Goal: Task Accomplishment & Management: Complete application form

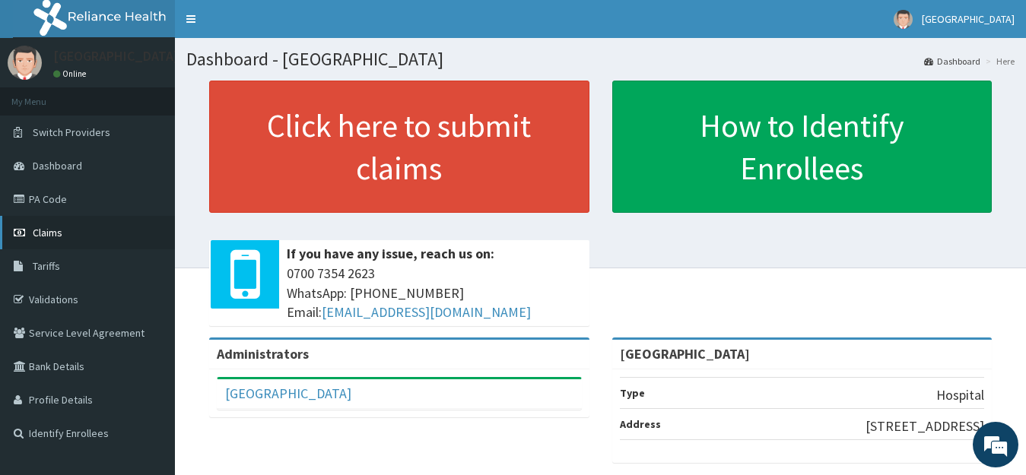
click at [47, 235] on span "Claims" at bounding box center [48, 233] width 30 height 14
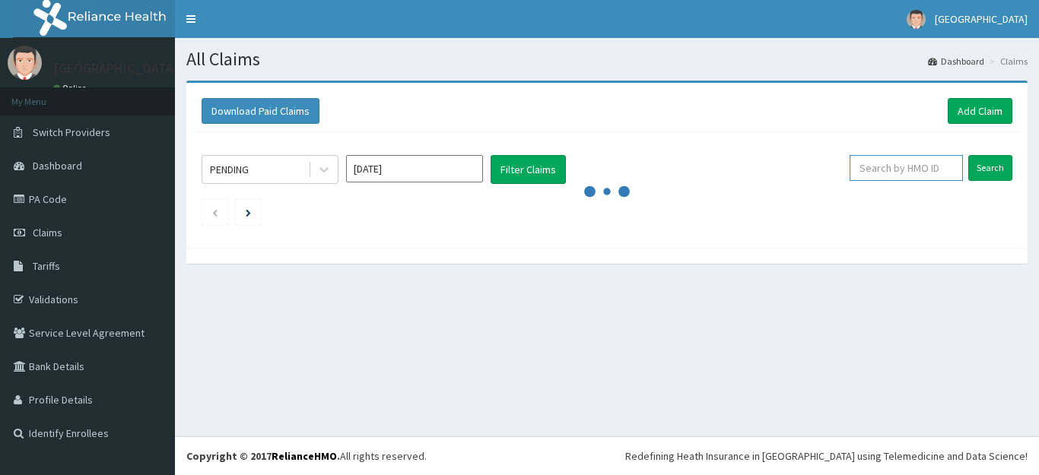
click at [906, 167] on input "text" at bounding box center [905, 168] width 113 height 26
type input "AGA/10/"
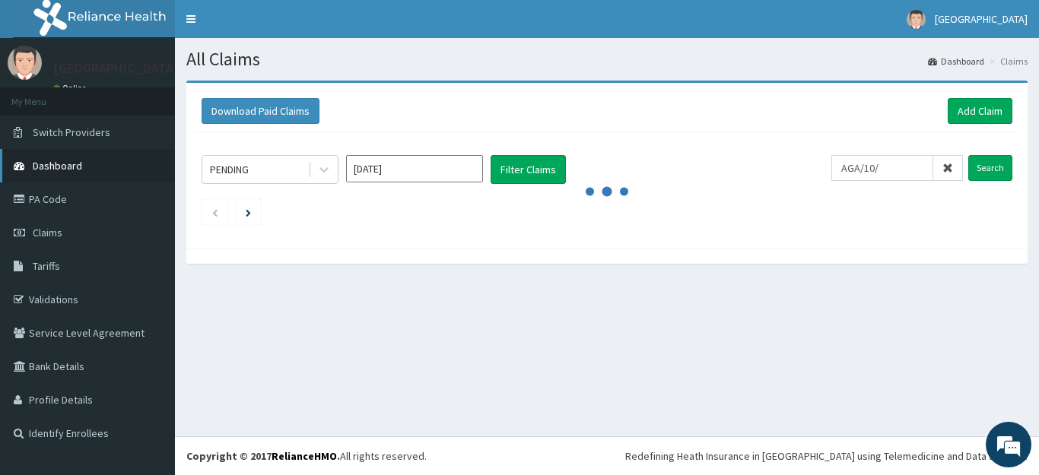
click at [87, 155] on link "Dashboard" at bounding box center [87, 165] width 175 height 33
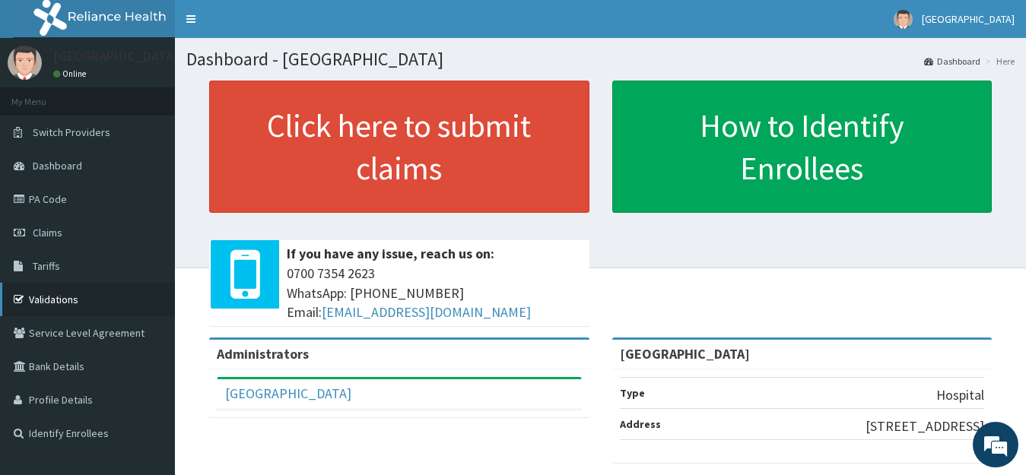
click at [44, 304] on link "Validations" at bounding box center [87, 299] width 175 height 33
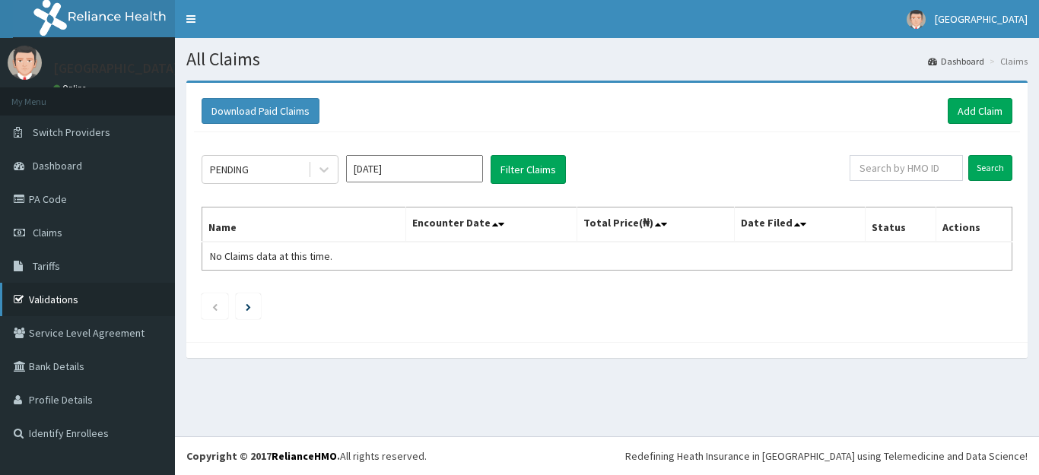
click at [53, 312] on link "Validations" at bounding box center [87, 299] width 175 height 33
click at [970, 118] on link "Add Claim" at bounding box center [979, 111] width 65 height 26
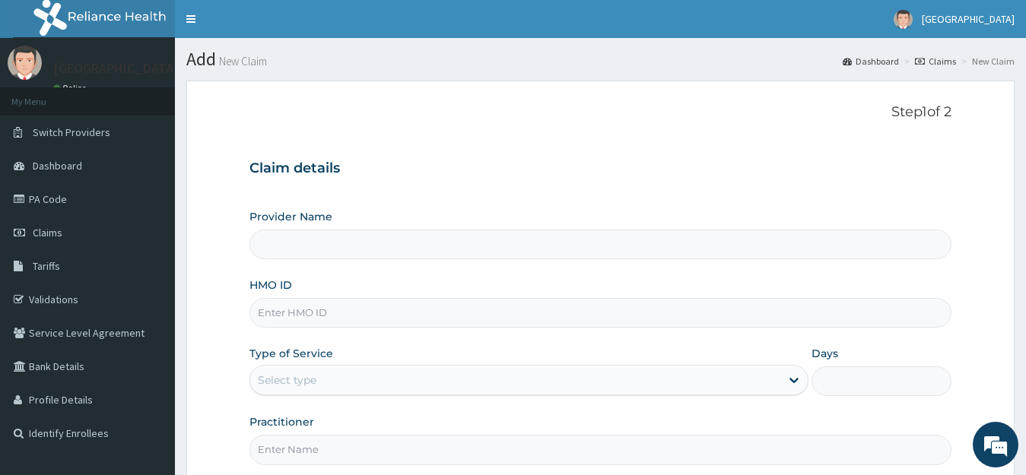
click at [307, 230] on input "Provider Name" at bounding box center [600, 245] width 703 height 30
type input "[GEOGRAPHIC_DATA]"
click at [309, 316] on input "HMO ID" at bounding box center [600, 313] width 703 height 30
type input "AGA/10030/A"
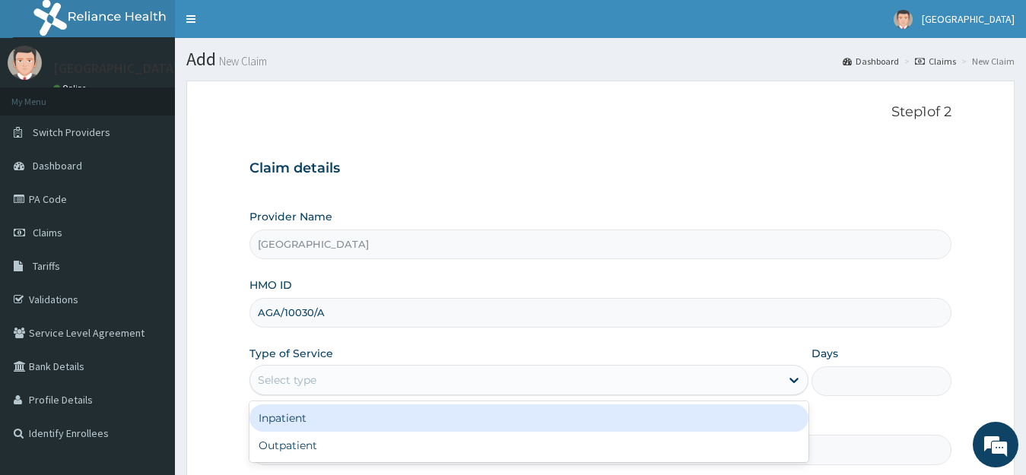
click at [733, 380] on div "Select type" at bounding box center [515, 380] width 531 height 24
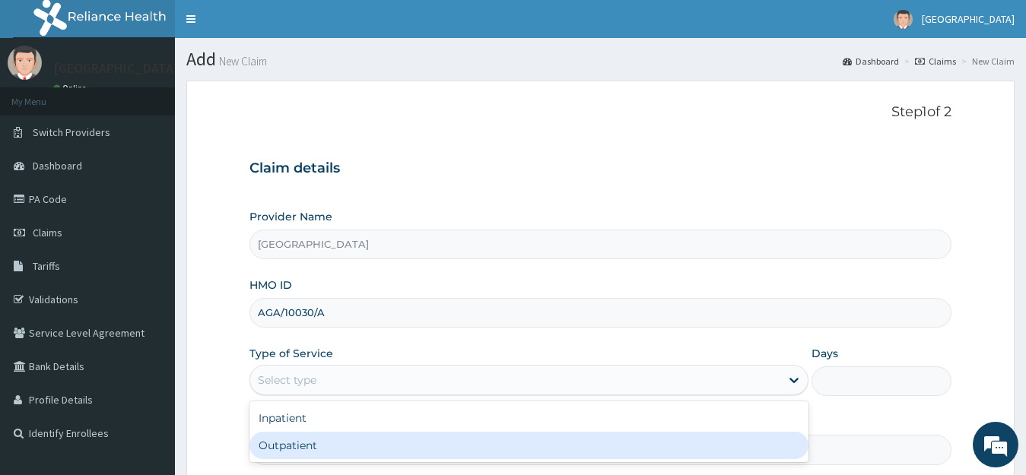
click at [304, 440] on div "Outpatient" at bounding box center [529, 445] width 560 height 27
type input "1"
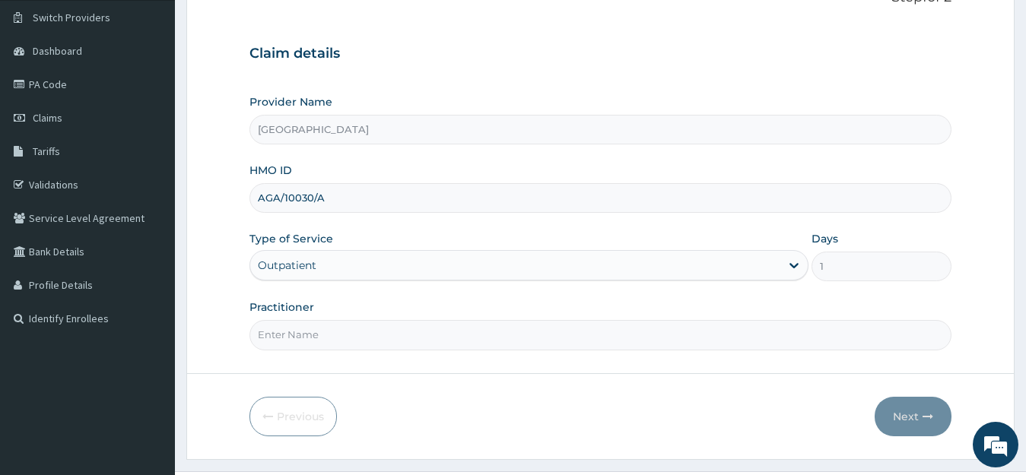
scroll to position [122, 0]
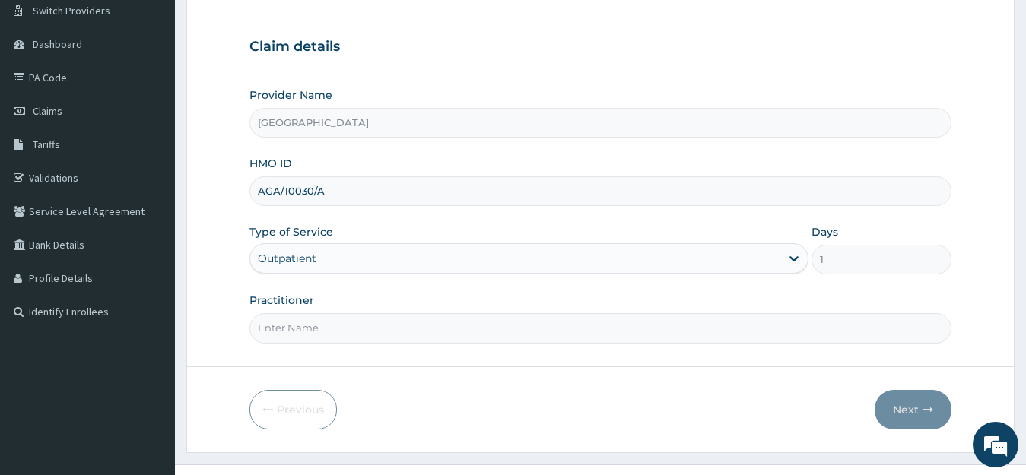
click at [365, 321] on input "Practitioner" at bounding box center [600, 328] width 703 height 30
type input "[PERSON_NAME]"
click at [915, 413] on button "Next" at bounding box center [912, 410] width 77 height 40
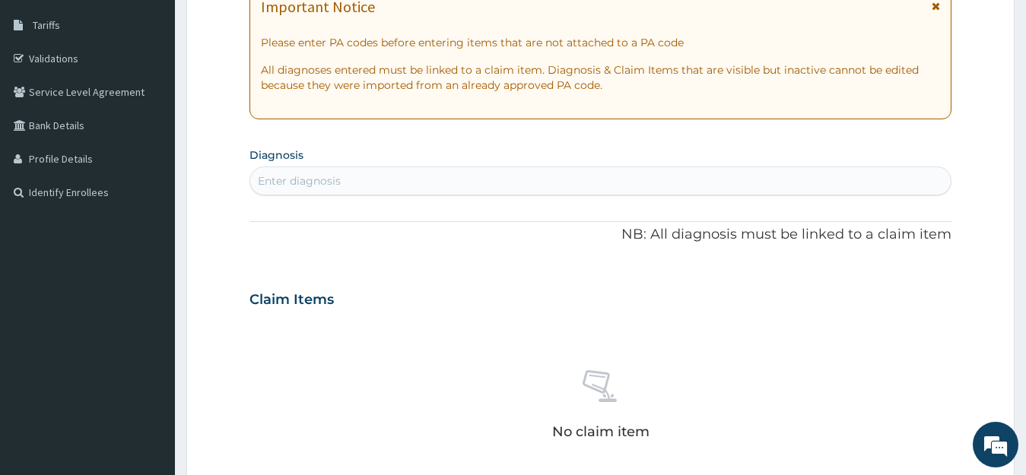
scroll to position [233, 0]
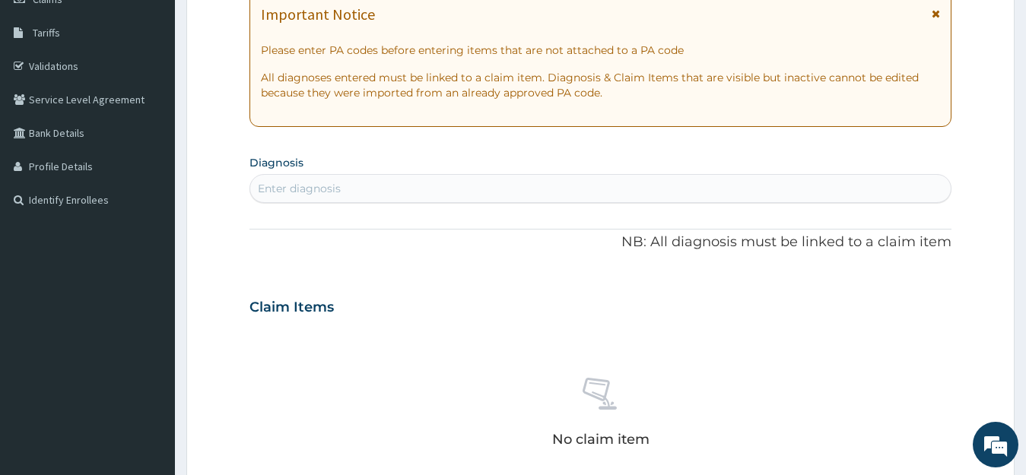
click at [410, 181] on div "Enter diagnosis" at bounding box center [600, 188] width 701 height 24
type input "B"
type input "MALAR"
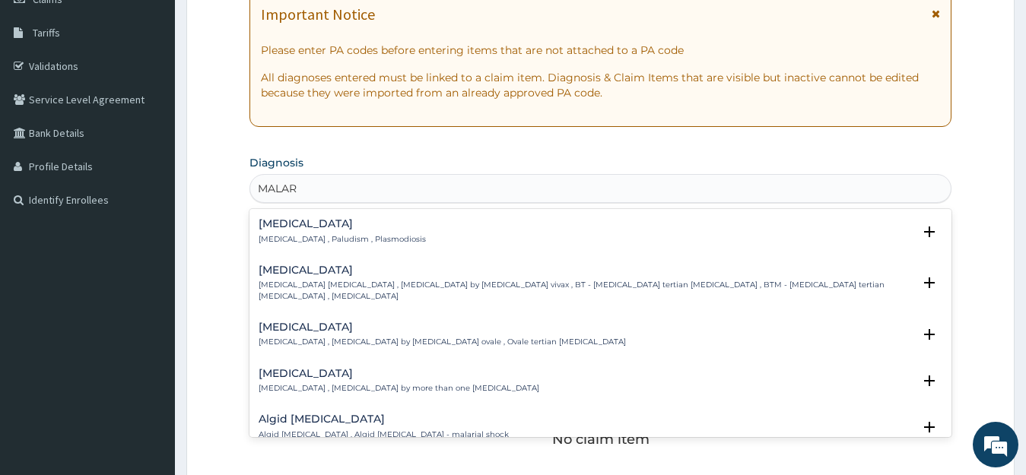
click at [344, 241] on p "[MEDICAL_DATA] , Paludism , Plasmodiosis" at bounding box center [342, 239] width 167 height 11
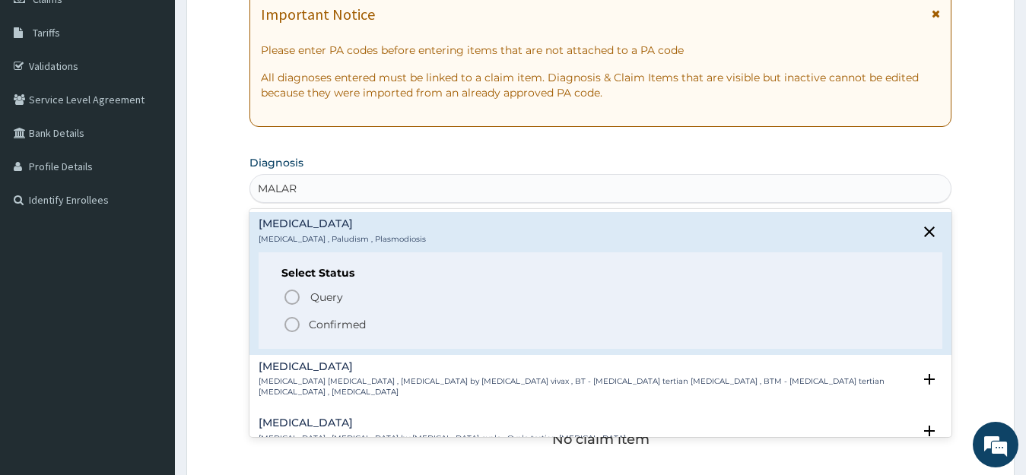
click at [300, 322] on icon "status option filled" at bounding box center [292, 325] width 18 height 18
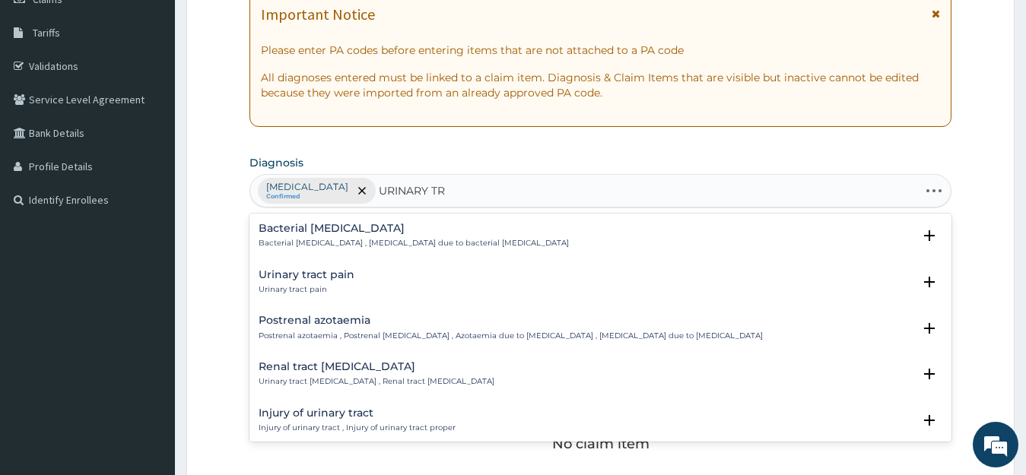
type input "URINARY TRA"
click at [325, 296] on div "Urinary tract pain Urinary tract pain Select Status Query Query covers suspecte…" at bounding box center [601, 286] width 684 height 34
click at [296, 280] on h4 "Urinary tract pain" at bounding box center [307, 274] width 96 height 11
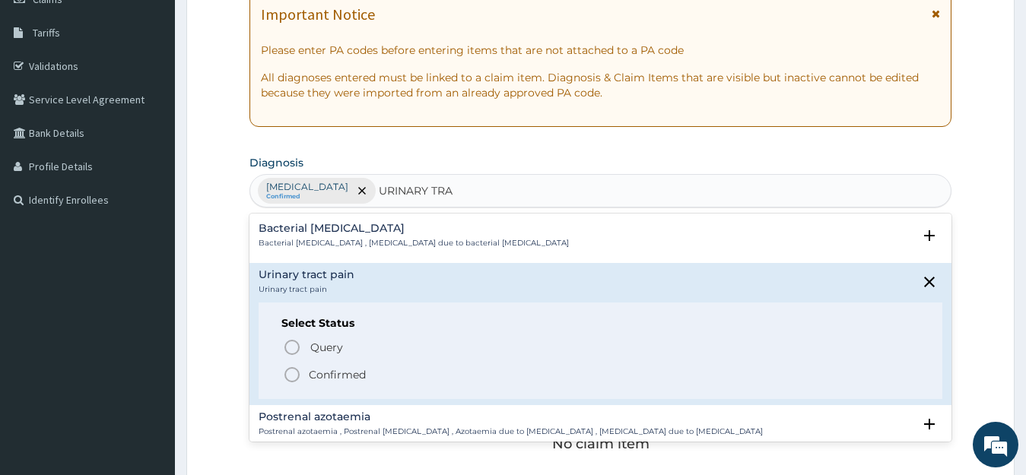
click at [293, 374] on icon "status option filled" at bounding box center [292, 375] width 18 height 18
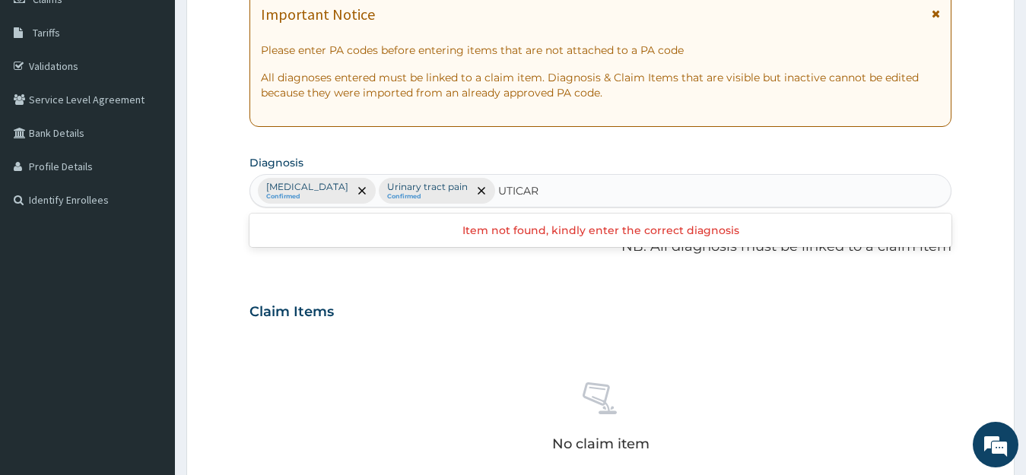
type input "UTICAR"
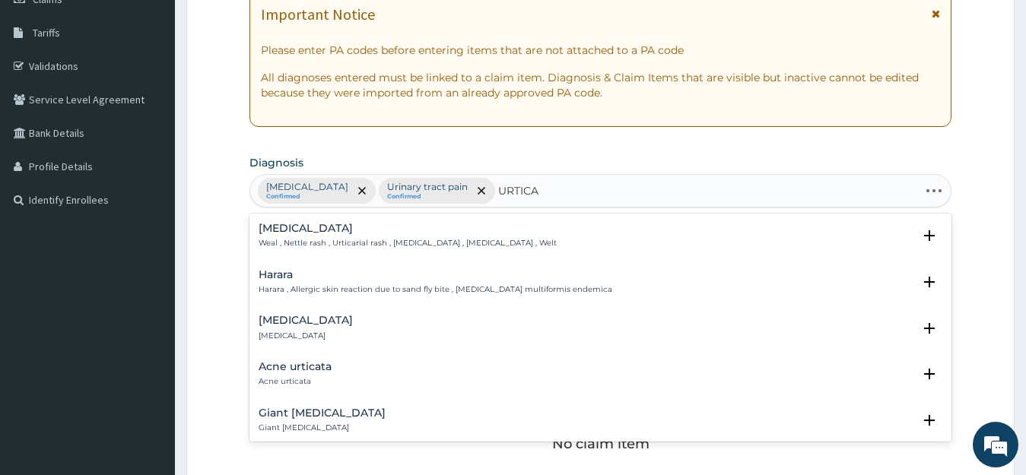
type input "URTICAR"
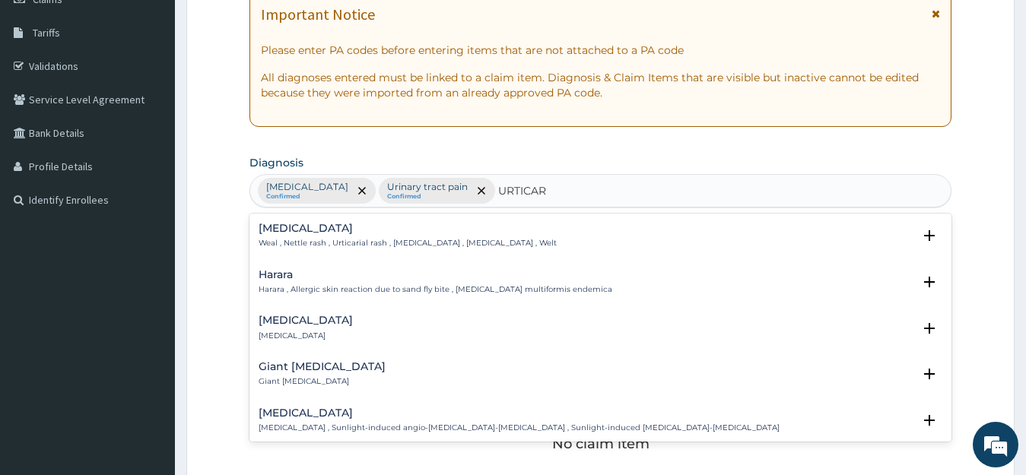
click at [322, 331] on div "[MEDICAL_DATA] [MEDICAL_DATA]" at bounding box center [601, 328] width 684 height 27
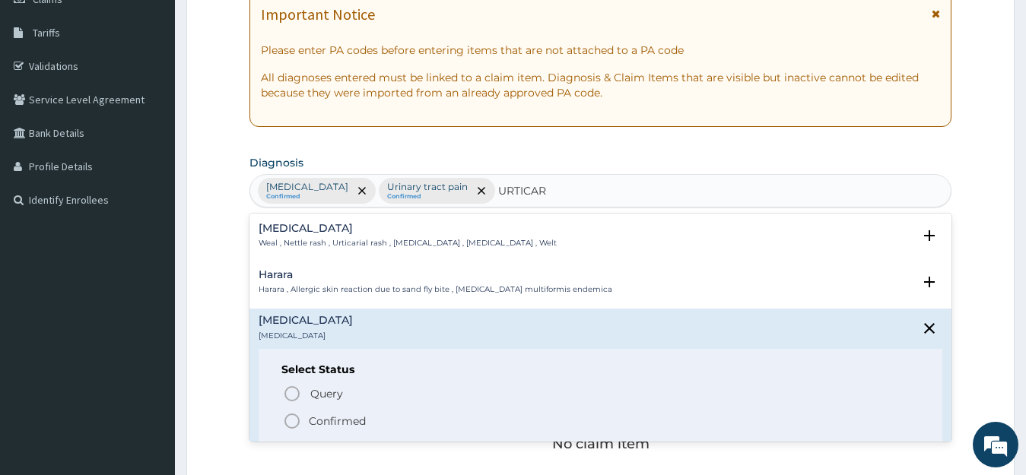
click at [291, 423] on icon "status option filled" at bounding box center [292, 421] width 18 height 18
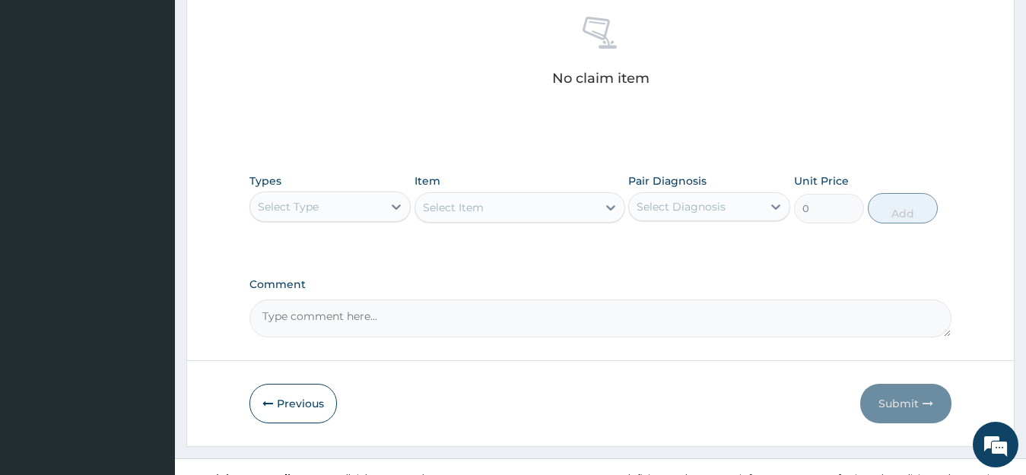
scroll to position [621, 0]
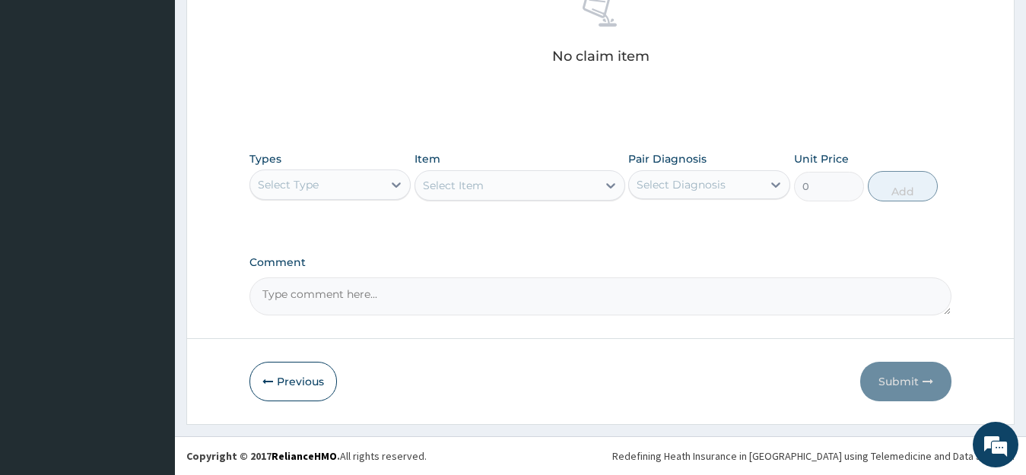
click at [376, 179] on div "Select Type" at bounding box center [316, 185] width 133 height 24
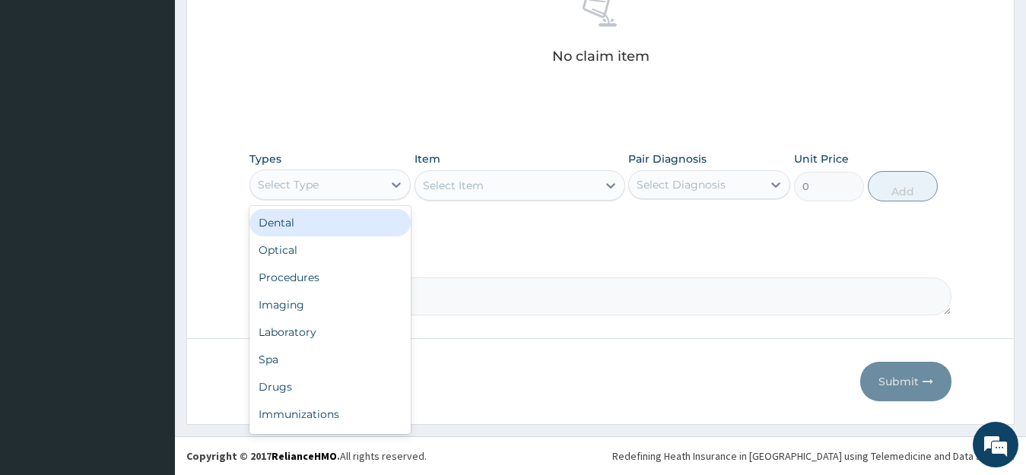
scroll to position [52, 0]
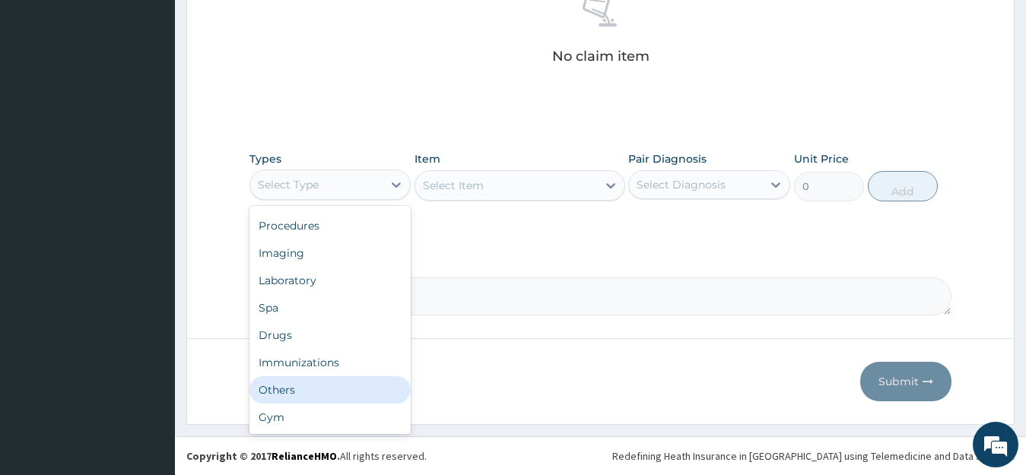
click at [348, 398] on div "Others" at bounding box center [330, 389] width 162 height 27
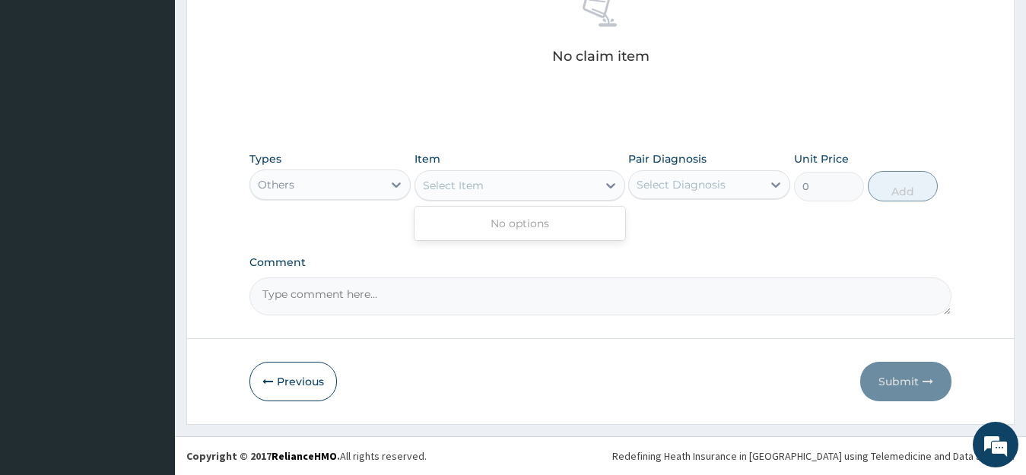
click at [514, 171] on div "Select Item" at bounding box center [519, 185] width 211 height 30
click at [511, 182] on div "Select Item" at bounding box center [506, 185] width 182 height 24
click at [381, 189] on div "Others" at bounding box center [316, 185] width 133 height 24
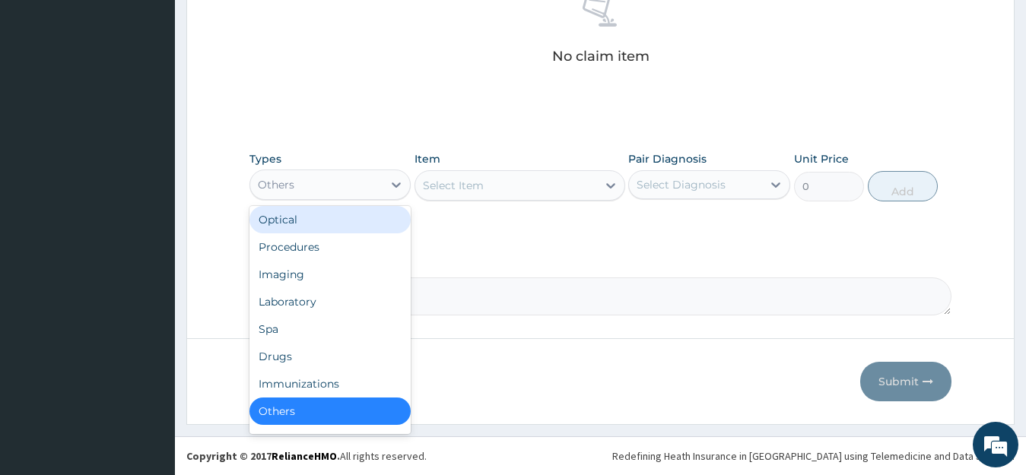
scroll to position [0, 0]
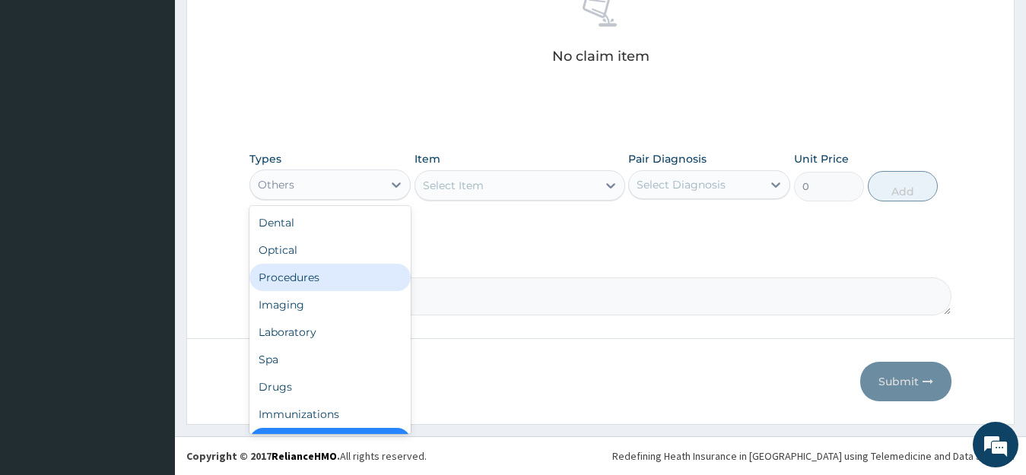
click at [334, 282] on div "Procedures" at bounding box center [330, 277] width 162 height 27
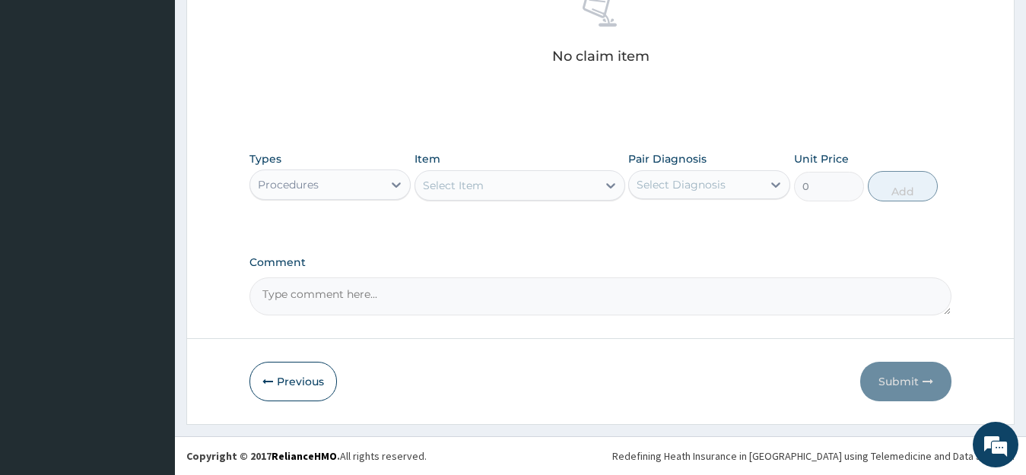
click at [465, 189] on div "Select Item" at bounding box center [453, 185] width 61 height 15
click at [485, 190] on div "Select Item" at bounding box center [506, 185] width 182 height 24
click at [503, 190] on div "Select Item" at bounding box center [506, 185] width 182 height 24
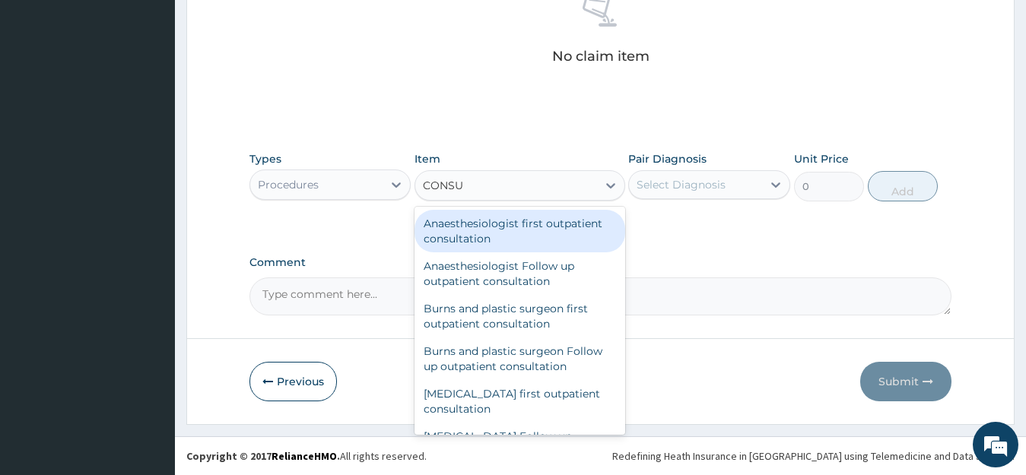
type input "CONSUL"
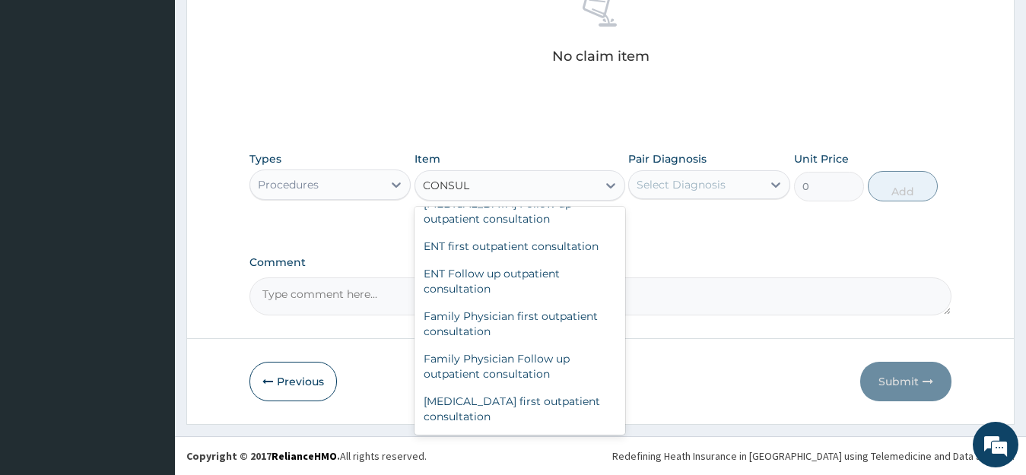
scroll to position [608, 0]
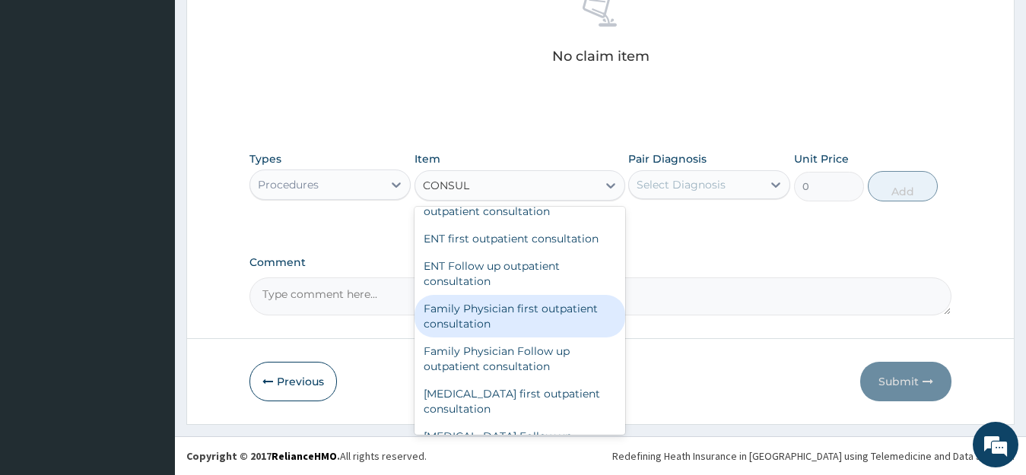
click at [534, 318] on div "Family Physician first outpatient consultation" at bounding box center [519, 316] width 211 height 43
type input "16500"
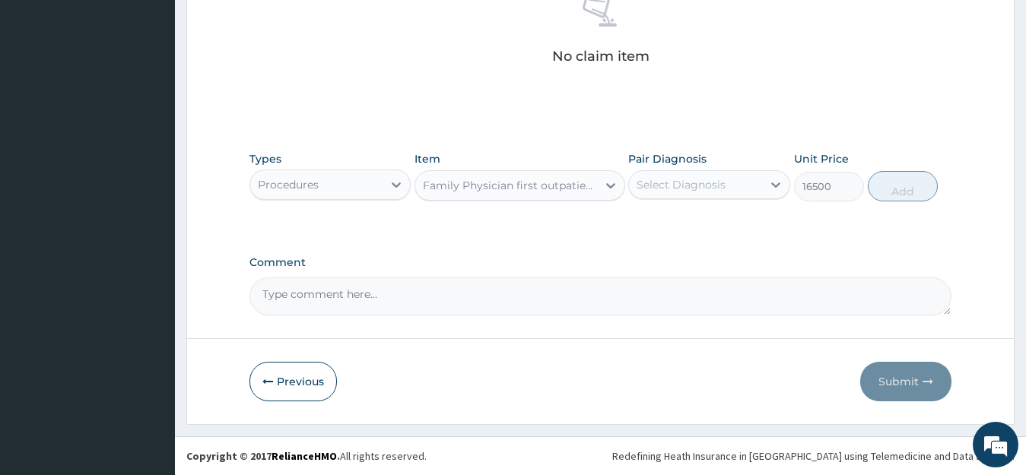
click at [719, 190] on div "Select Diagnosis" at bounding box center [680, 184] width 89 height 15
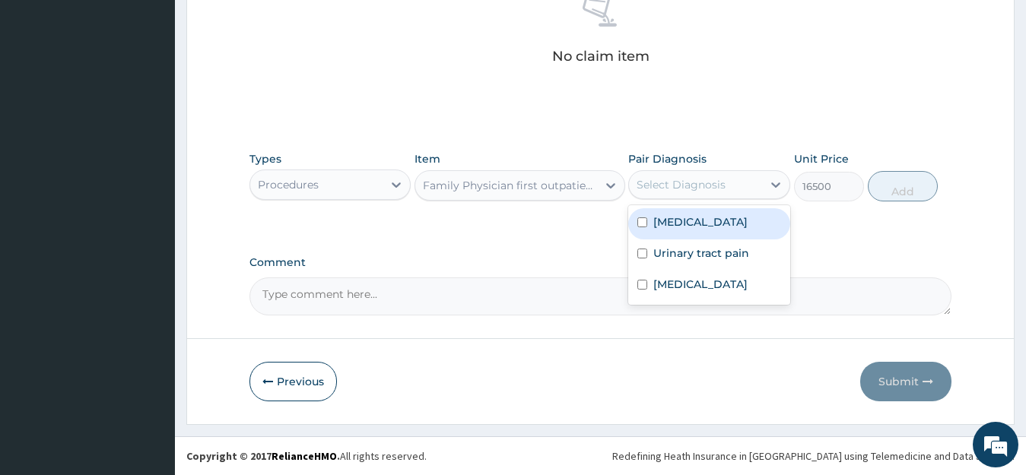
click at [637, 221] on input "checkbox" at bounding box center [642, 222] width 10 height 10
checkbox input "true"
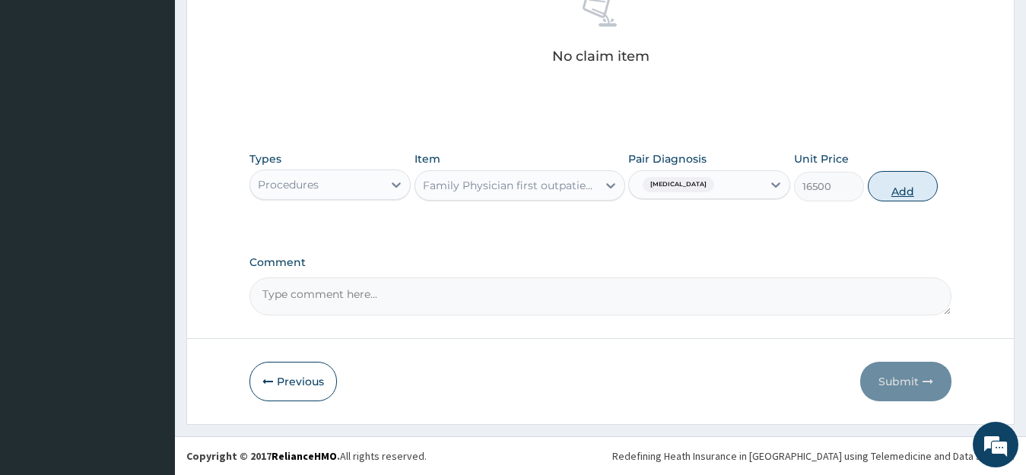
click at [886, 189] on button "Add" at bounding box center [903, 186] width 70 height 30
type input "0"
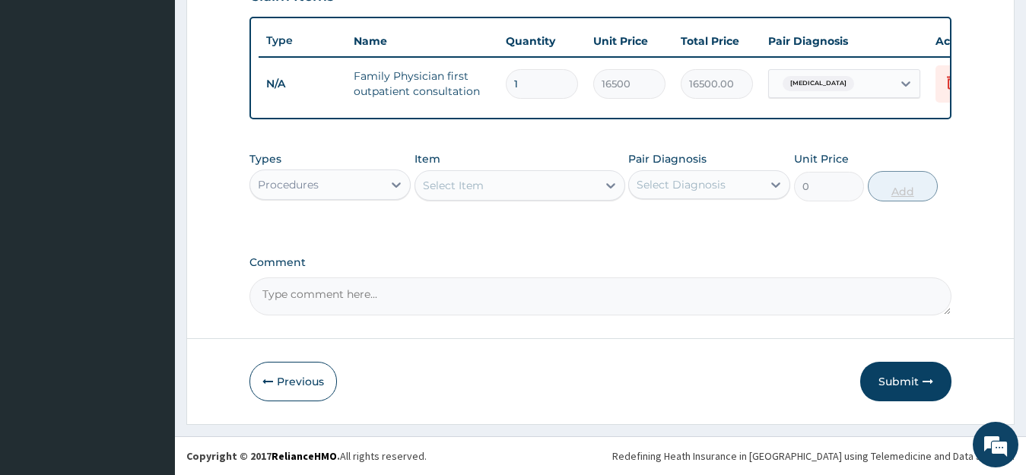
scroll to position [562, 0]
click at [328, 180] on div "Procedures" at bounding box center [316, 185] width 133 height 24
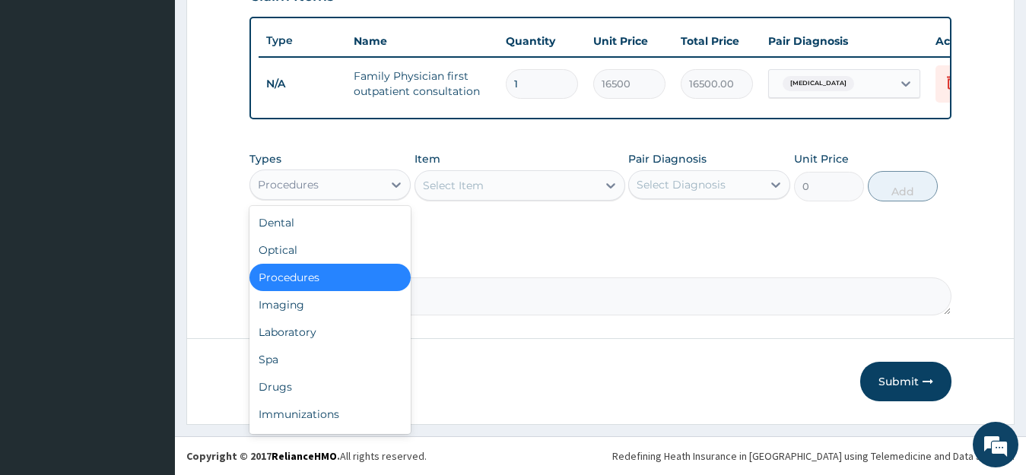
click at [328, 180] on div "Procedures" at bounding box center [316, 185] width 133 height 24
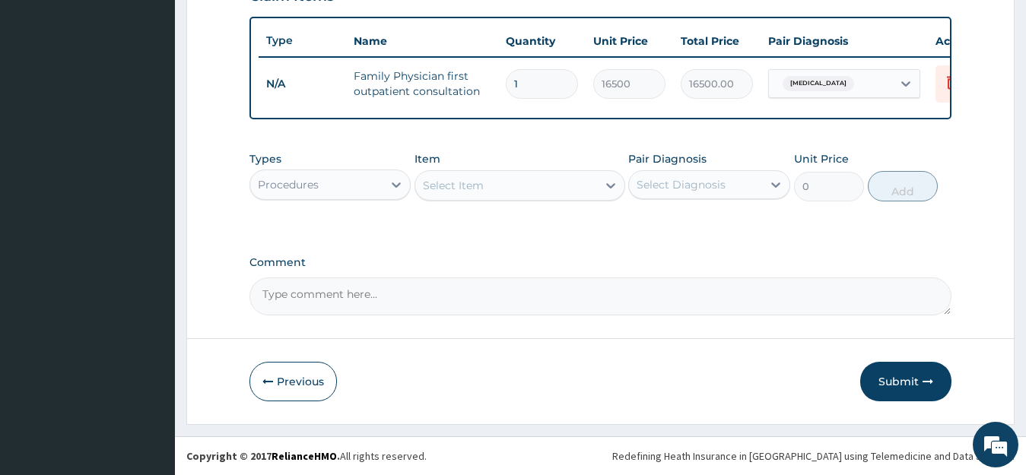
click at [484, 198] on div "Select Item" at bounding box center [519, 185] width 211 height 30
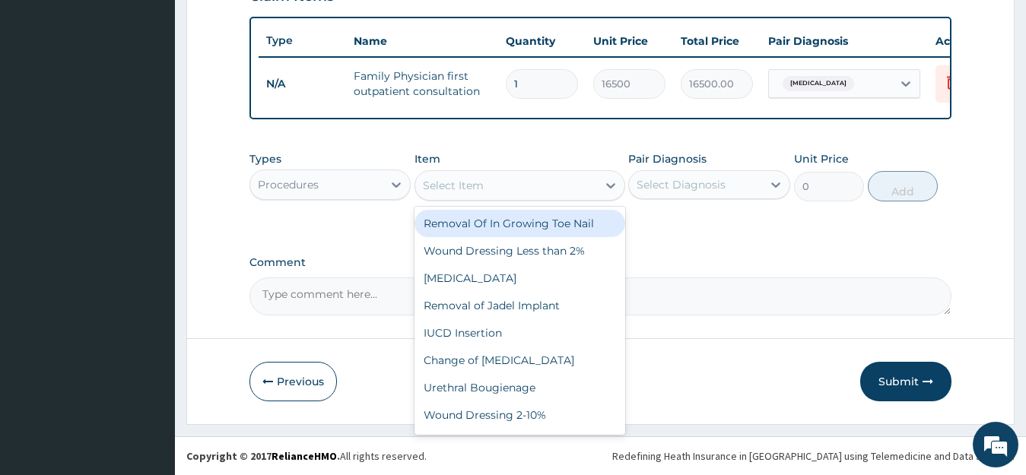
click at [523, 189] on div "Select Item" at bounding box center [506, 185] width 182 height 24
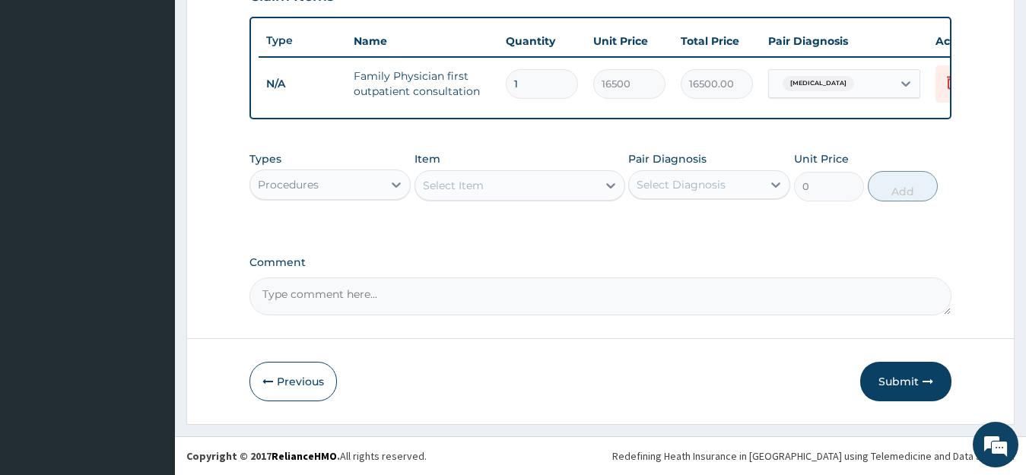
click at [523, 189] on div "Select Item" at bounding box center [506, 185] width 182 height 24
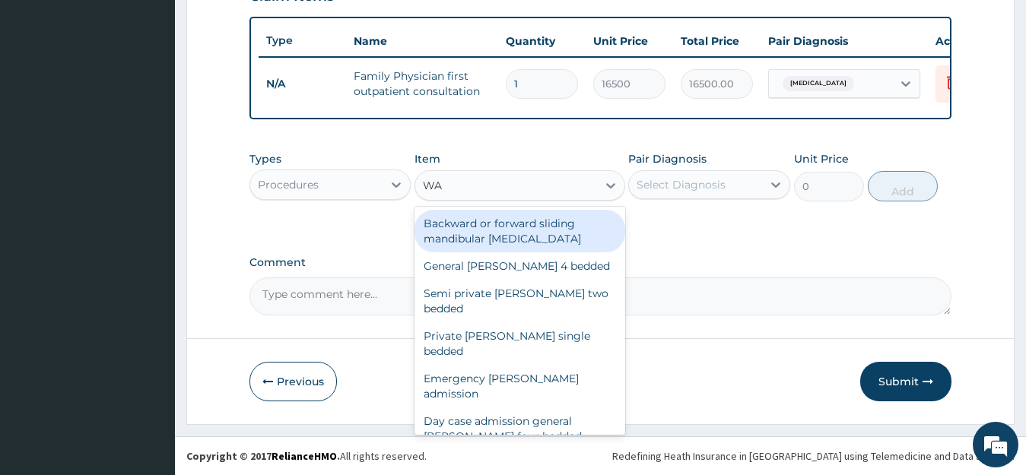
type input "W"
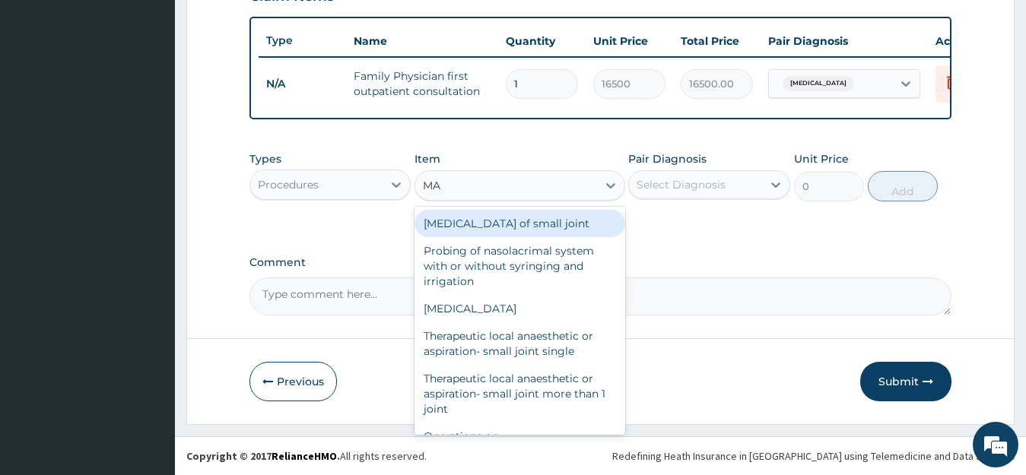
type input "M"
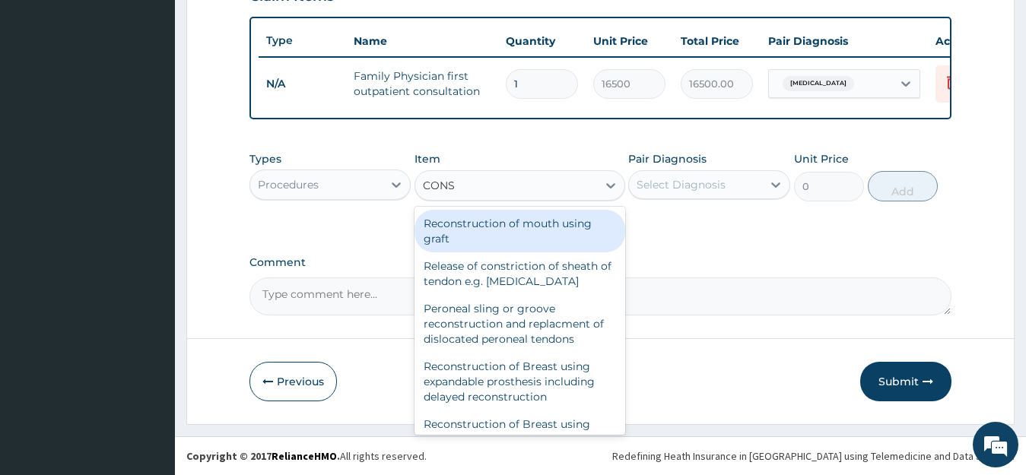
type input "CONSU"
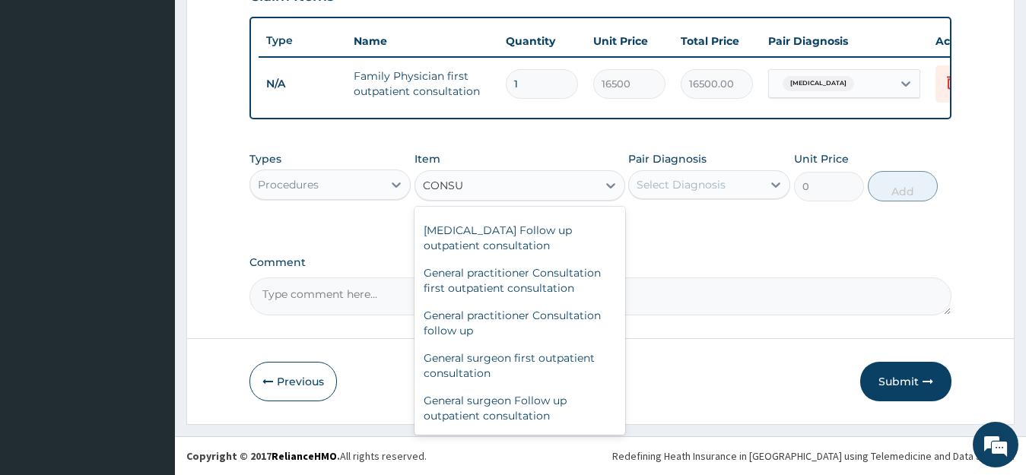
scroll to position [809, 0]
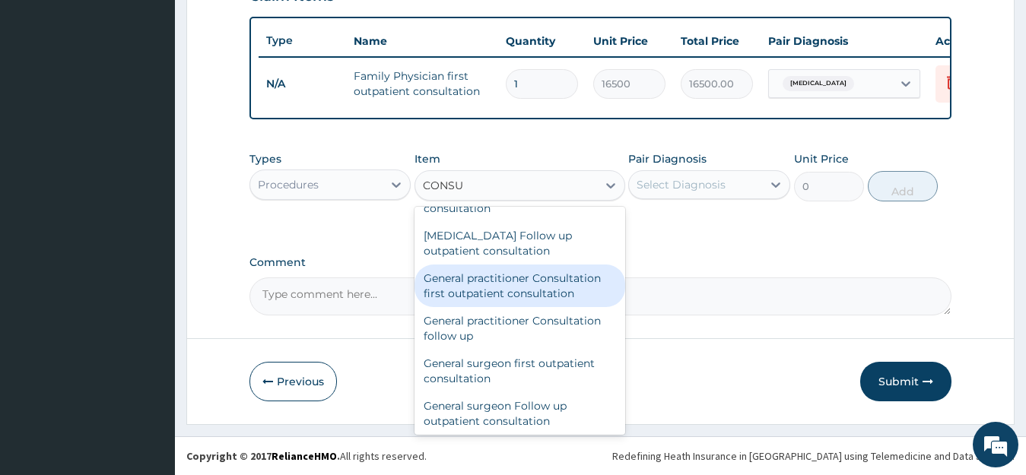
click at [545, 281] on div "General practitioner Consultation first outpatient consultation" at bounding box center [519, 286] width 211 height 43
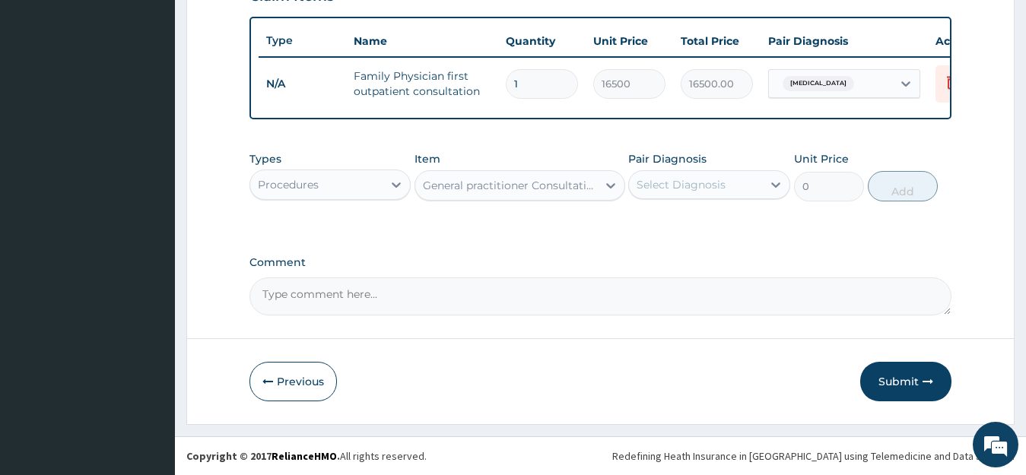
type input "2640"
click at [722, 182] on div "Select Diagnosis" at bounding box center [680, 184] width 89 height 15
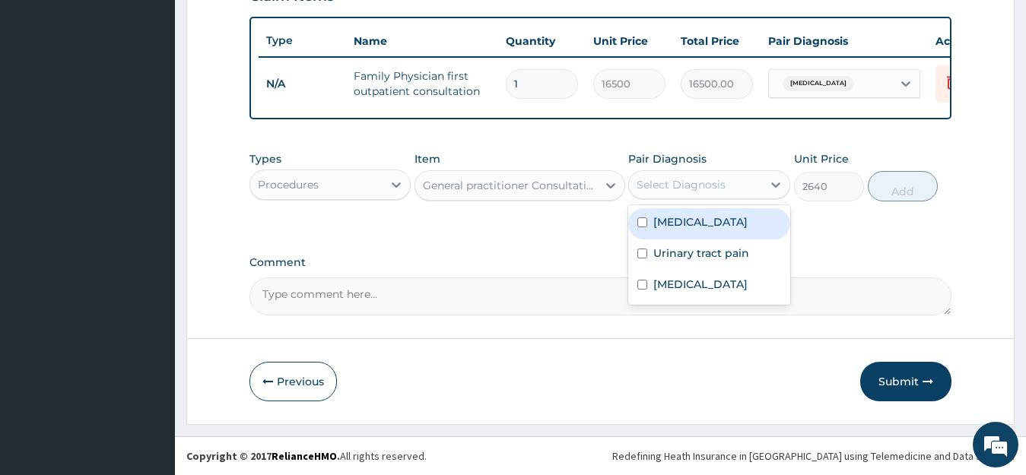
click at [637, 220] on input "checkbox" at bounding box center [642, 222] width 10 height 10
checkbox input "true"
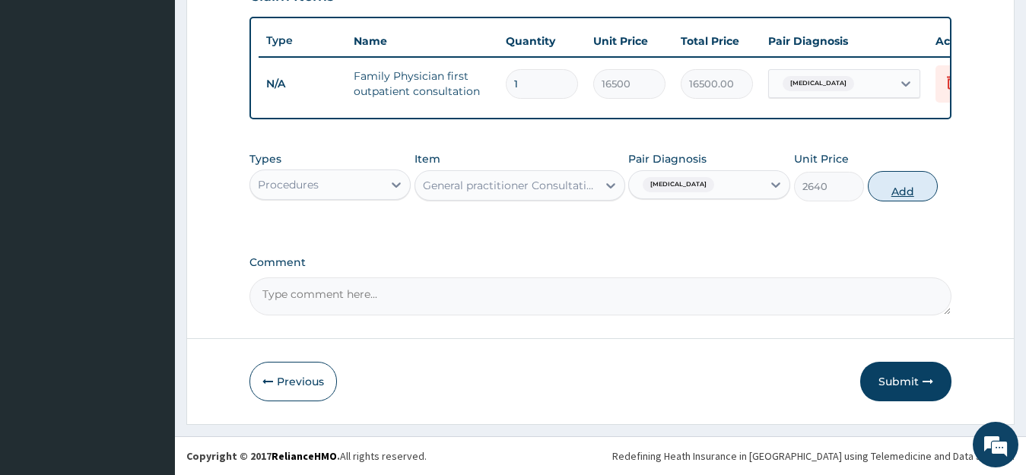
click at [899, 188] on button "Add" at bounding box center [903, 186] width 70 height 30
type input "0"
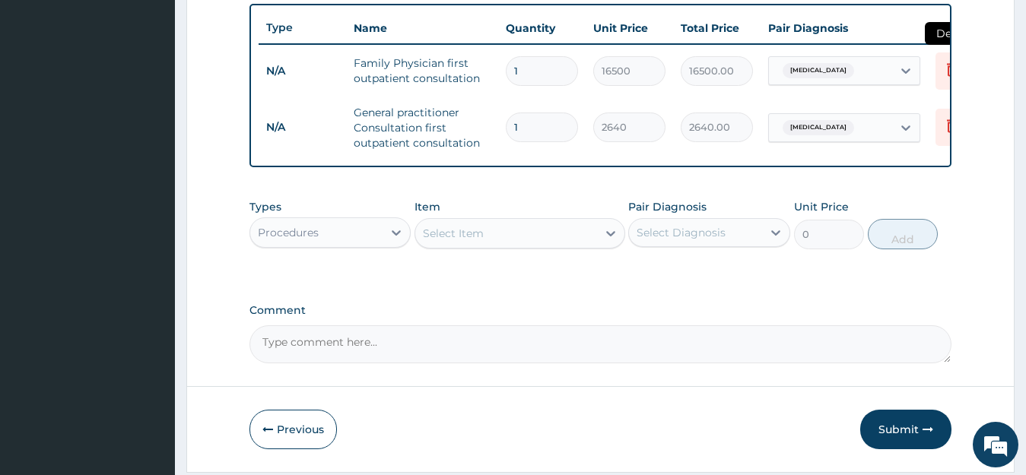
click at [944, 71] on icon at bounding box center [952, 69] width 18 height 18
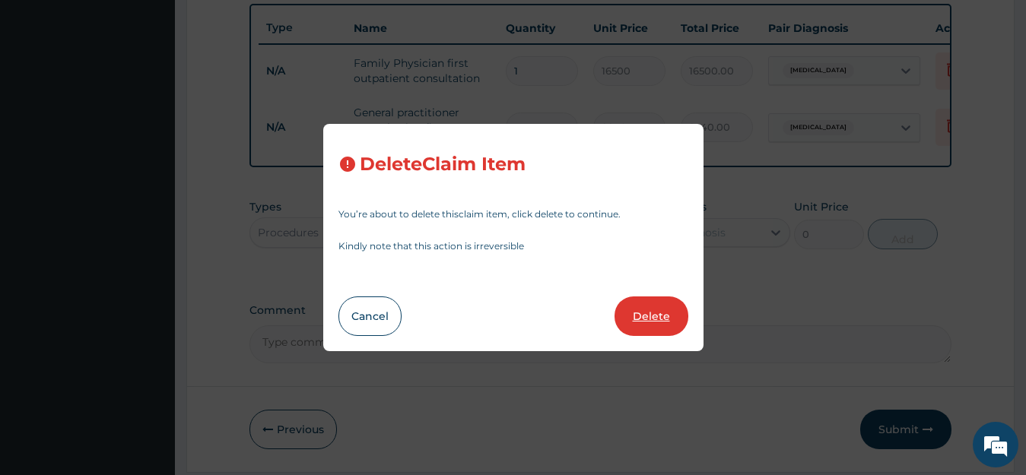
click at [633, 320] on button "Delete" at bounding box center [651, 317] width 74 height 40
type input "2640"
type input "2640.00"
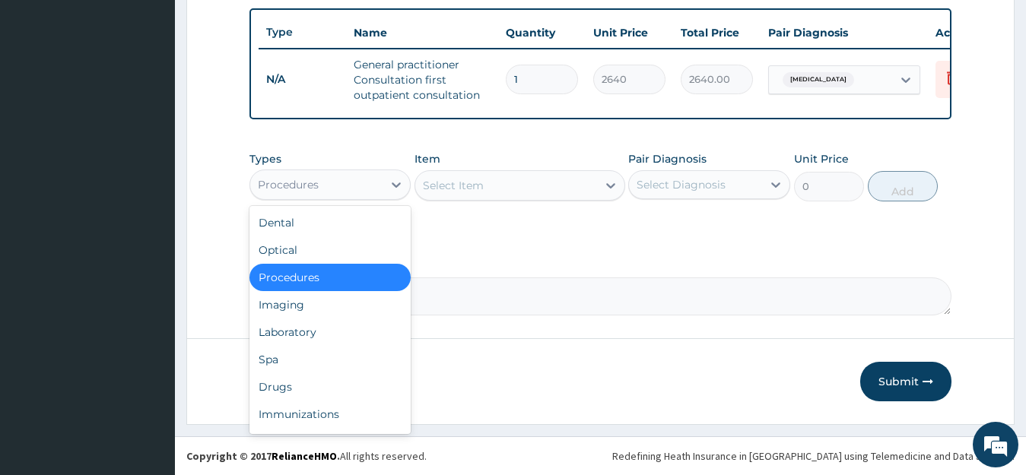
click at [319, 197] on div "Procedures" at bounding box center [316, 185] width 133 height 24
click at [307, 346] on div "Laboratory" at bounding box center [330, 332] width 162 height 27
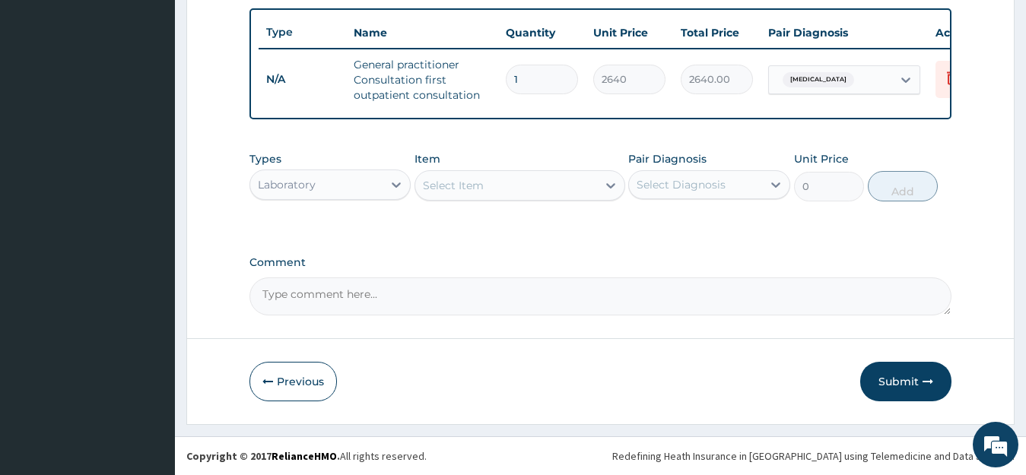
click at [510, 193] on div "Select Item" at bounding box center [506, 185] width 182 height 24
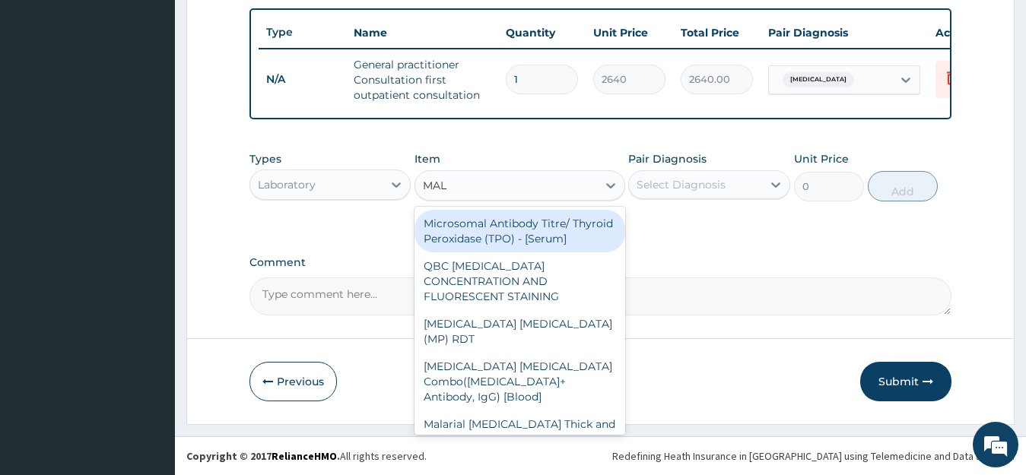
type input "MALA"
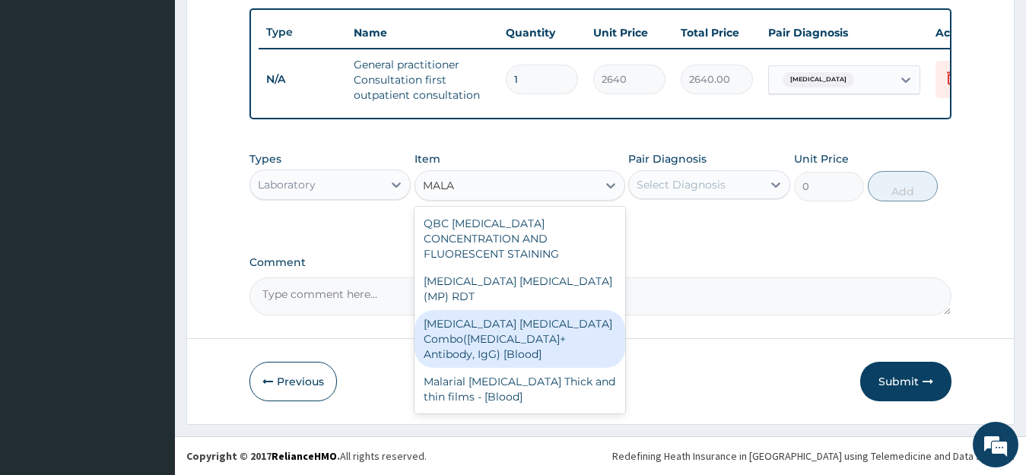
click at [499, 325] on div "[MEDICAL_DATA] [MEDICAL_DATA] Combo([MEDICAL_DATA]+ Antibody, IgG) [Blood]" at bounding box center [519, 339] width 211 height 58
type input "2400"
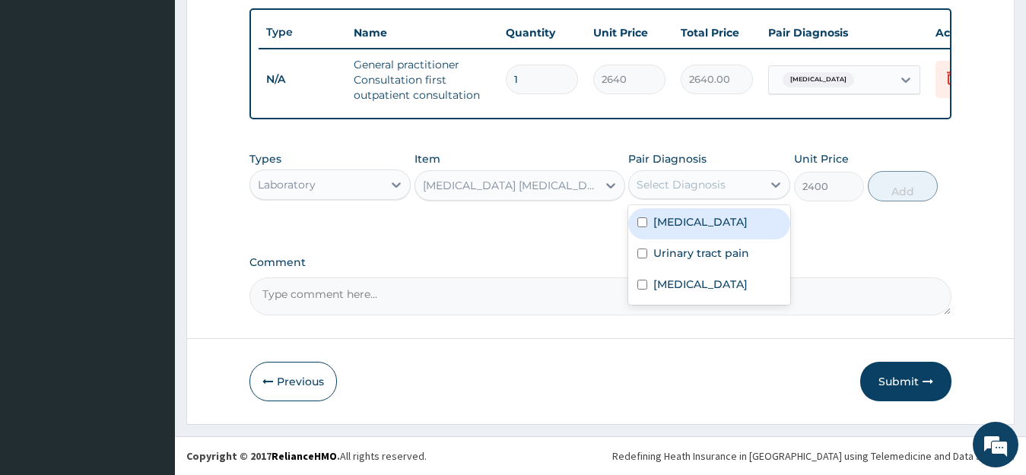
click at [655, 192] on div "Select Diagnosis" at bounding box center [680, 184] width 89 height 15
click at [639, 227] on input "checkbox" at bounding box center [642, 222] width 10 height 10
checkbox input "true"
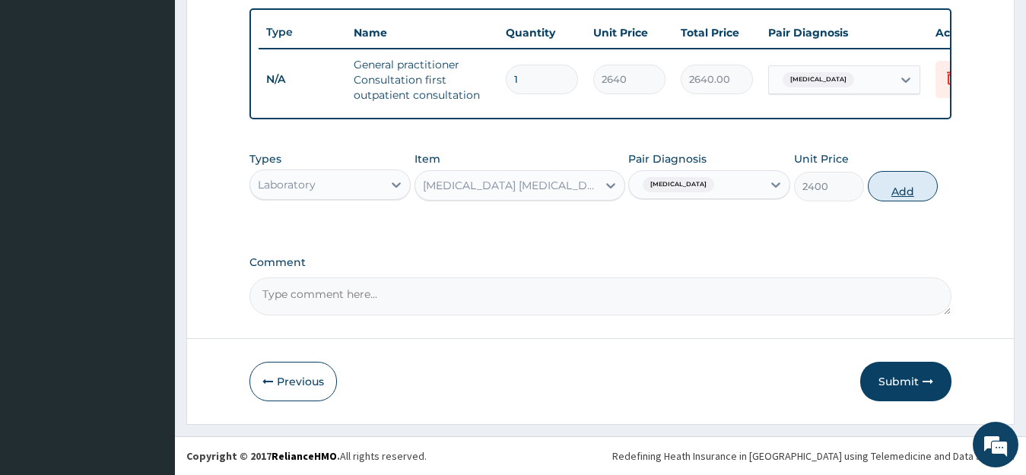
click at [918, 200] on button "Add" at bounding box center [903, 186] width 70 height 30
type input "0"
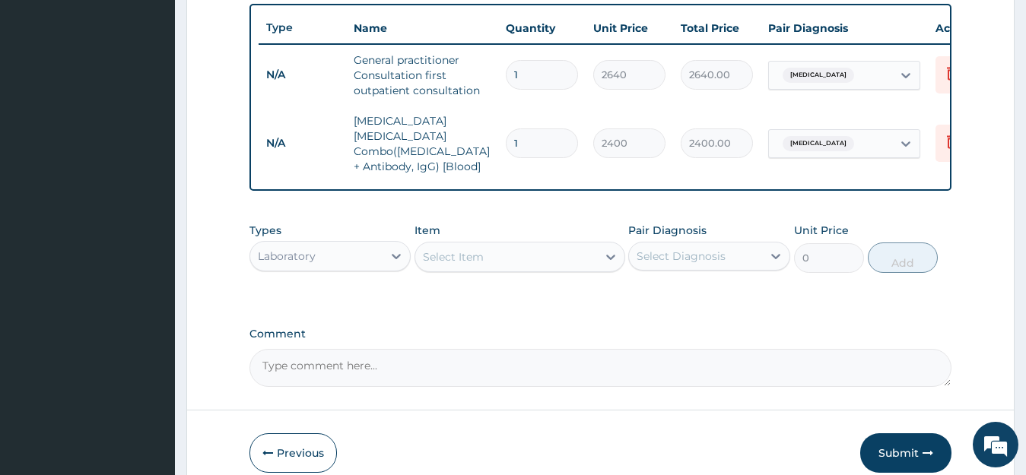
click at [471, 256] on div "Select Item" at bounding box center [453, 256] width 61 height 15
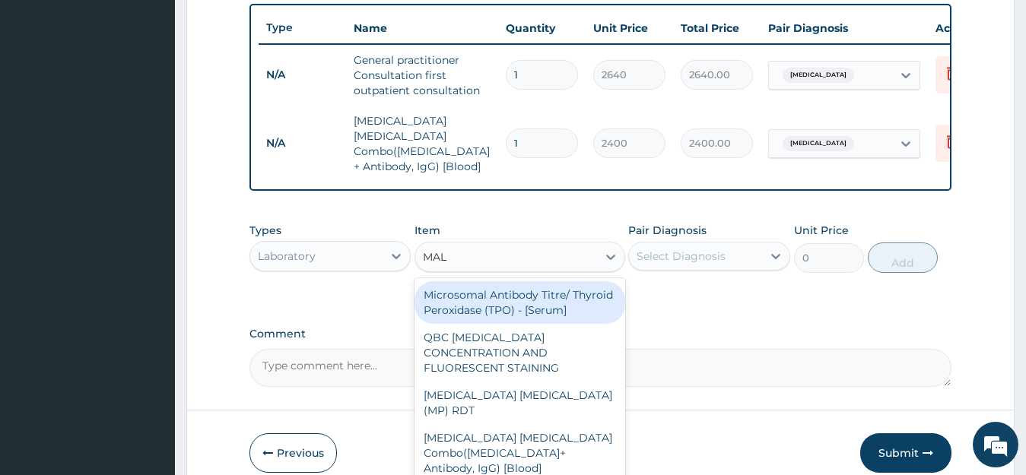
type input "MALA"
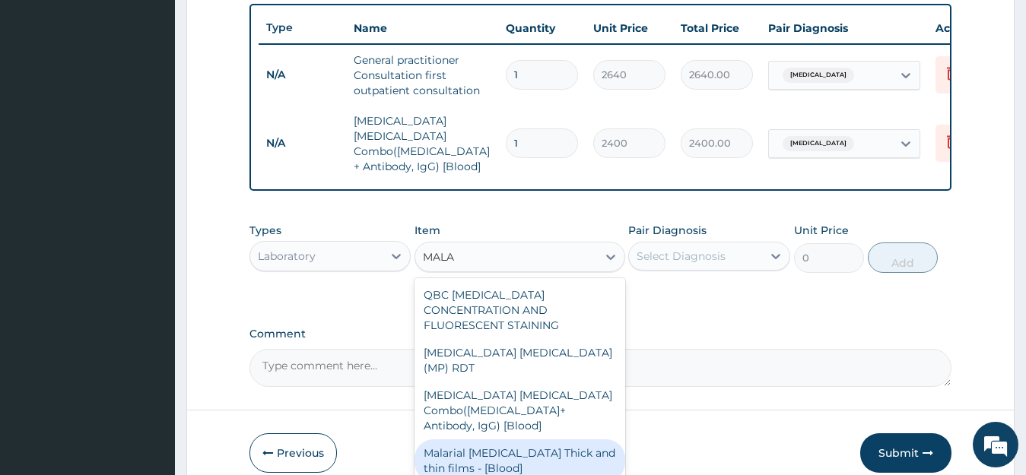
click at [477, 439] on div "Malarial [MEDICAL_DATA] Thick and thin films - [Blood]" at bounding box center [519, 460] width 211 height 43
type input "1800"
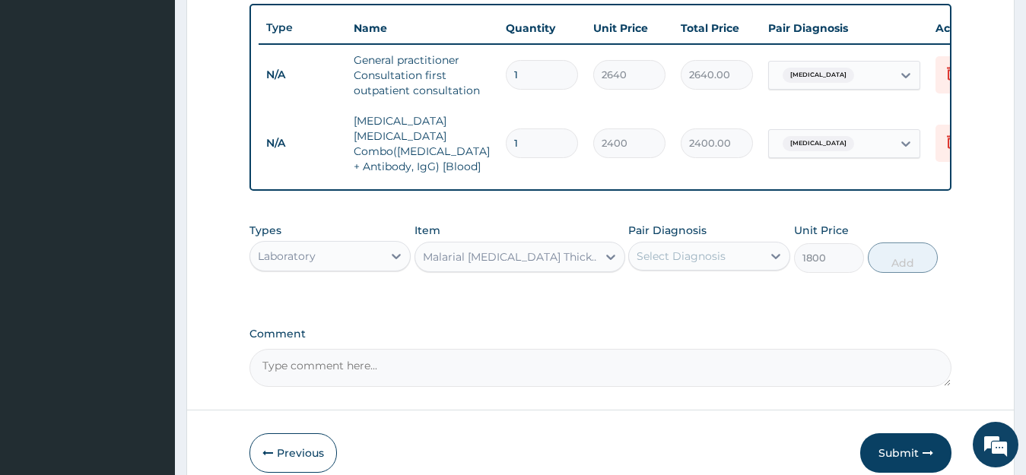
click at [502, 245] on div "Malarial [MEDICAL_DATA] Thick and thin films - [Blood]" at bounding box center [506, 257] width 182 height 24
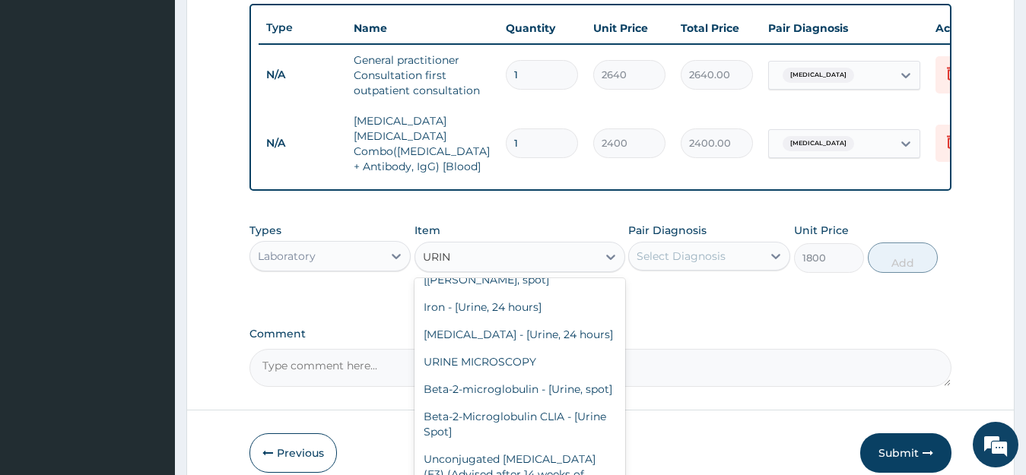
scroll to position [1784, 0]
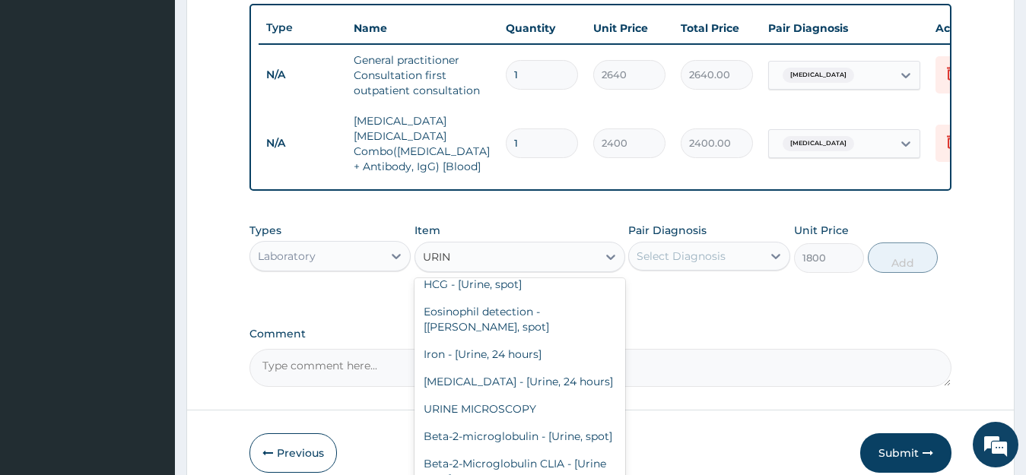
type input "URINA"
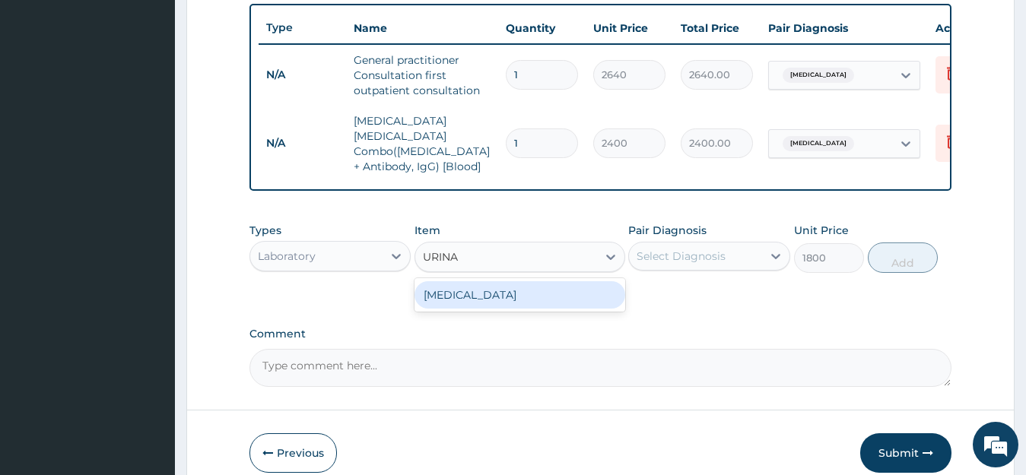
click at [480, 301] on div "[MEDICAL_DATA]" at bounding box center [519, 294] width 211 height 27
type input "2400"
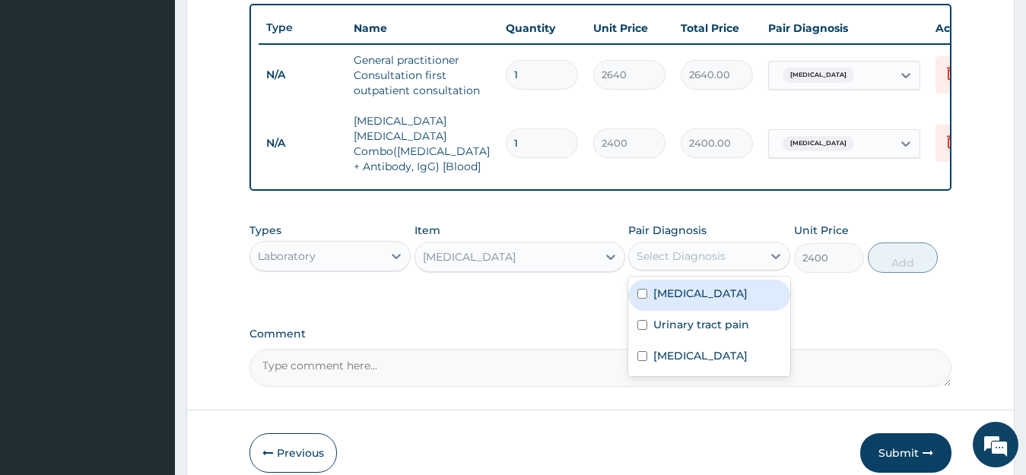
click at [671, 252] on div "Select Diagnosis" at bounding box center [680, 256] width 89 height 15
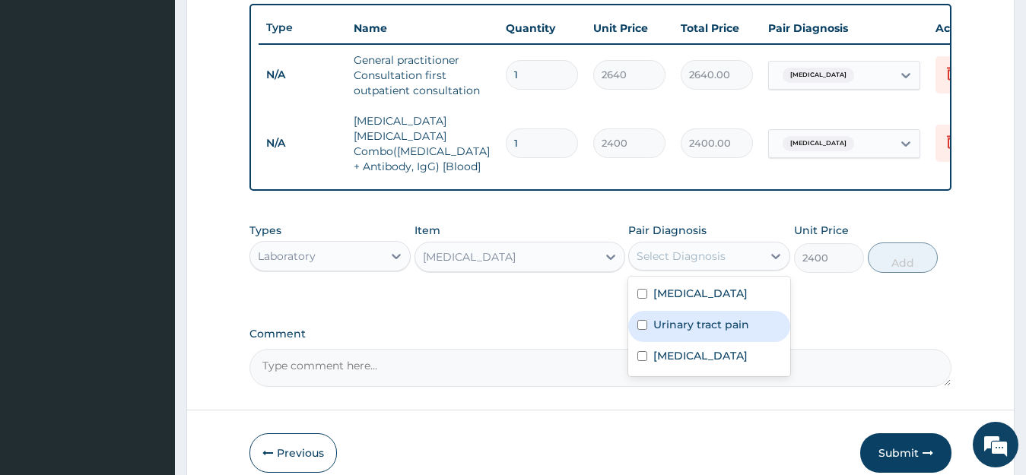
click at [640, 328] on input "checkbox" at bounding box center [642, 325] width 10 height 10
checkbox input "true"
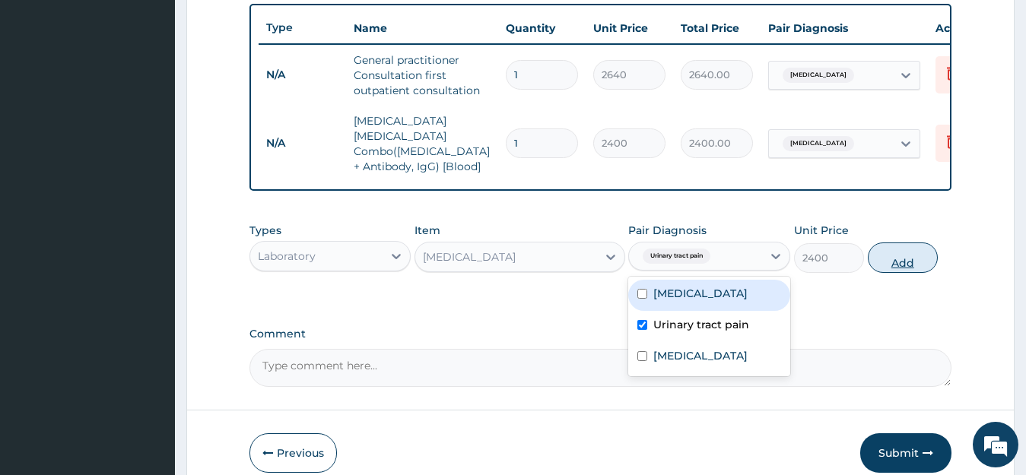
click at [890, 249] on button "Add" at bounding box center [903, 258] width 70 height 30
type input "0"
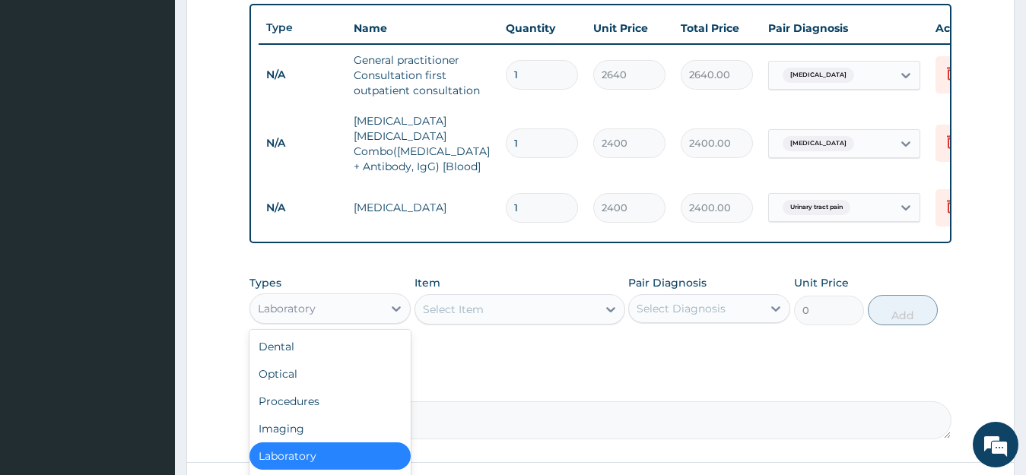
click at [360, 308] on div "Laboratory" at bounding box center [316, 309] width 133 height 24
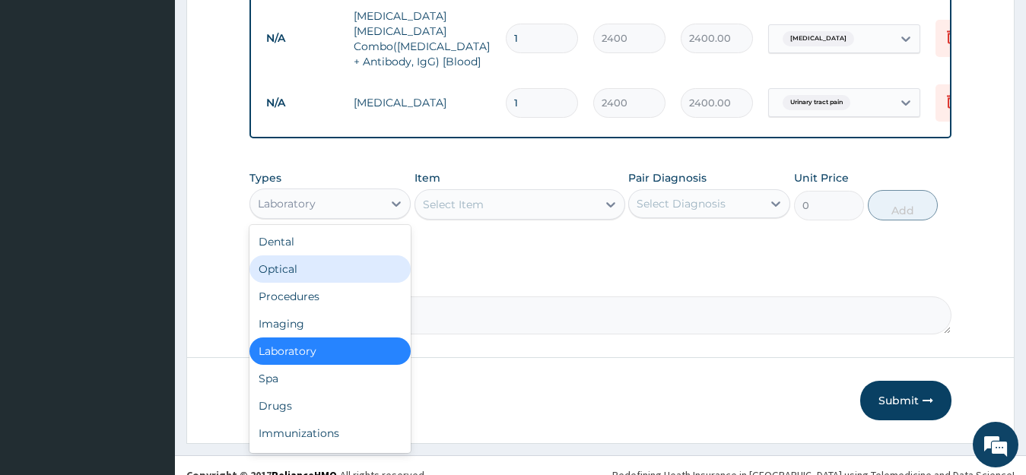
scroll to position [684, 0]
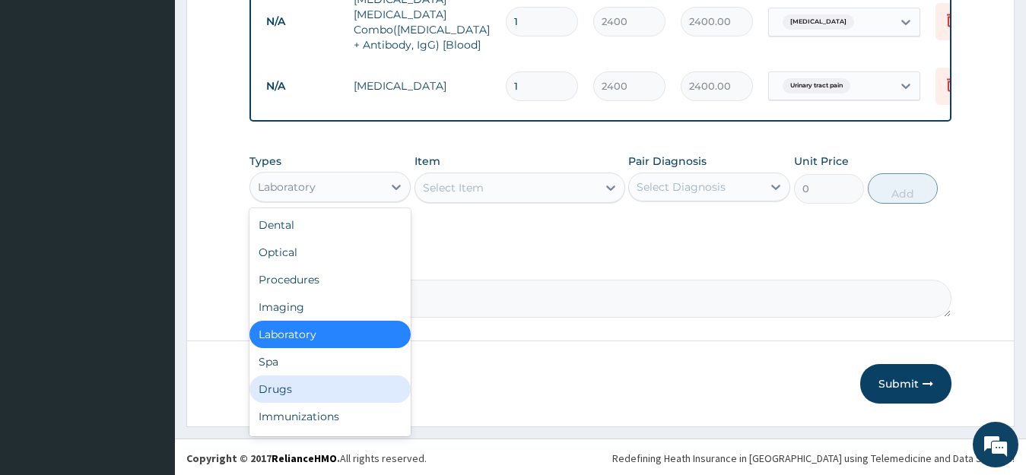
click at [292, 387] on div "Drugs" at bounding box center [330, 389] width 162 height 27
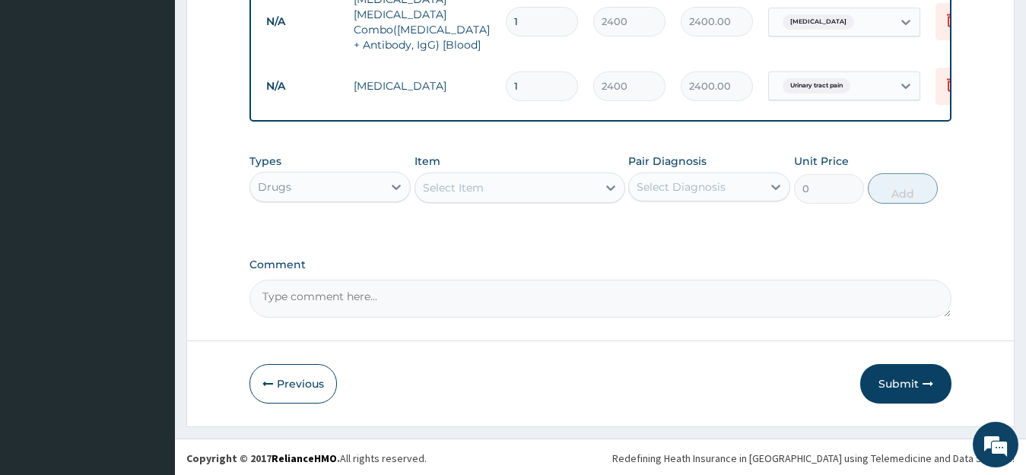
click at [501, 192] on div "Select Item" at bounding box center [506, 188] width 182 height 24
click at [491, 184] on div "Select Item" at bounding box center [506, 188] width 182 height 24
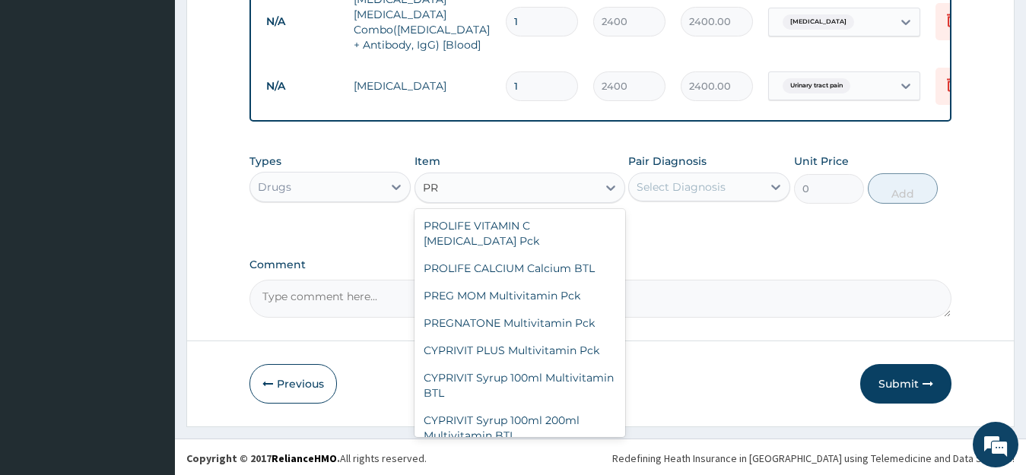
type input "P"
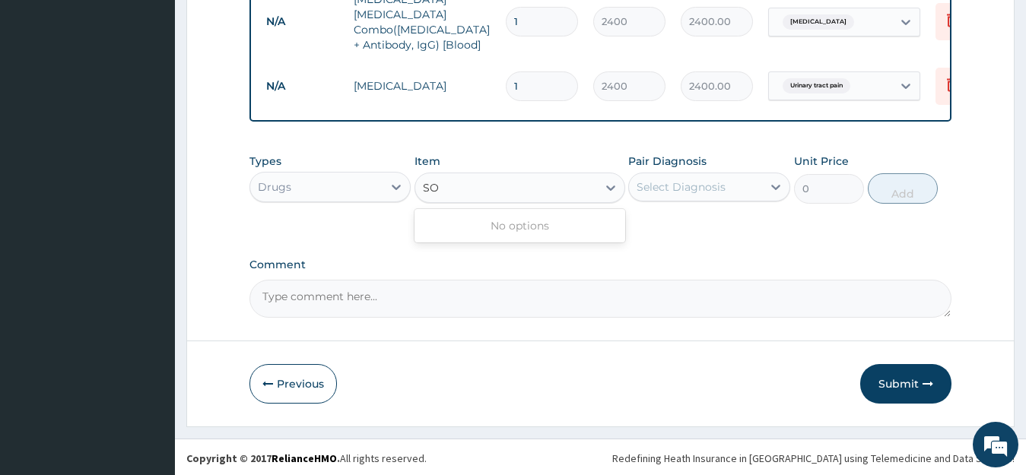
type input "S"
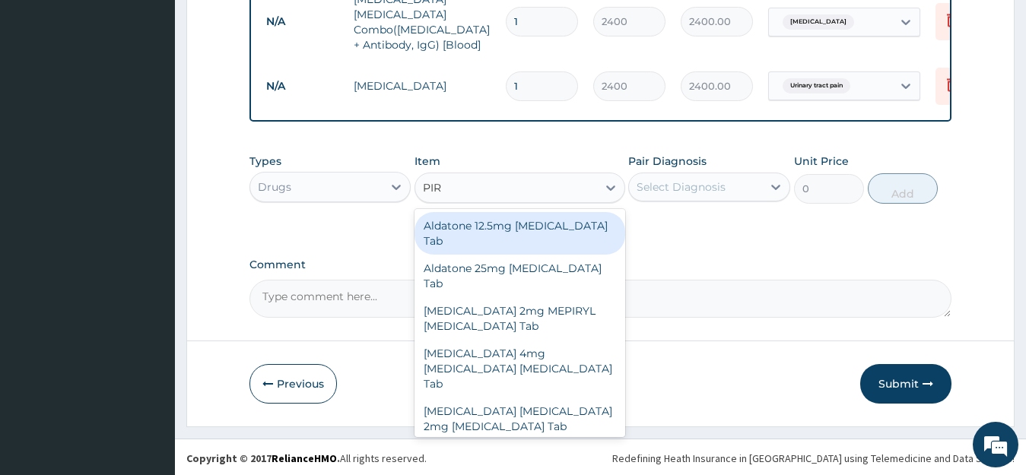
type input "PIRI"
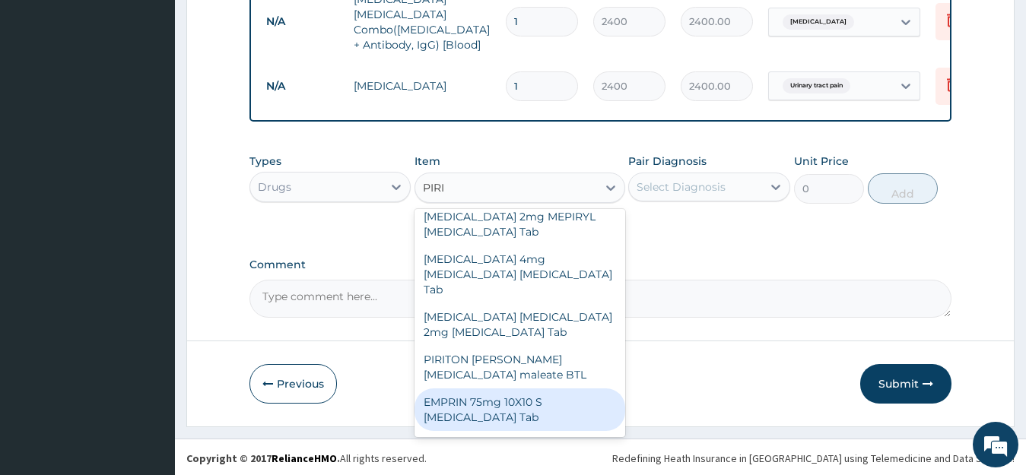
scroll to position [0, 0]
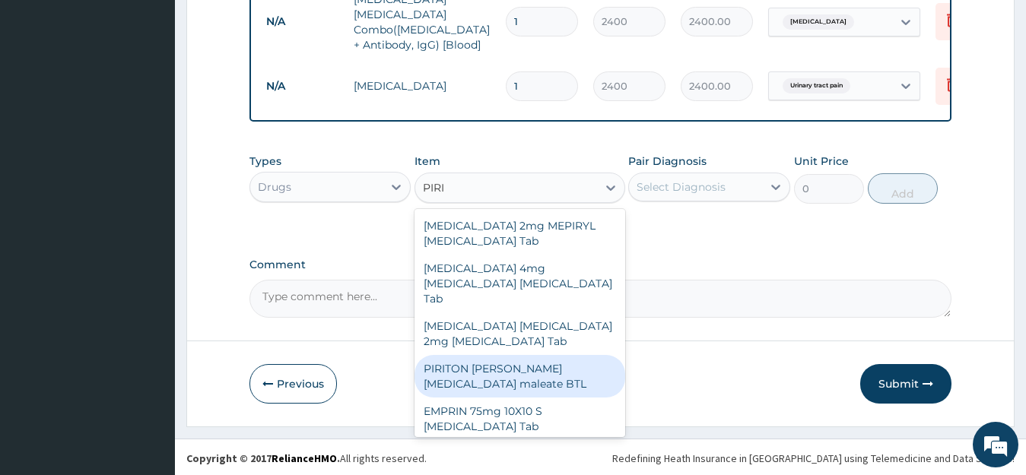
click at [515, 355] on div "PIRITON [PERSON_NAME] [MEDICAL_DATA] maleate BTL" at bounding box center [519, 376] width 211 height 43
type input "1121.25"
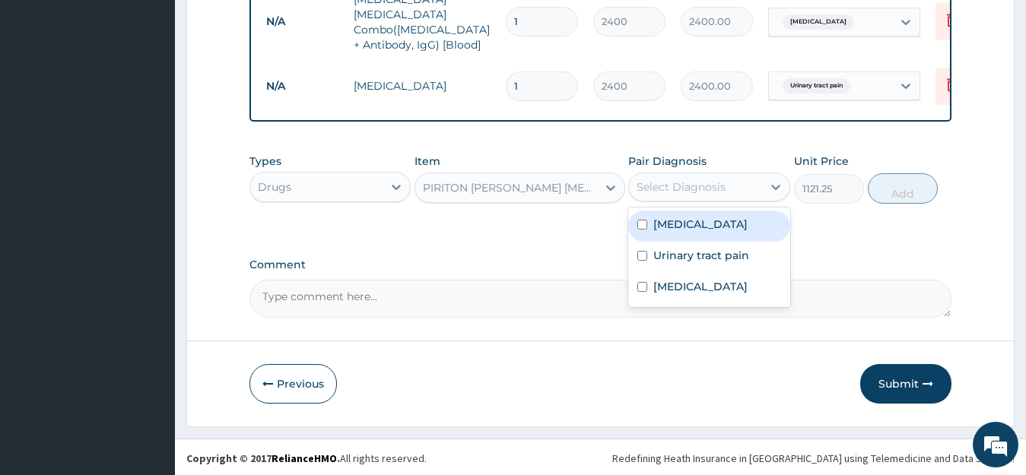
click at [704, 179] on div "Select Diagnosis" at bounding box center [680, 186] width 89 height 15
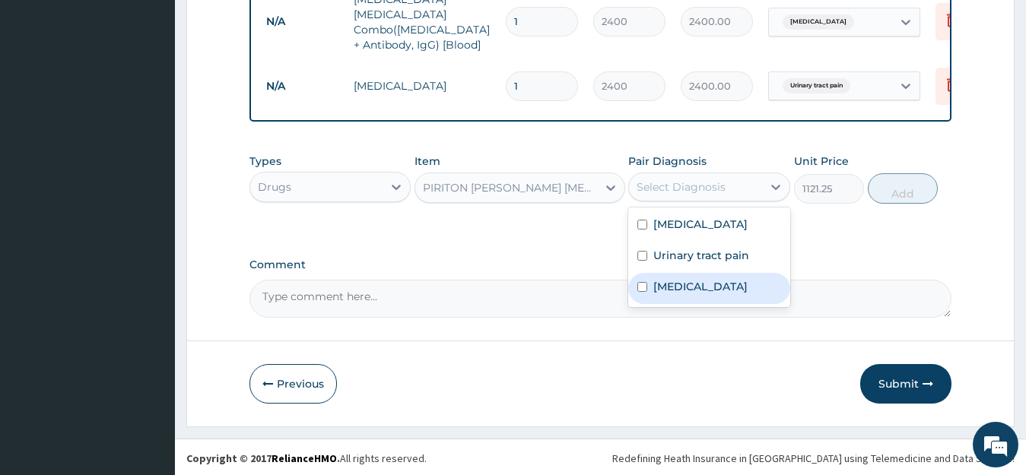
click at [641, 283] on input "checkbox" at bounding box center [642, 287] width 10 height 10
checkbox input "true"
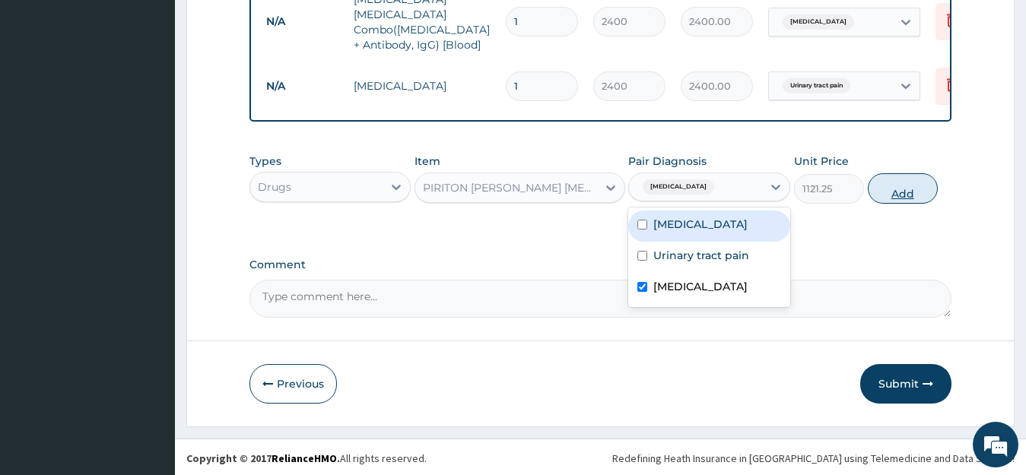
click at [915, 189] on button "Add" at bounding box center [903, 188] width 70 height 30
type input "0"
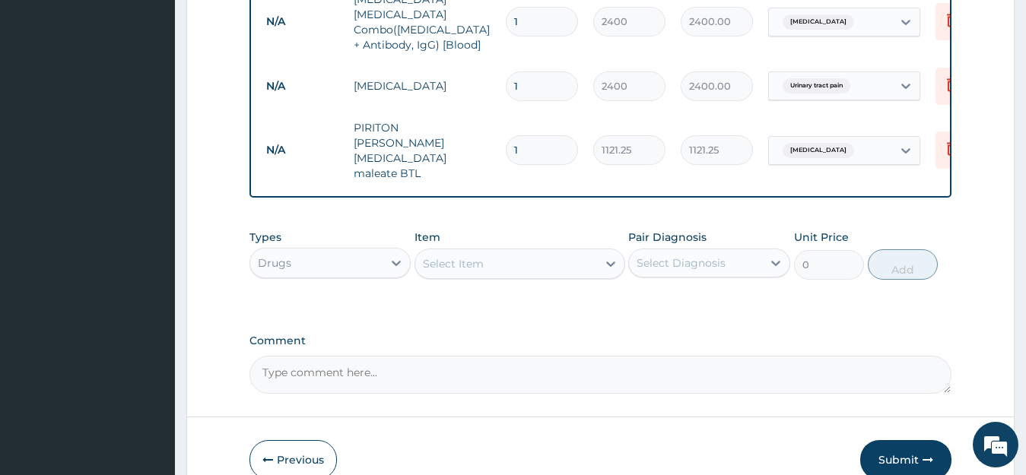
click at [304, 251] on div "Drugs" at bounding box center [316, 263] width 133 height 24
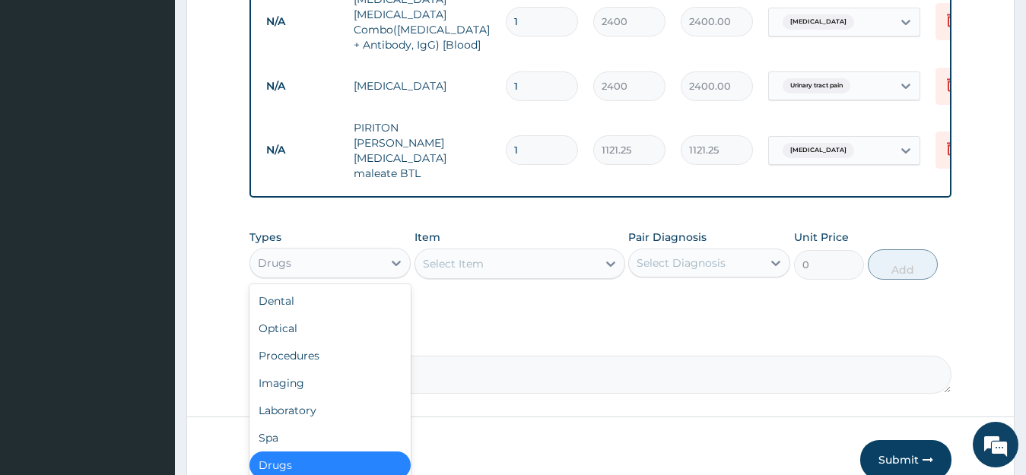
click at [304, 251] on div "Drugs" at bounding box center [316, 263] width 133 height 24
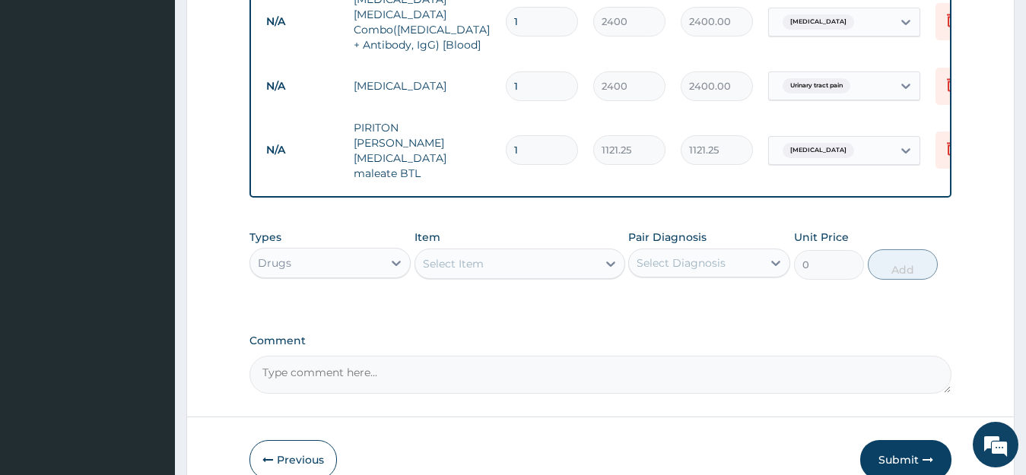
click at [496, 252] on div "Select Item" at bounding box center [506, 264] width 182 height 24
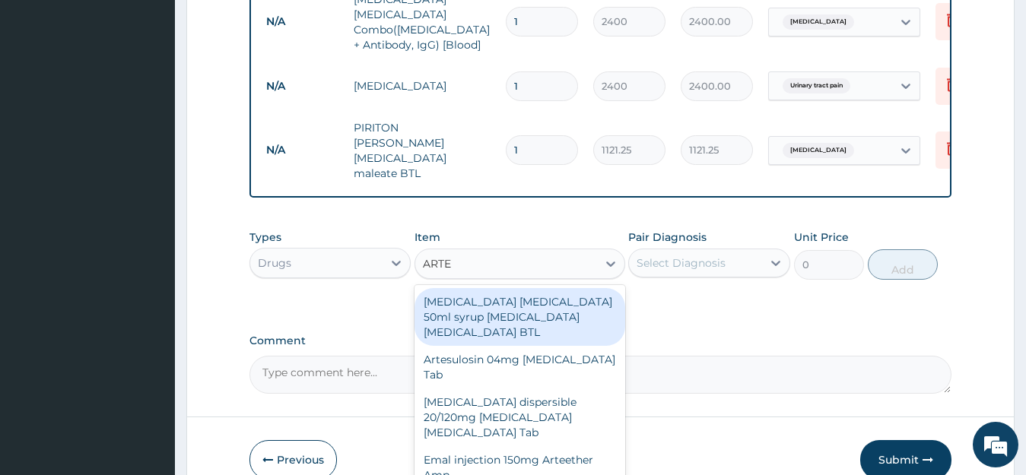
type input "ARTES"
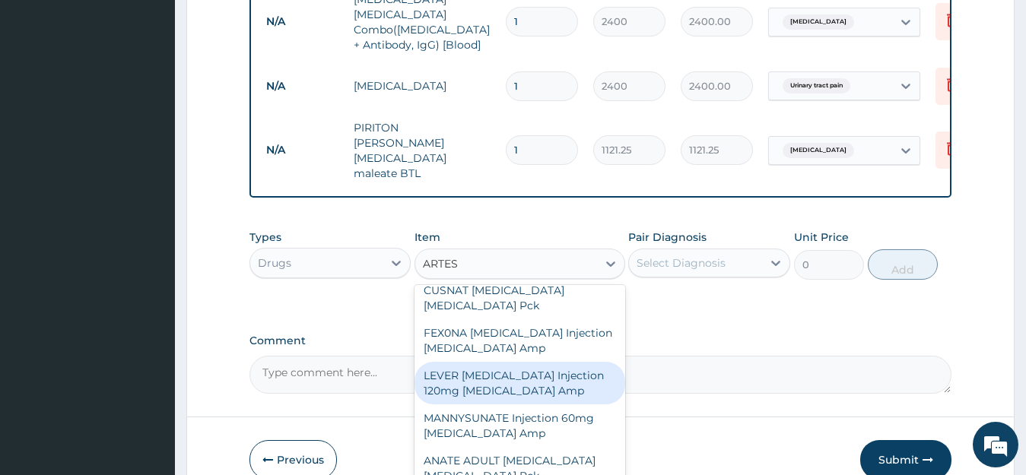
scroll to position [48, 0]
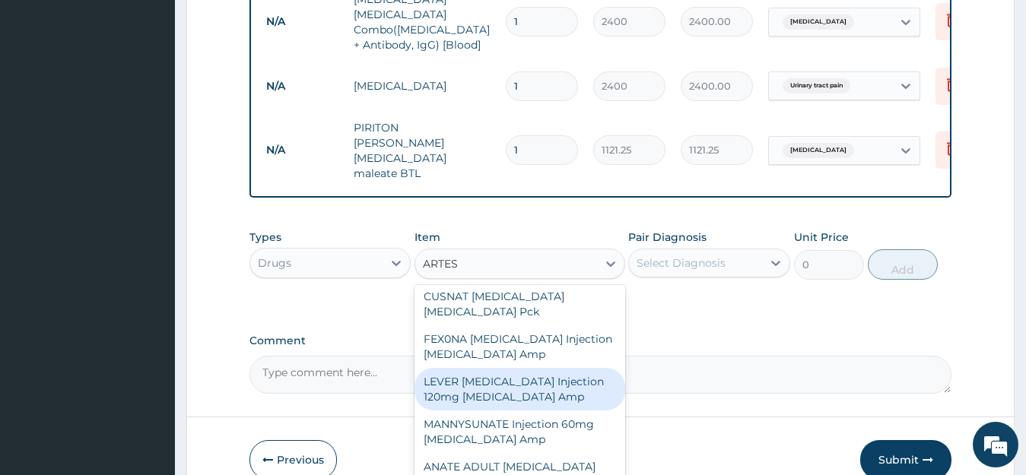
click at [541, 384] on div "LEVER [MEDICAL_DATA] Injection 120mg [MEDICAL_DATA] Amp" at bounding box center [519, 389] width 211 height 43
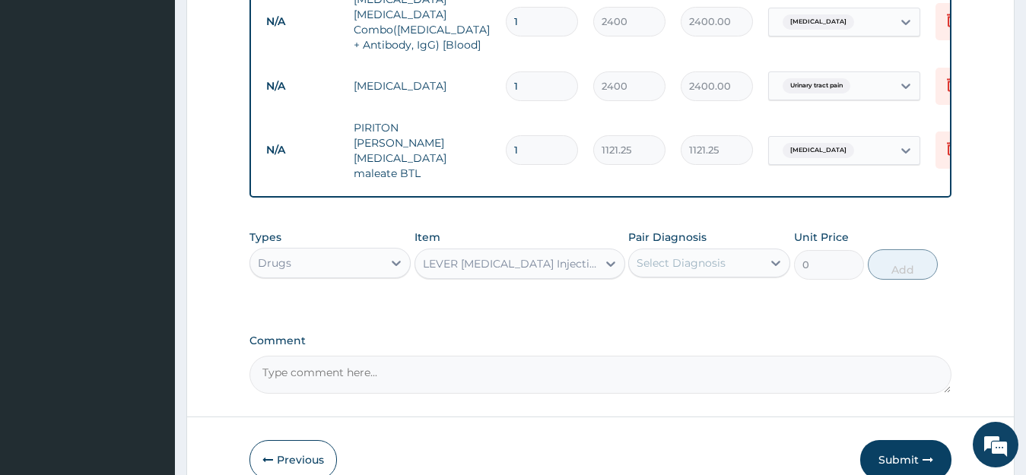
type input "1728.25"
click at [569, 257] on div "LEVER [MEDICAL_DATA] Injection 120mg [MEDICAL_DATA] Amp" at bounding box center [506, 264] width 182 height 24
click at [569, 256] on div "LEVER [MEDICAL_DATA] Injection 120mg [MEDICAL_DATA] Amp" at bounding box center [511, 263] width 176 height 15
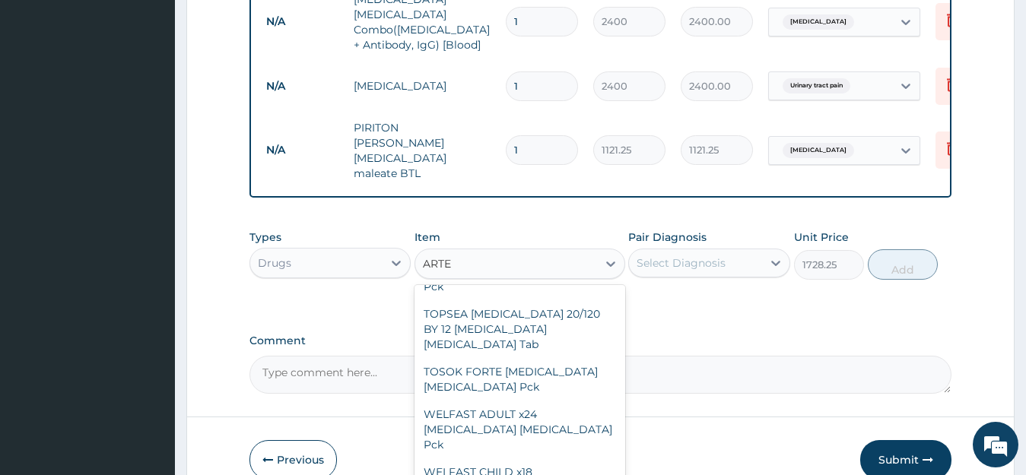
scroll to position [3992, 0]
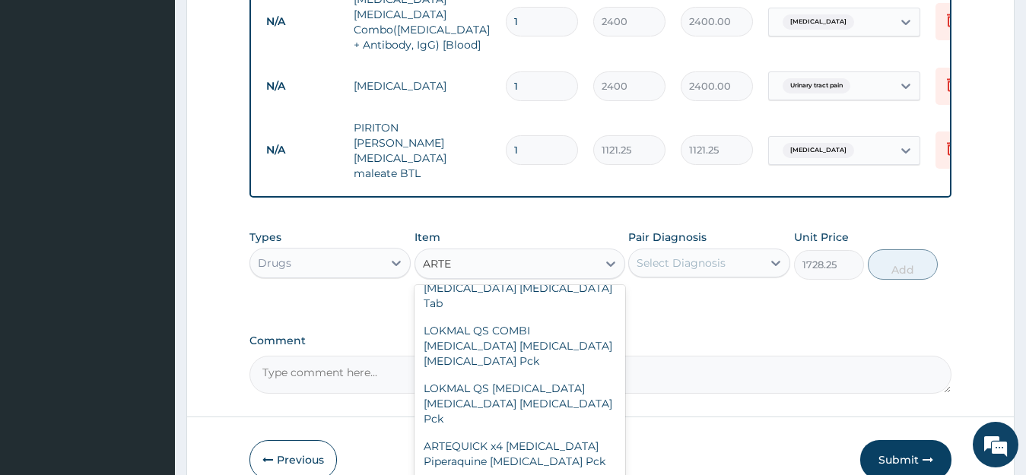
type input "ARTES"
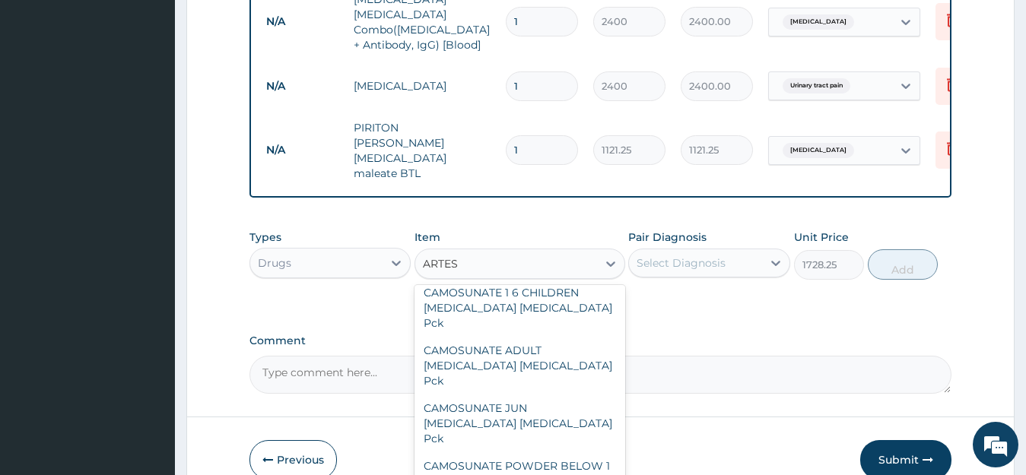
scroll to position [262, 0]
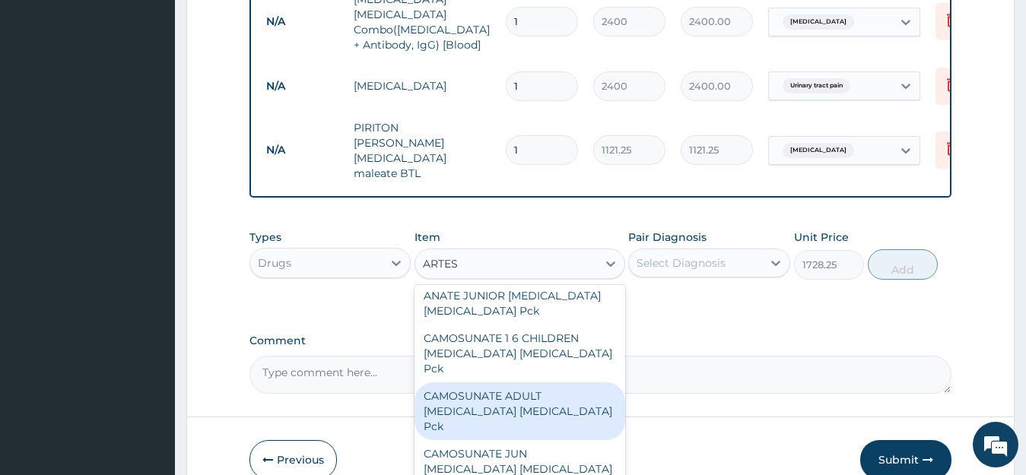
click at [536, 382] on div "CAMOSUNATE ADULT [MEDICAL_DATA] [MEDICAL_DATA] Pck" at bounding box center [519, 411] width 211 height 58
type input "1638.75"
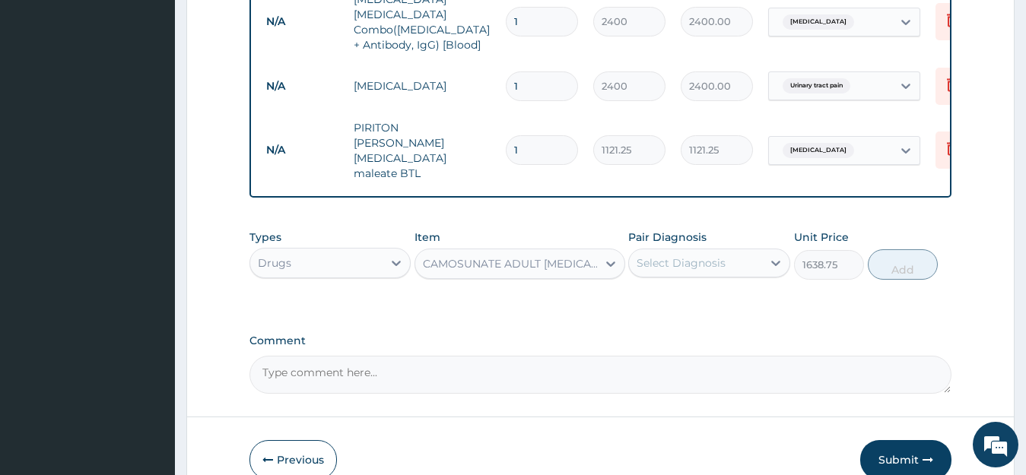
click at [519, 256] on div "CAMOSUNATE ADULT [MEDICAL_DATA] [MEDICAL_DATA] Pck" at bounding box center [511, 263] width 176 height 15
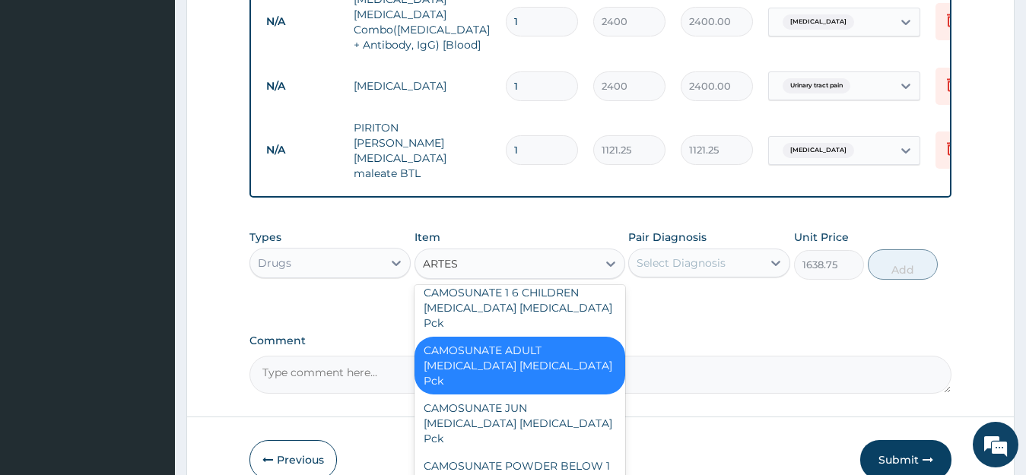
scroll to position [172, 0]
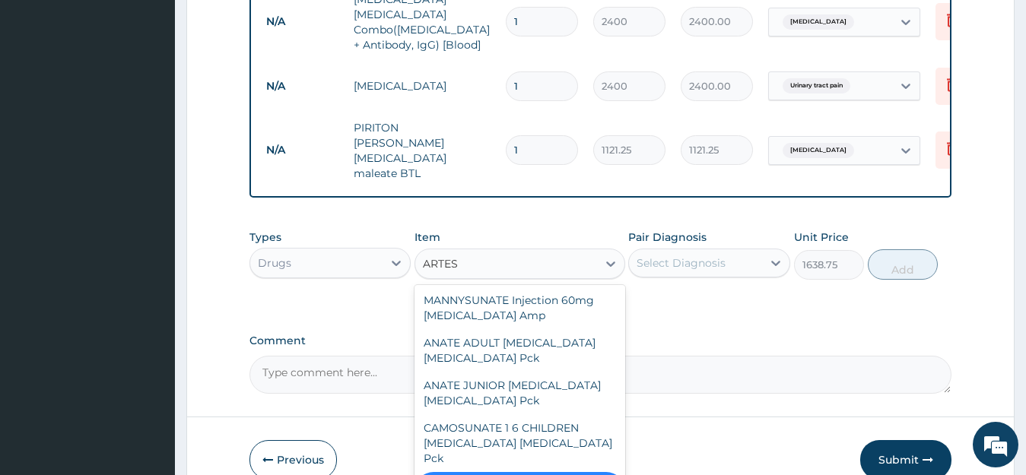
type input "ARTE"
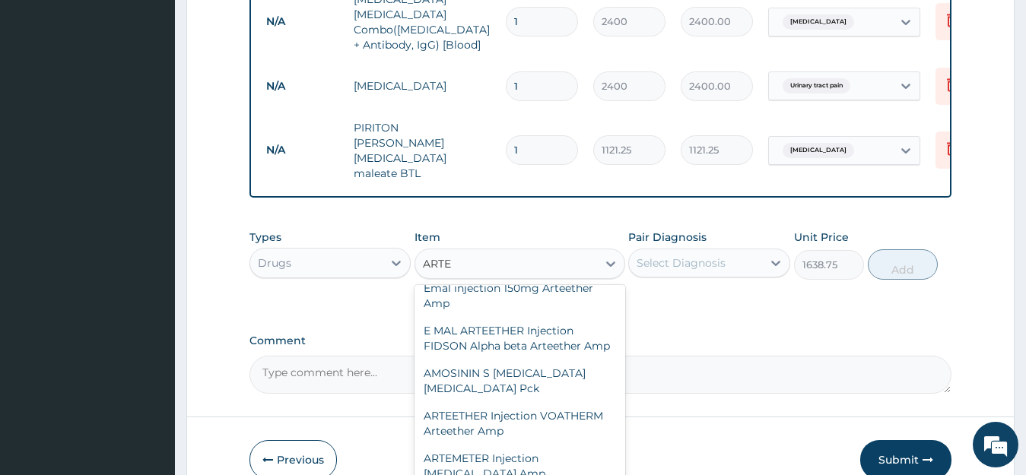
scroll to position [3742, 0]
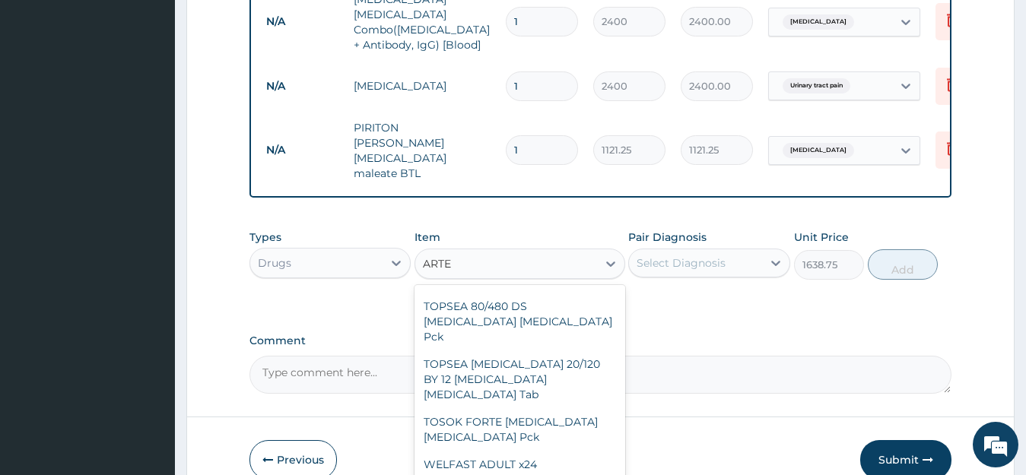
type input "776.25"
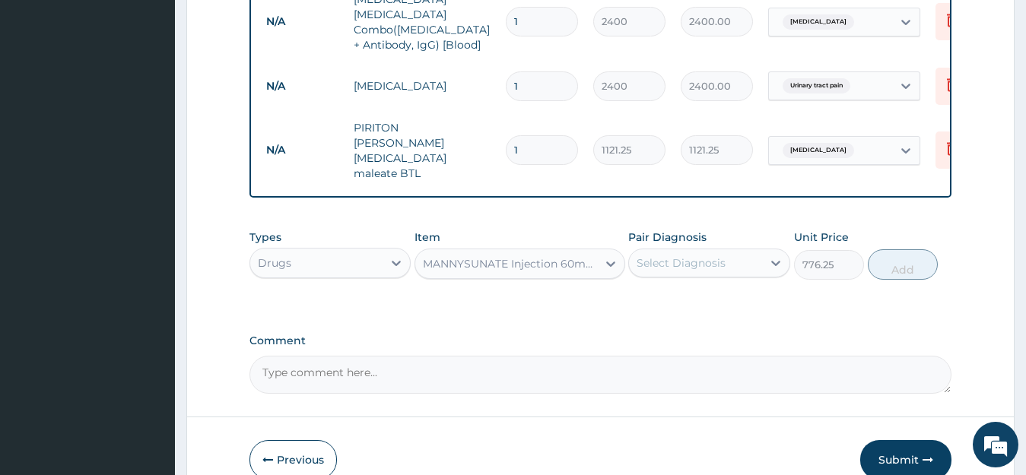
click at [512, 255] on div "MANNYSUNATE Injection 60mg [MEDICAL_DATA] Amp" at bounding box center [506, 264] width 182 height 24
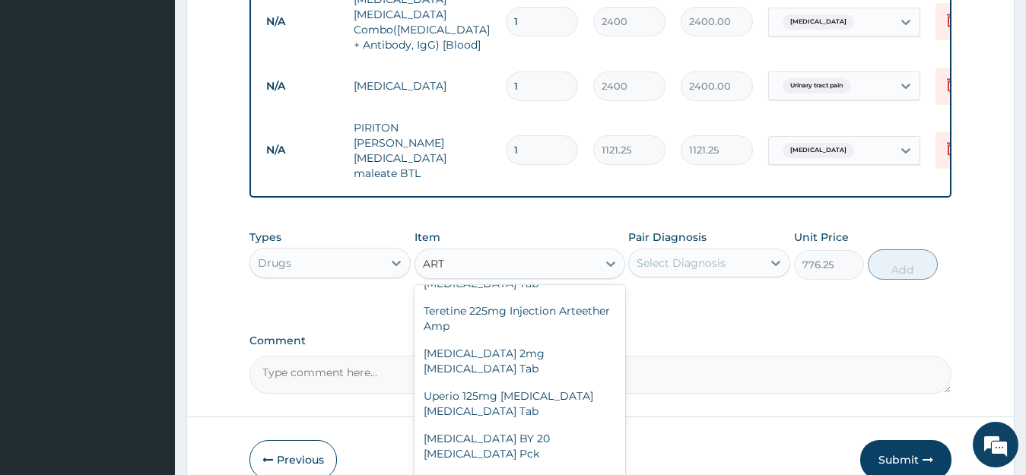
scroll to position [4071, 0]
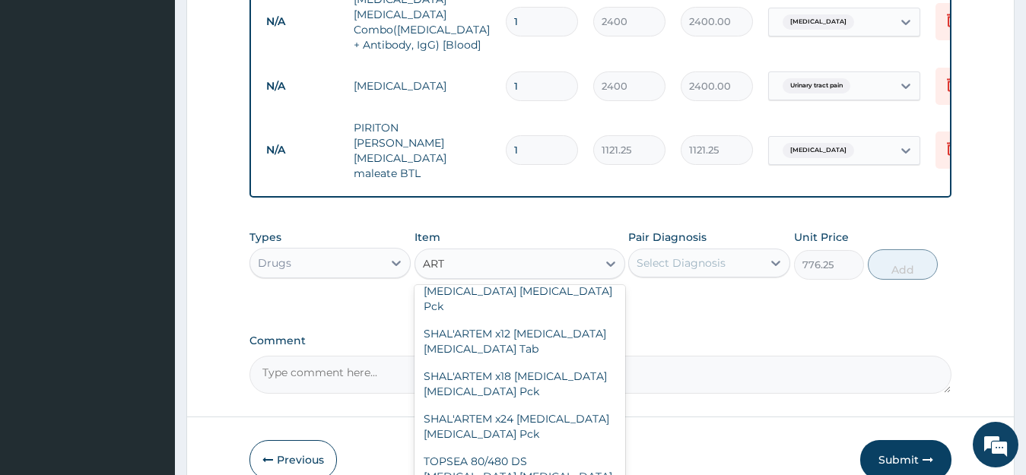
type input "ARTE"
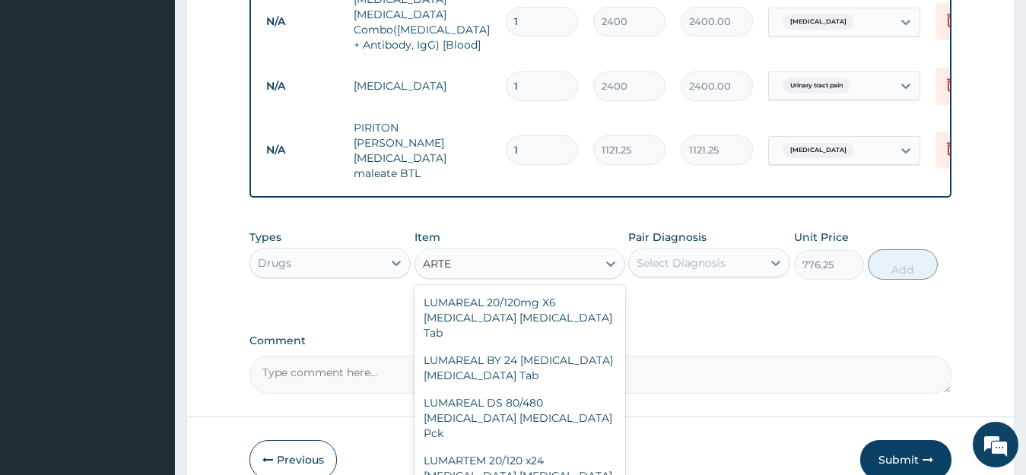
scroll to position [3025, 0]
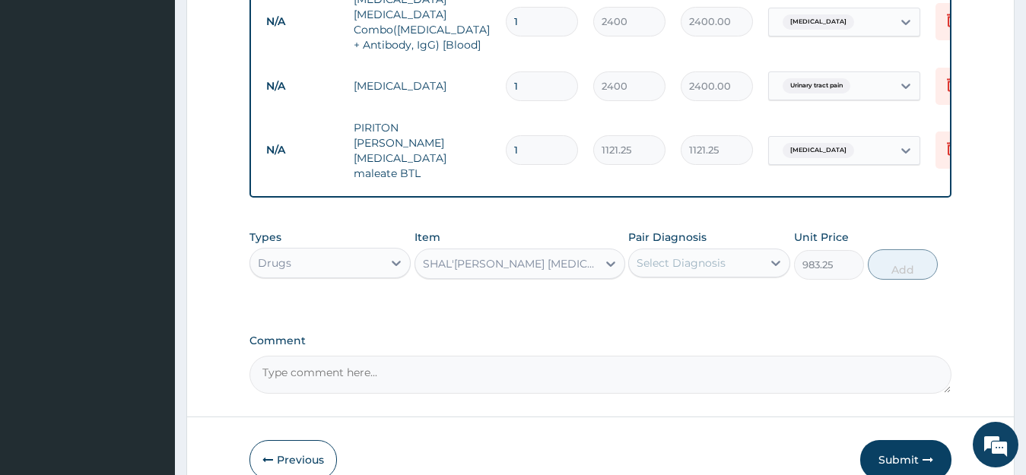
click at [575, 254] on div "SHAL'[PERSON_NAME] [MEDICAL_DATA] [MEDICAL_DATA] Pck" at bounding box center [506, 264] width 182 height 24
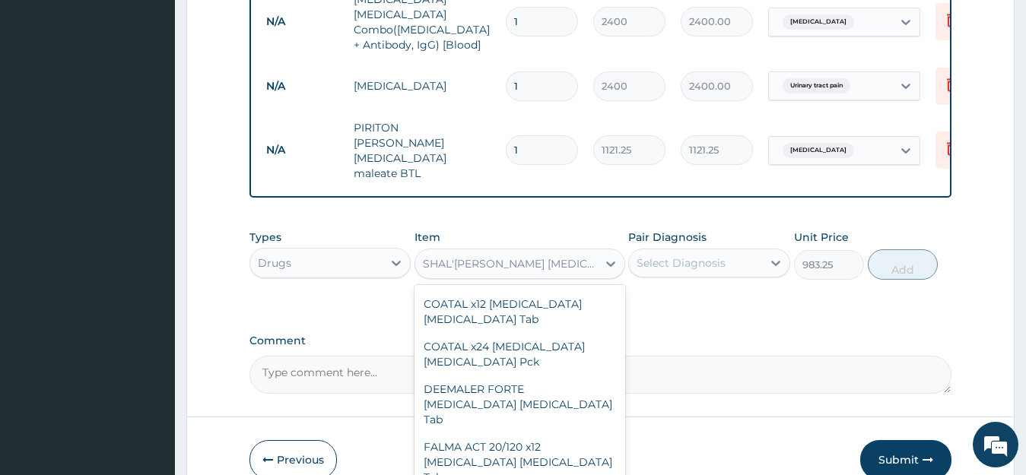
scroll to position [31122, 0]
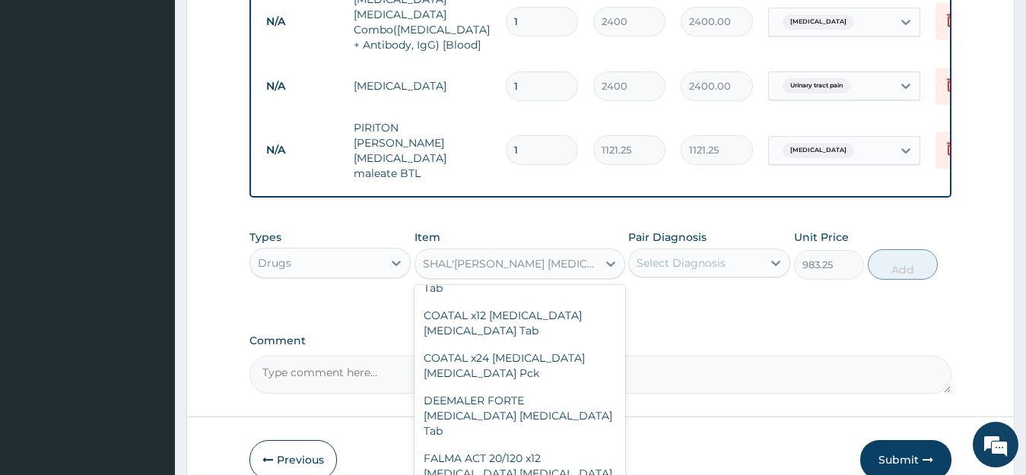
type input "2673.75"
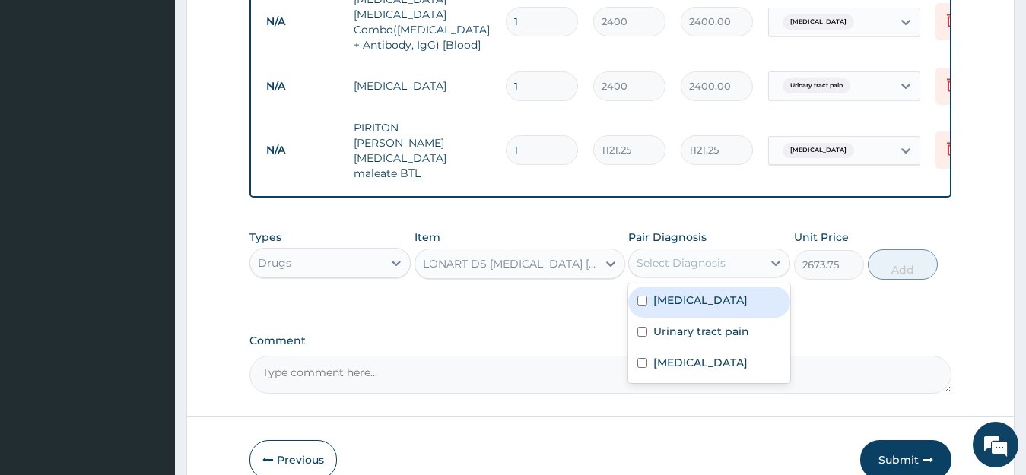
click at [674, 255] on div "Select Diagnosis" at bounding box center [680, 262] width 89 height 15
click at [638, 296] on input "checkbox" at bounding box center [642, 301] width 10 height 10
checkbox input "true"
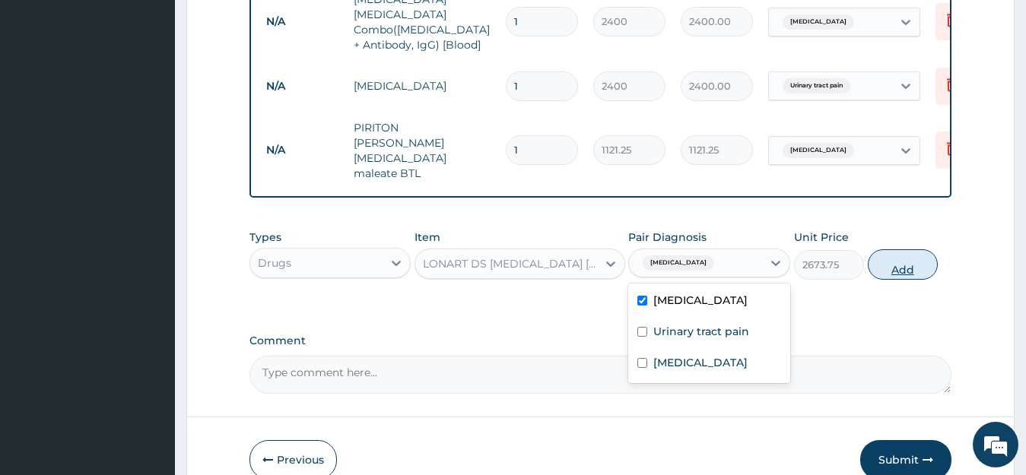
click at [887, 249] on button "Add" at bounding box center [903, 264] width 70 height 30
type input "0"
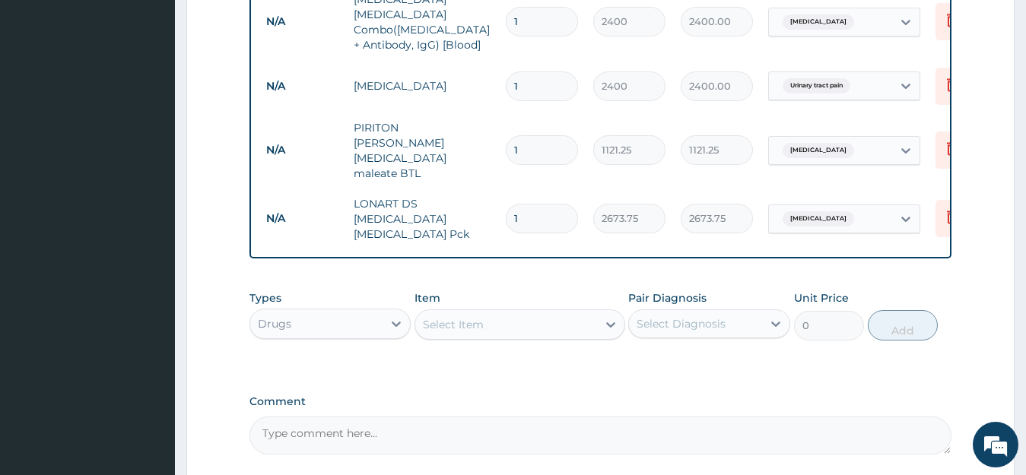
click at [462, 317] on div "Select Item" at bounding box center [453, 324] width 61 height 15
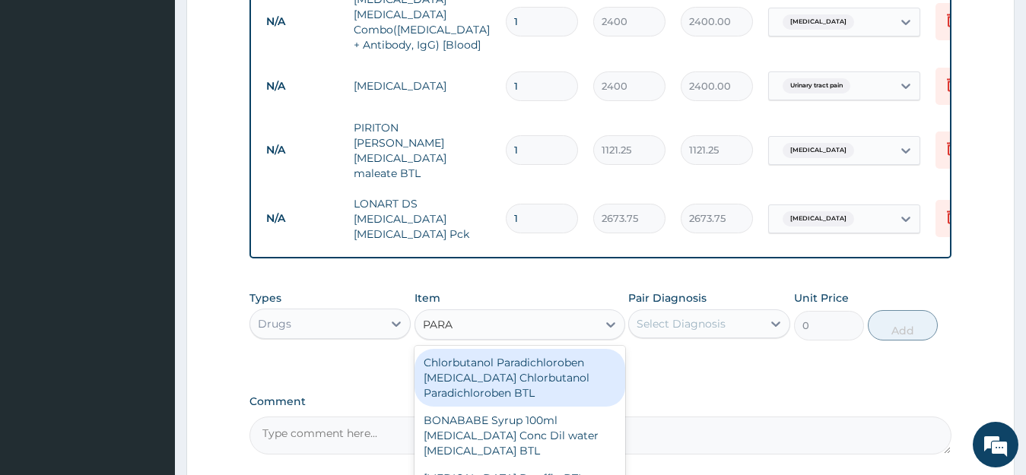
type input "PARAC"
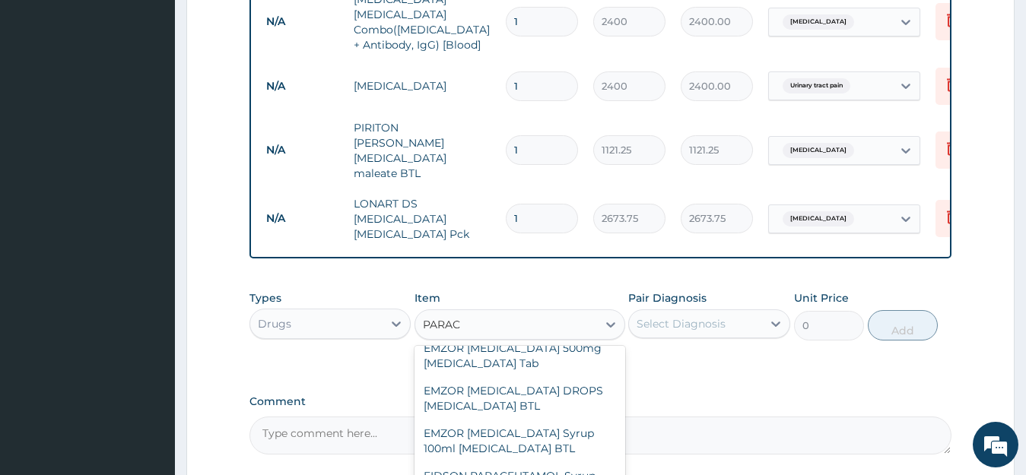
scroll to position [170, 0]
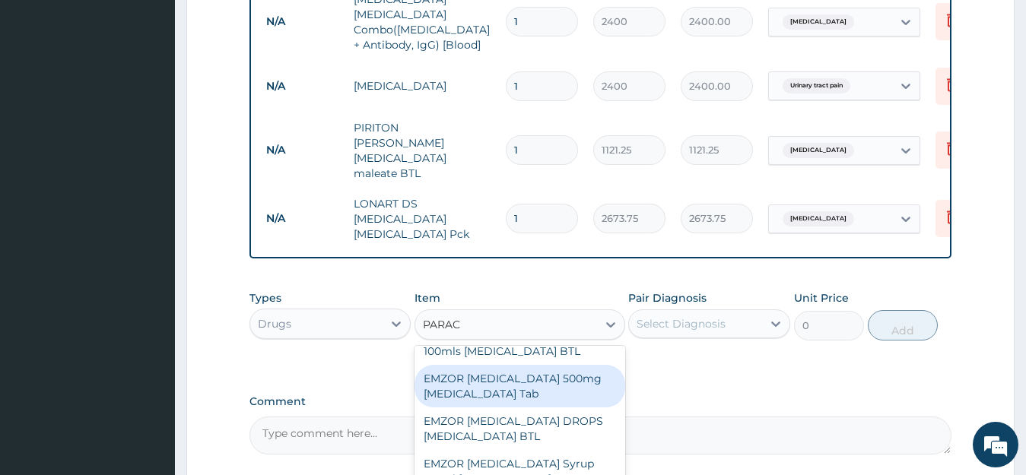
click at [544, 365] on div "EMZOR [MEDICAL_DATA] 500mg [MEDICAL_DATA] Tab" at bounding box center [519, 386] width 211 height 43
type input "17.25"
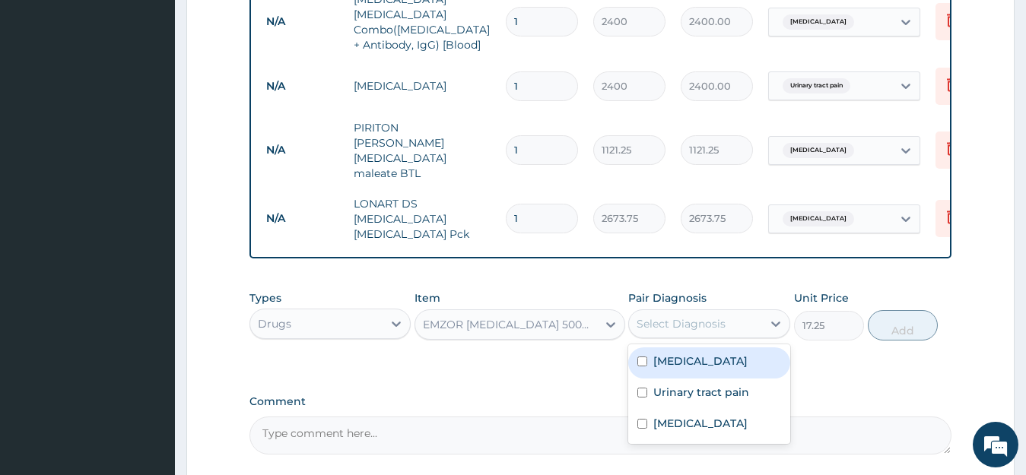
click at [704, 312] on div "Select Diagnosis" at bounding box center [695, 324] width 133 height 24
click at [646, 357] on input "checkbox" at bounding box center [642, 362] width 10 height 10
checkbox input "true"
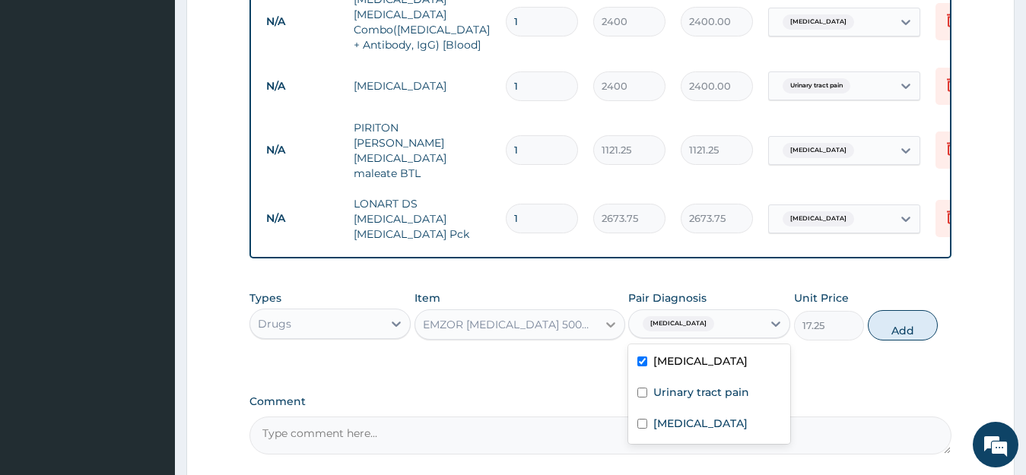
click at [603, 317] on icon at bounding box center [610, 324] width 15 height 15
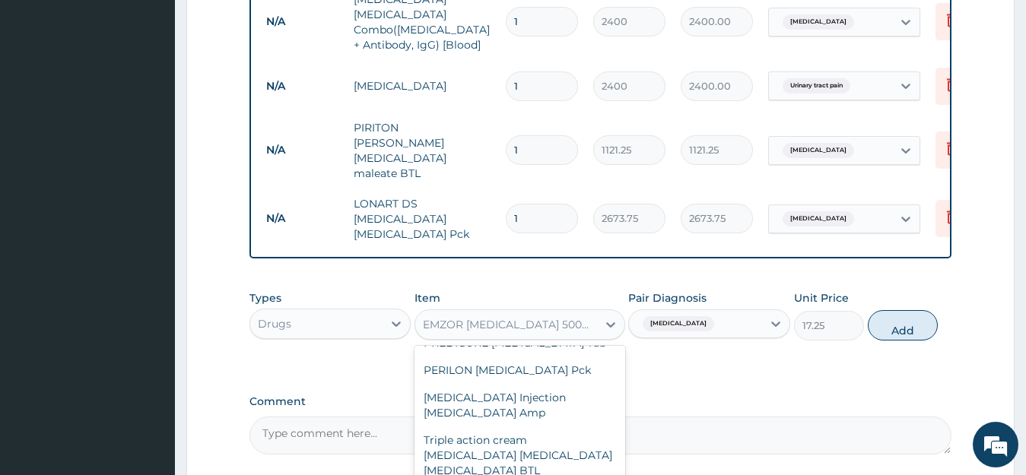
scroll to position [63116, 0]
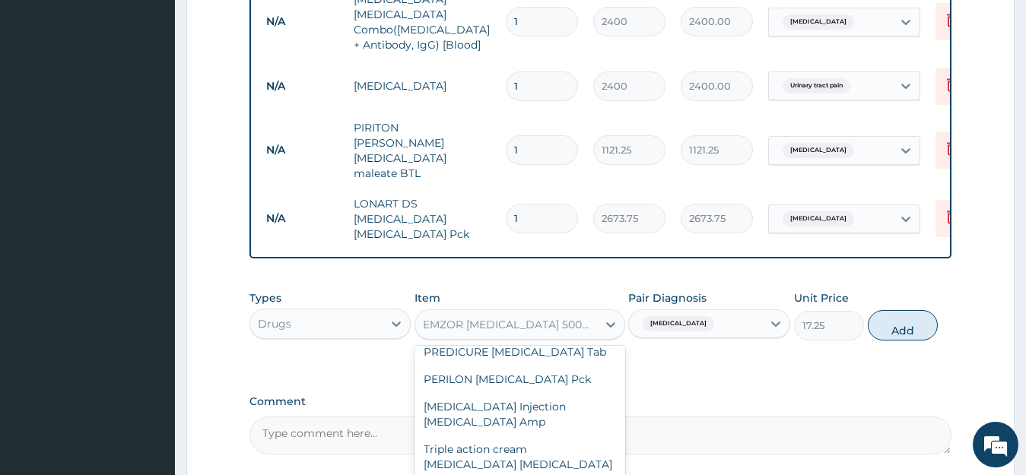
type input "51.75"
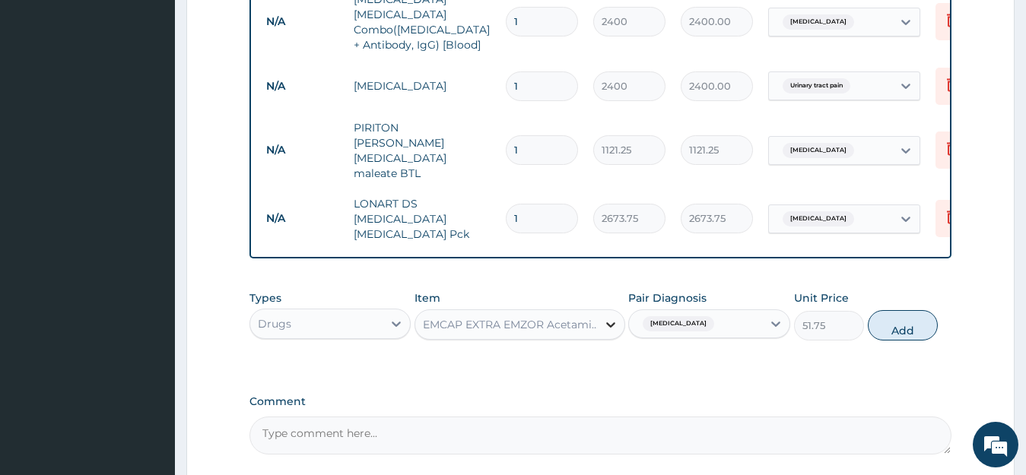
click at [605, 317] on icon at bounding box center [610, 324] width 15 height 15
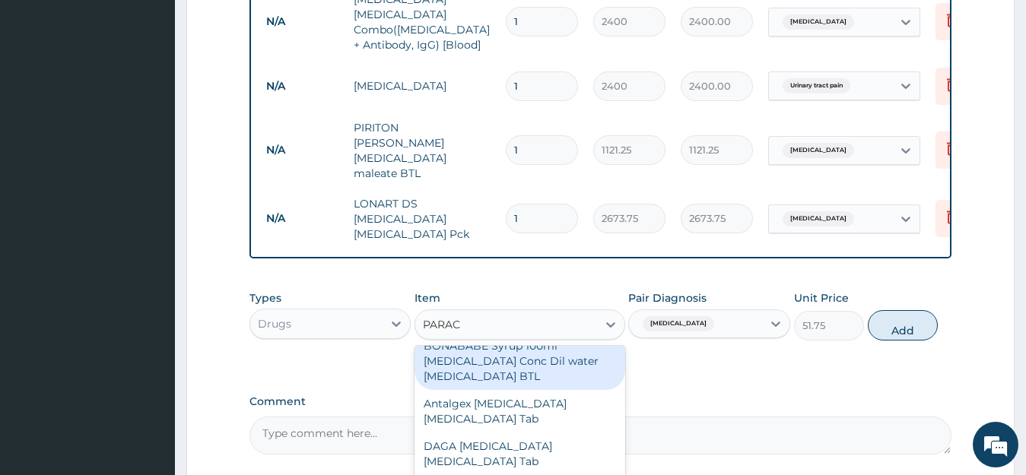
scroll to position [0, 0]
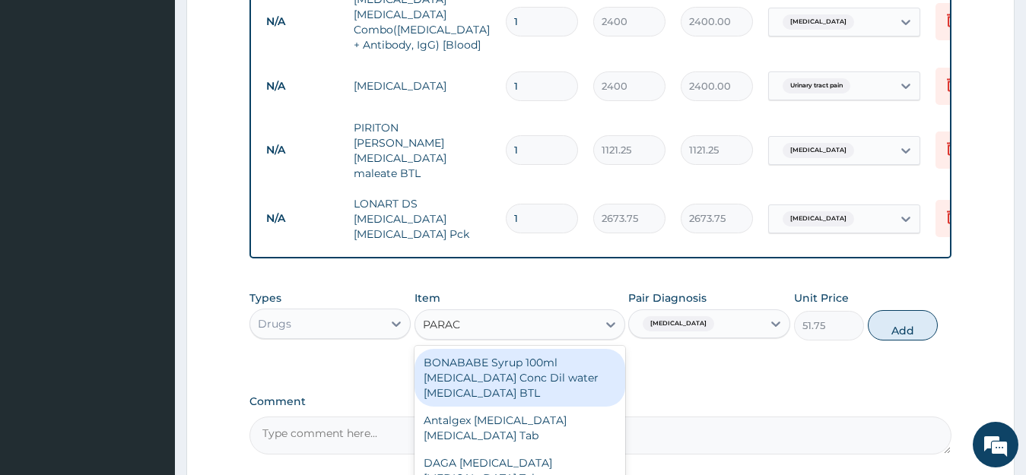
type input "PARACE"
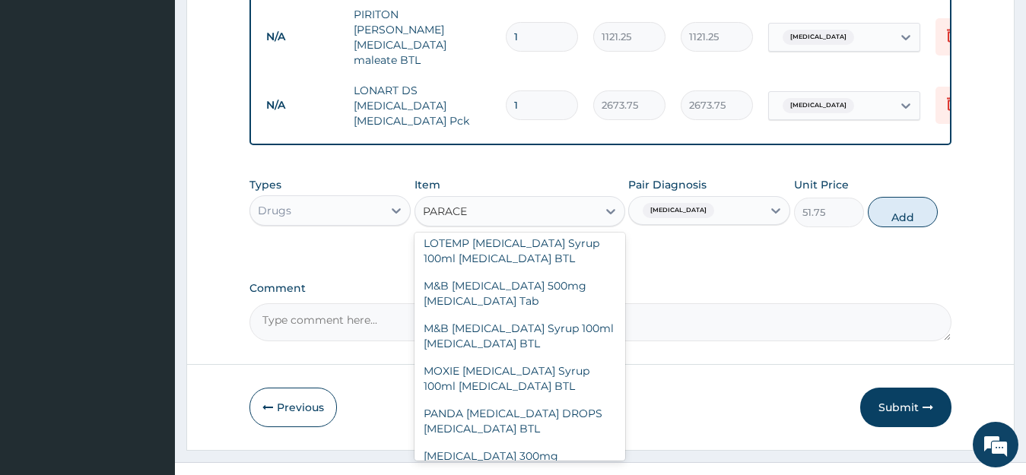
scroll to position [331, 0]
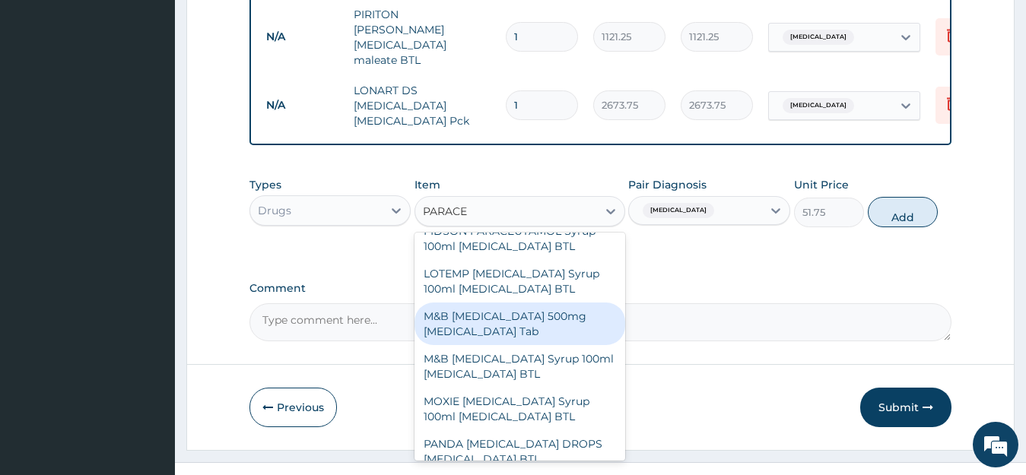
click at [538, 303] on div "M&B [MEDICAL_DATA] 500mg [MEDICAL_DATA] Tab" at bounding box center [519, 324] width 211 height 43
type input "17.25"
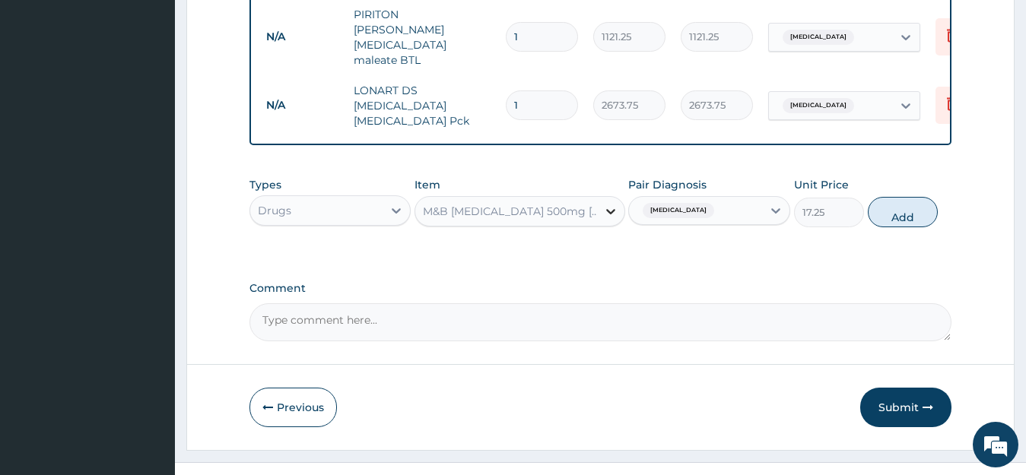
click at [607, 209] on icon at bounding box center [610, 211] width 9 height 5
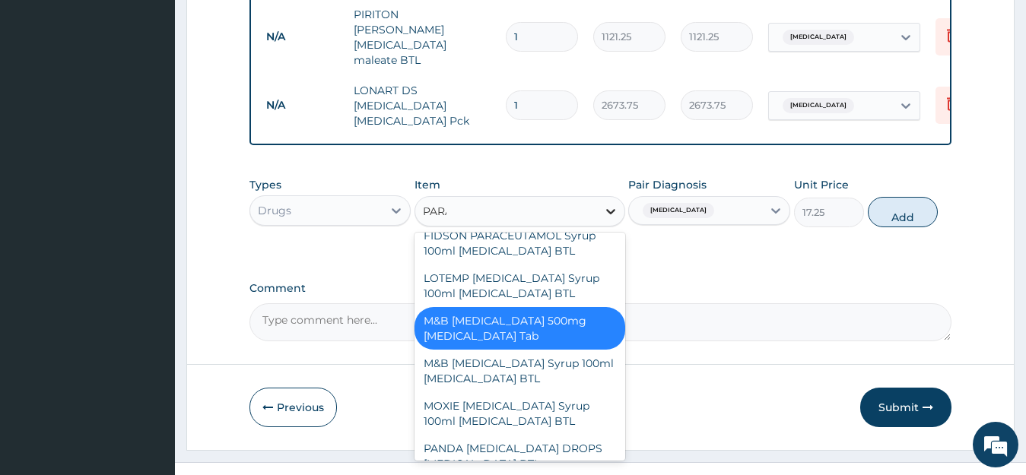
scroll to position [470, 0]
type input "PARAC"
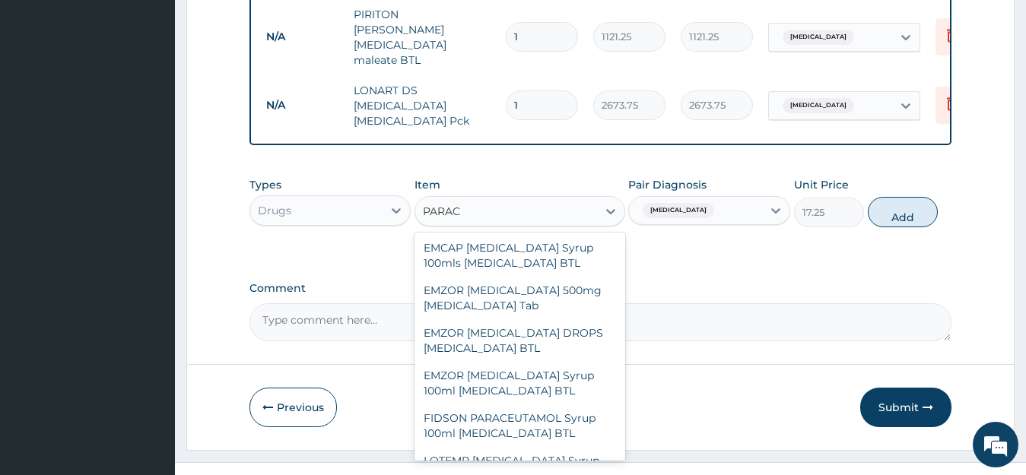
scroll to position [114, 0]
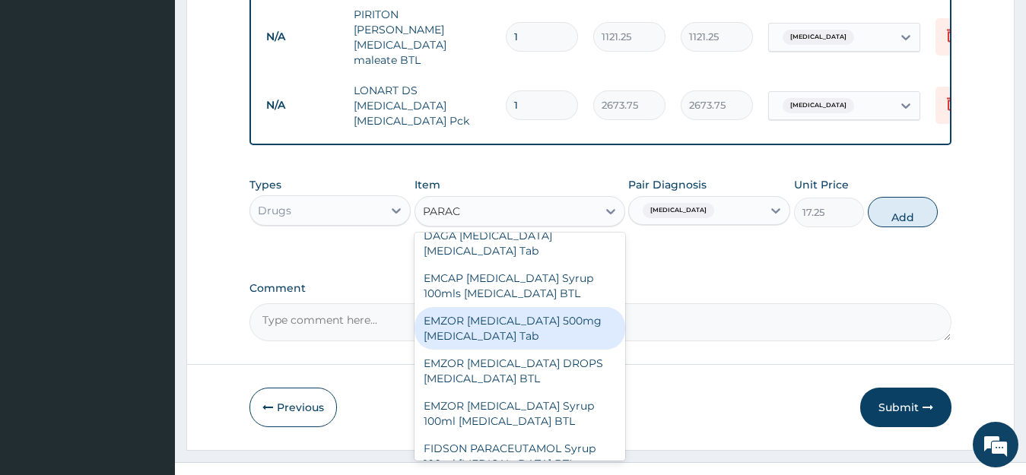
click at [528, 307] on div "EMZOR [MEDICAL_DATA] 500mg [MEDICAL_DATA] Tab" at bounding box center [519, 328] width 211 height 43
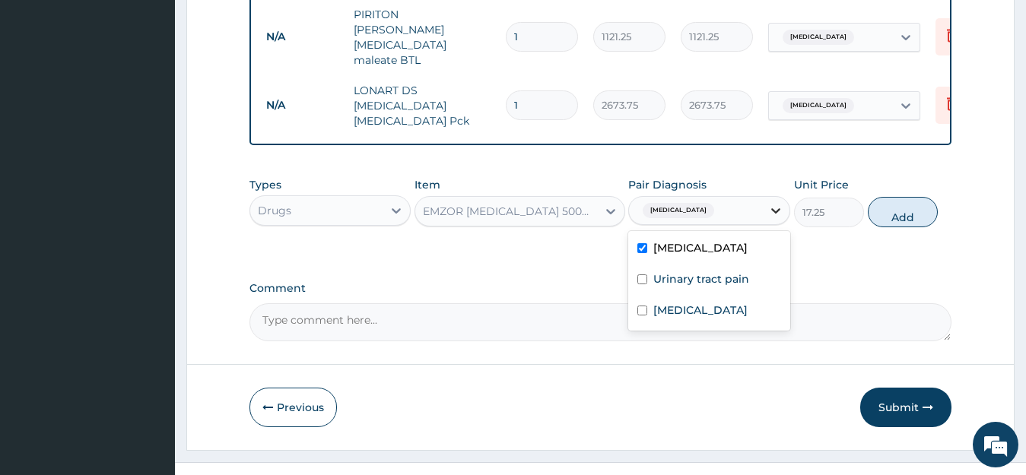
click at [780, 203] on icon at bounding box center [775, 210] width 15 height 15
click at [920, 197] on button "Add" at bounding box center [903, 212] width 70 height 30
type input "0"
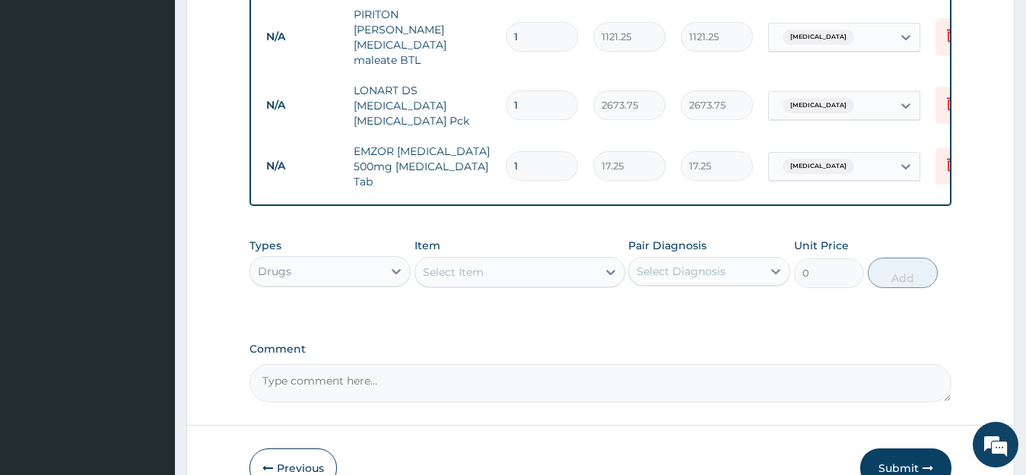
type input "18"
type input "310.50"
type input "18"
click at [526, 22] on input "1" at bounding box center [542, 37] width 72 height 30
type input "10"
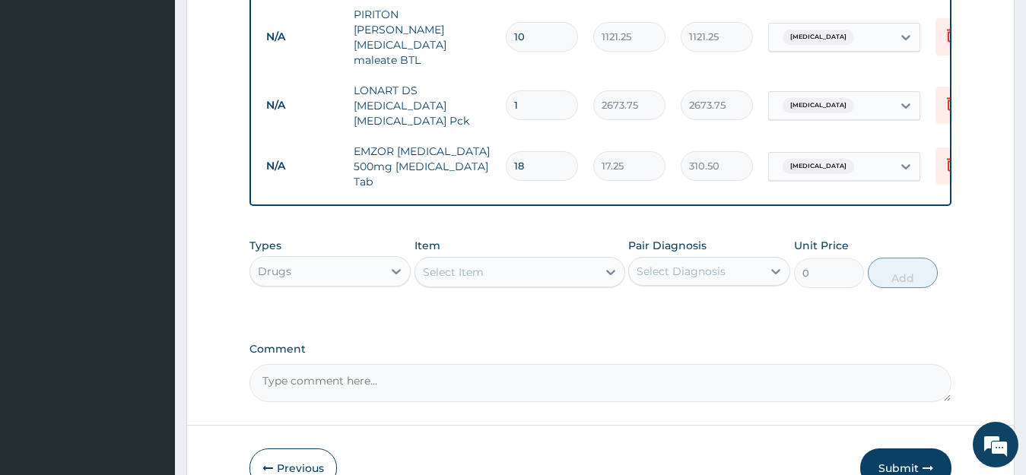
type input "11212.50"
type input "1"
type input "1121.25"
type input "10"
type input "11212.50"
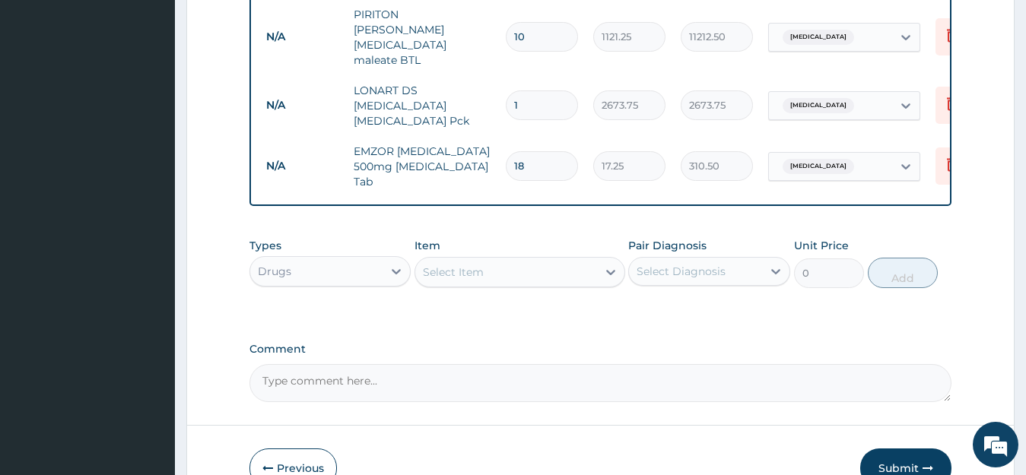
type input "10"
click at [500, 260] on div "Select Item" at bounding box center [506, 272] width 182 height 24
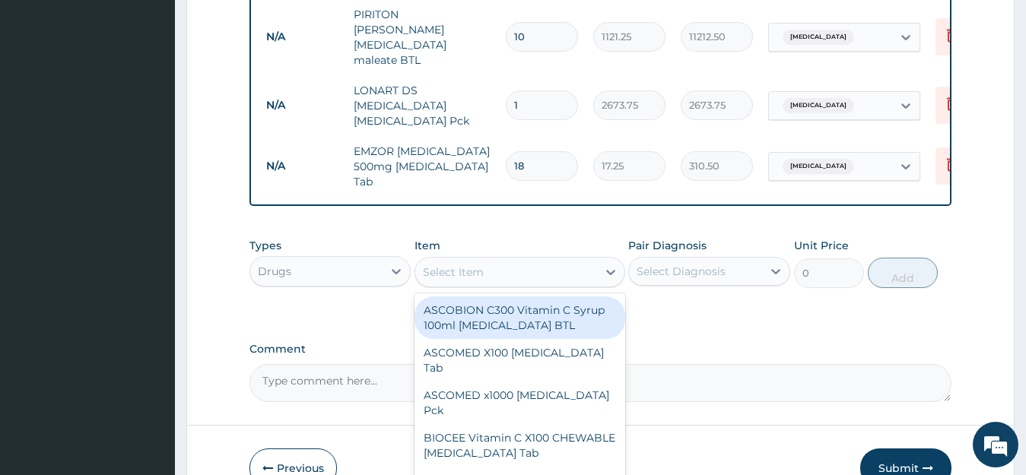
click at [500, 260] on div "Select Item" at bounding box center [506, 272] width 182 height 24
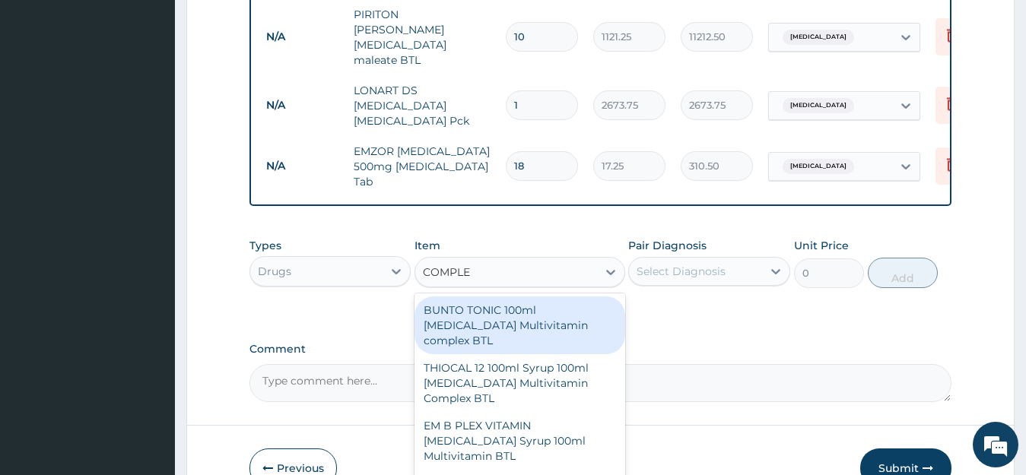
type input "COMPLEX"
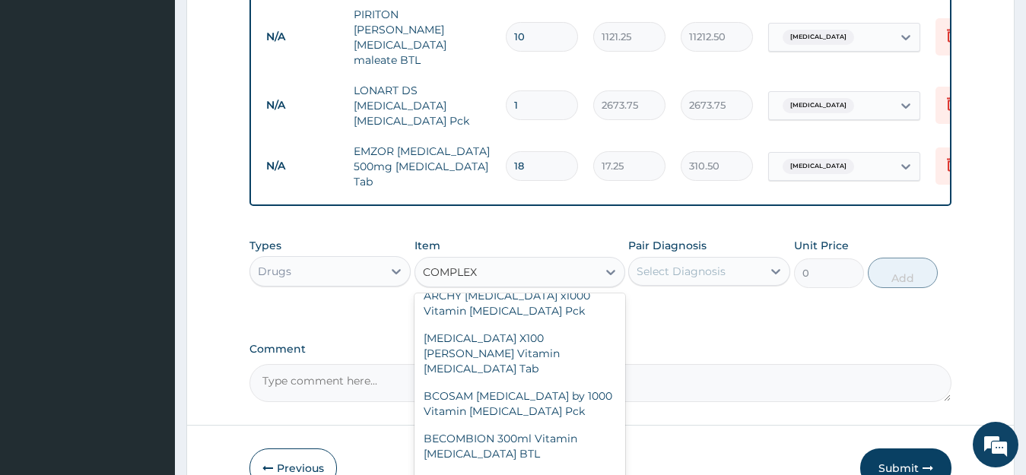
scroll to position [599, 0]
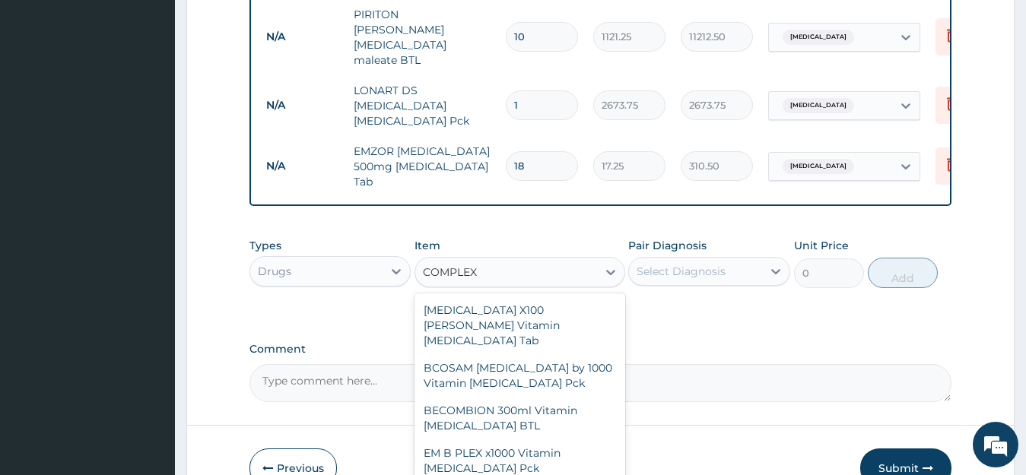
type input "293.25"
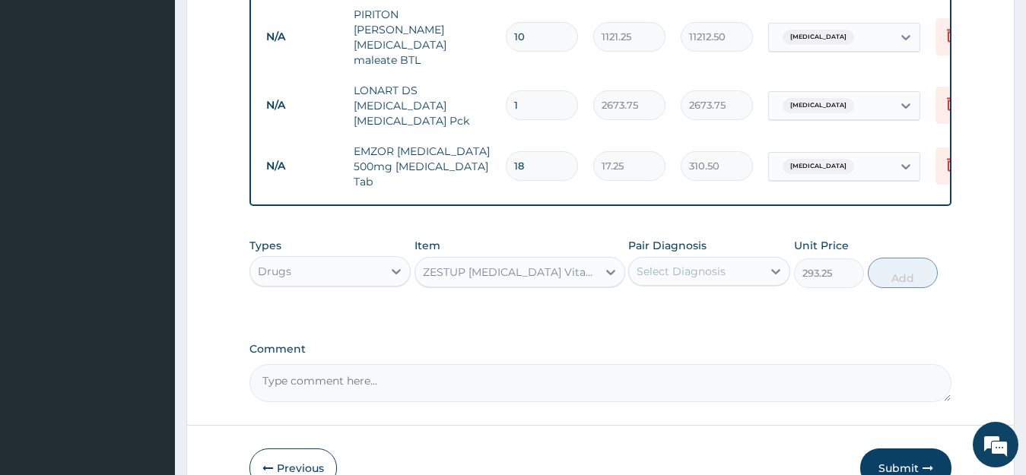
click at [692, 264] on div "Select Diagnosis" at bounding box center [680, 271] width 89 height 15
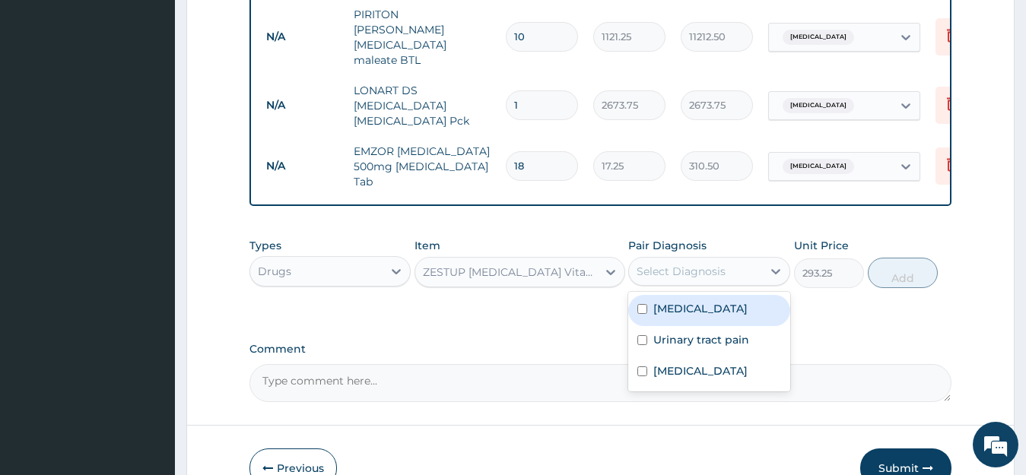
click at [642, 304] on input "checkbox" at bounding box center [642, 309] width 10 height 10
checkbox input "true"
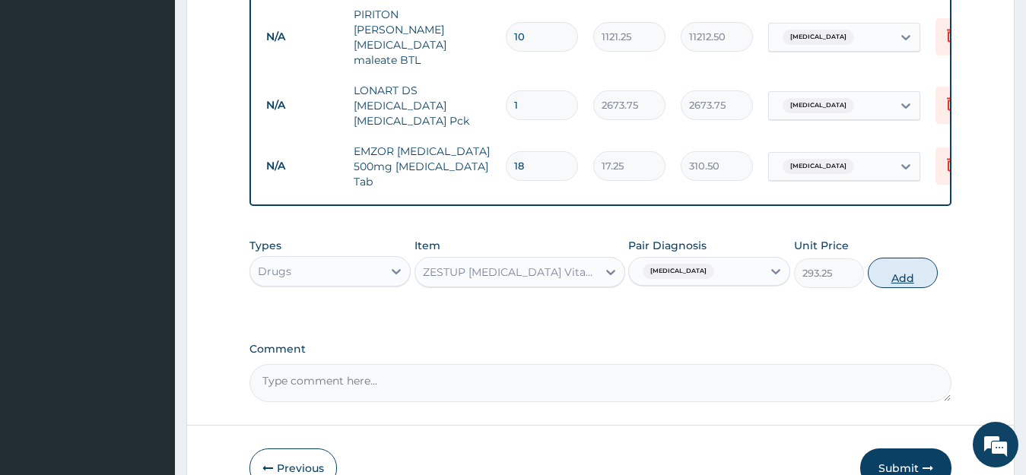
click at [883, 258] on button "Add" at bounding box center [903, 273] width 70 height 30
type input "0"
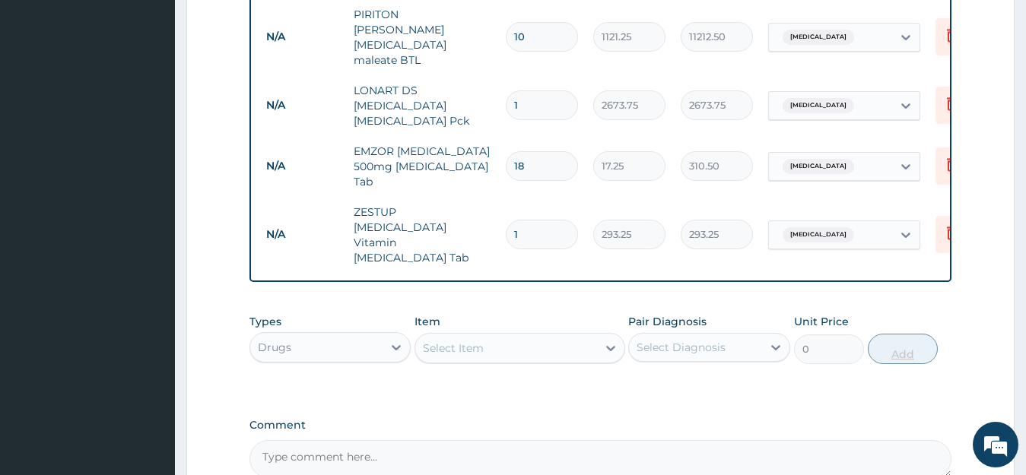
type input "10"
type input "2932.50"
type input "10"
click at [515, 336] on div "Select Item" at bounding box center [506, 348] width 182 height 24
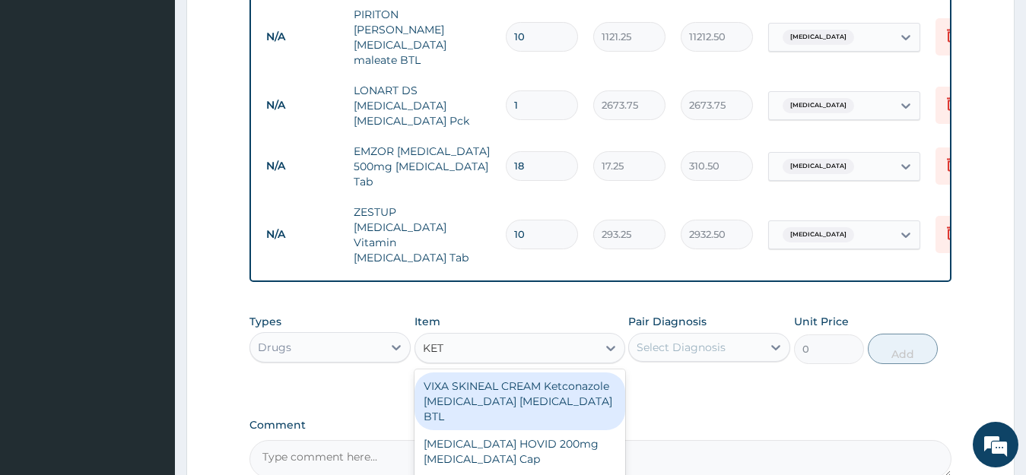
type input "KETO"
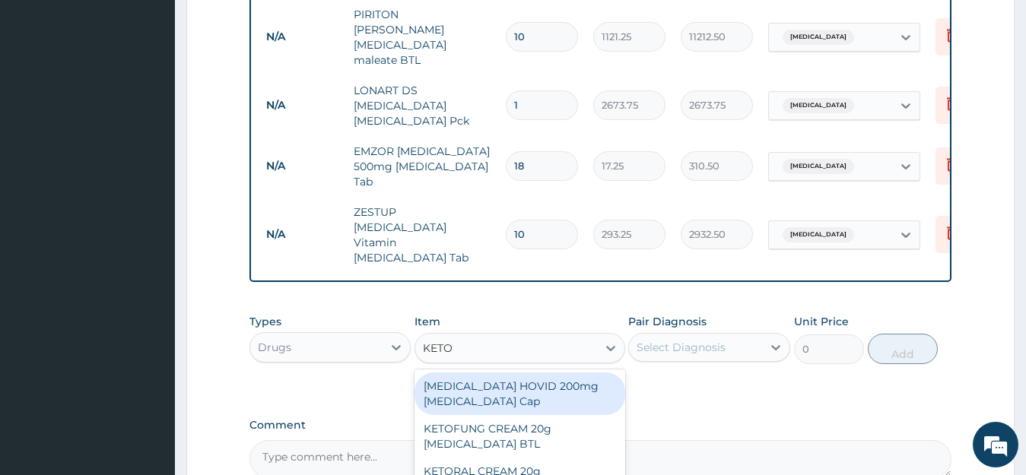
click at [493, 373] on div "[MEDICAL_DATA] HOVID 200mg [MEDICAL_DATA] Cap" at bounding box center [519, 394] width 211 height 43
type input "431.25"
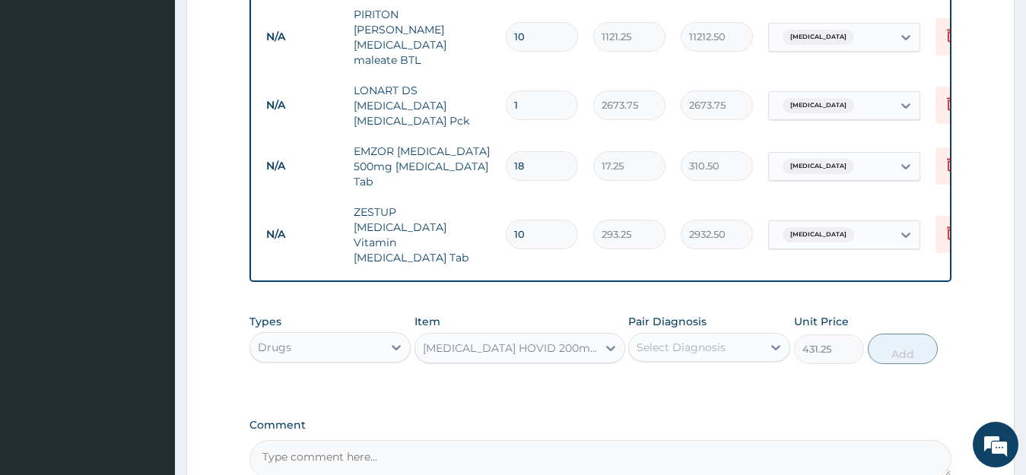
click at [730, 335] on div "Select Diagnosis" at bounding box center [695, 347] width 133 height 24
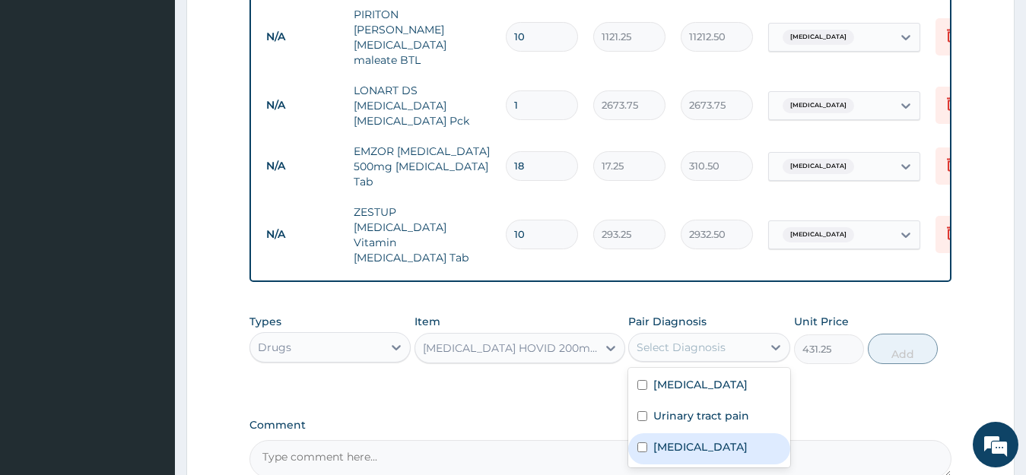
click at [646, 442] on input "checkbox" at bounding box center [642, 447] width 10 height 10
checkbox input "true"
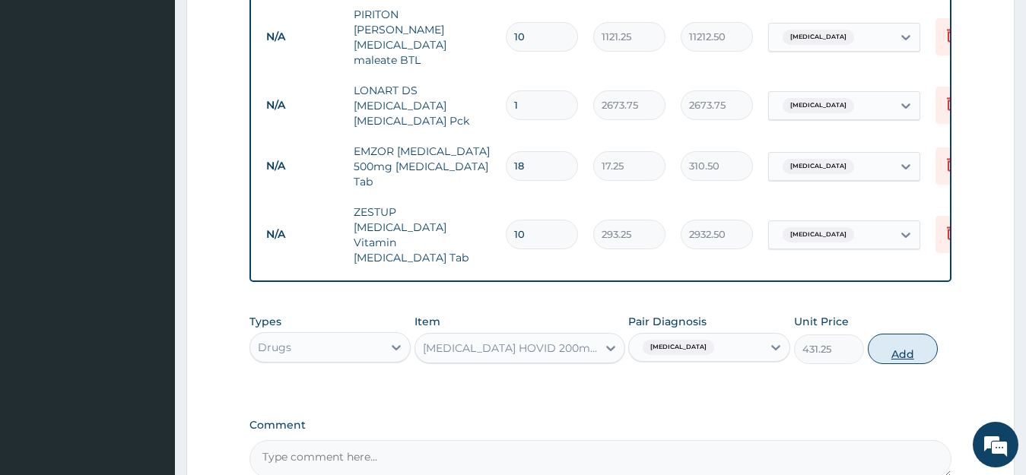
click at [903, 334] on button "Add" at bounding box center [903, 349] width 70 height 30
type input "0"
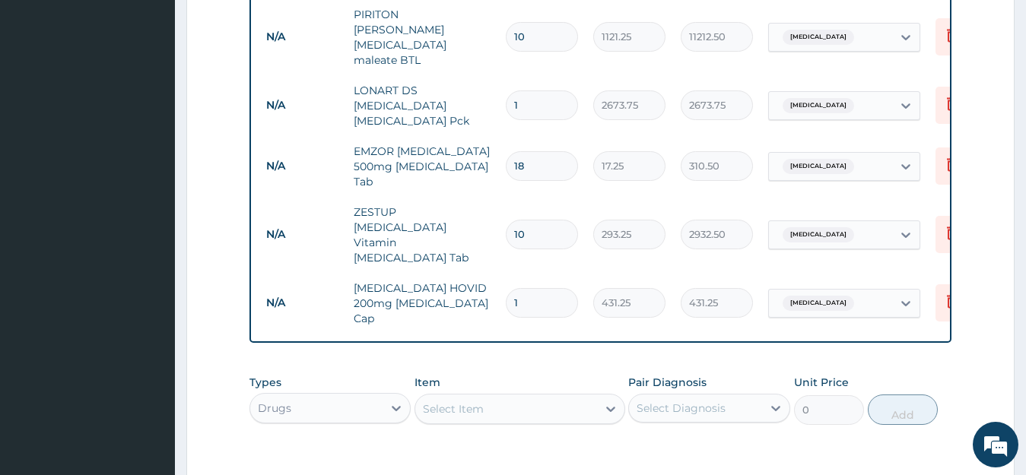
type input "10"
type input "4312.50"
type input "10"
click at [446, 401] on div "Select Item" at bounding box center [453, 408] width 61 height 15
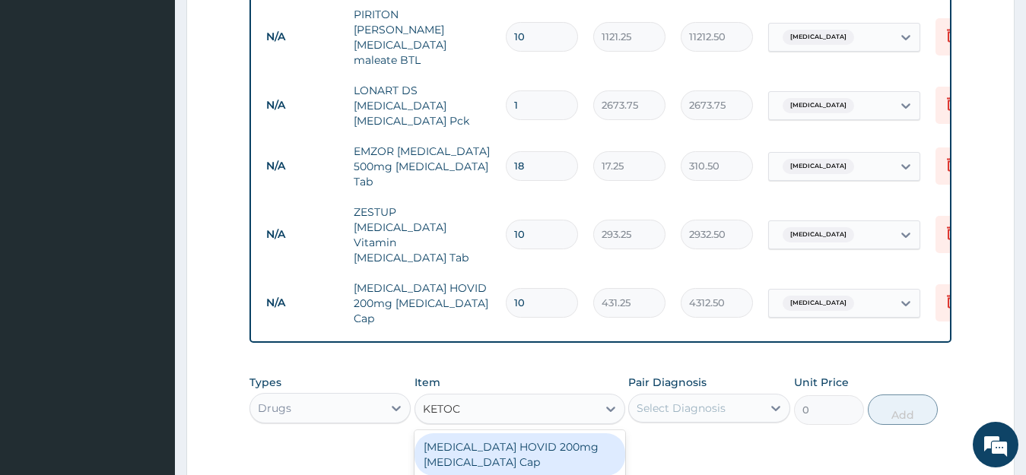
type input "KETOCO"
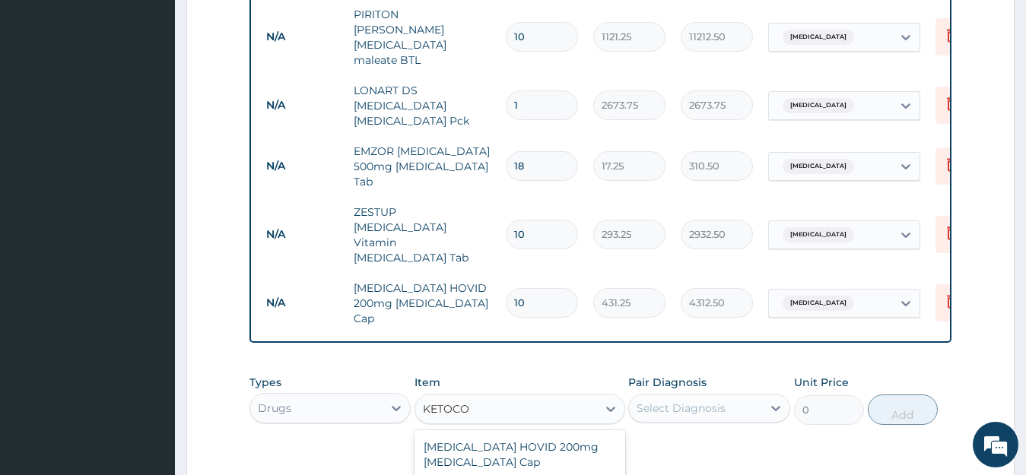
scroll to position [963, 0]
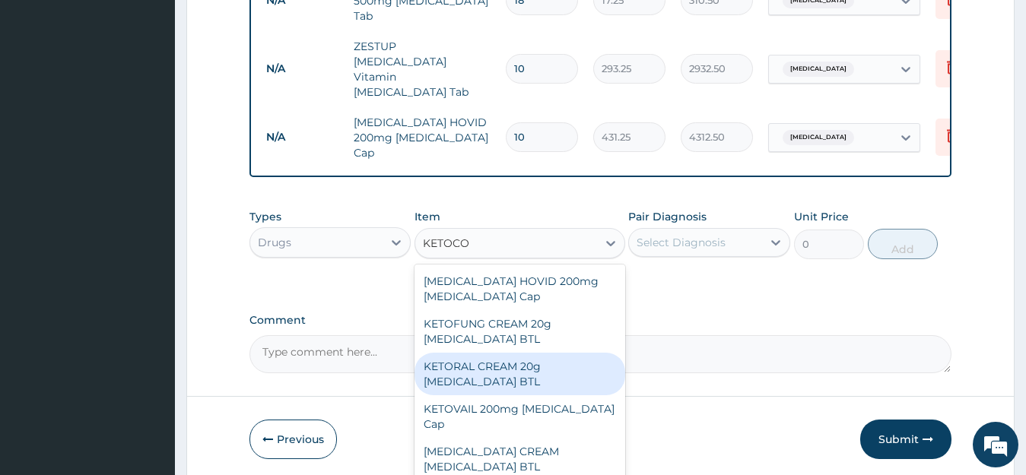
click at [494, 353] on div "KETORAL CREAM 20g [MEDICAL_DATA] BTL" at bounding box center [519, 374] width 211 height 43
type input "1725"
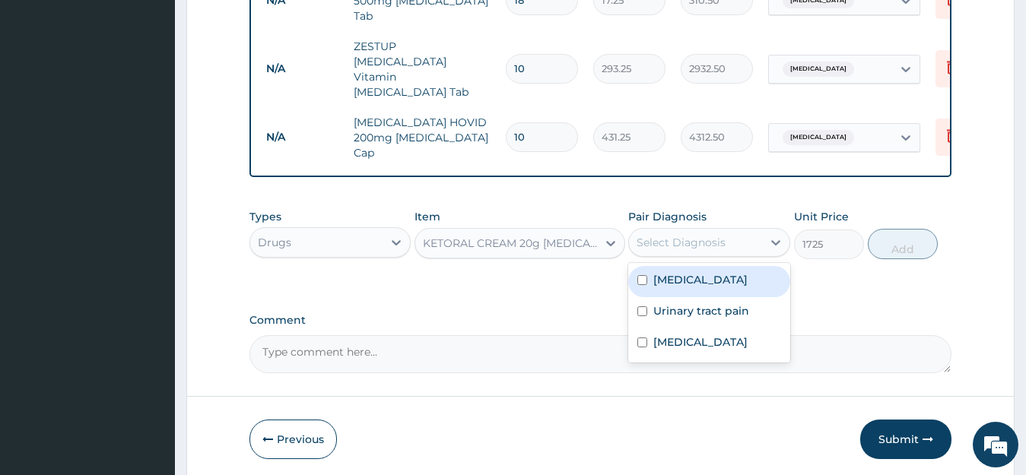
click at [688, 235] on div "Select Diagnosis" at bounding box center [680, 242] width 89 height 15
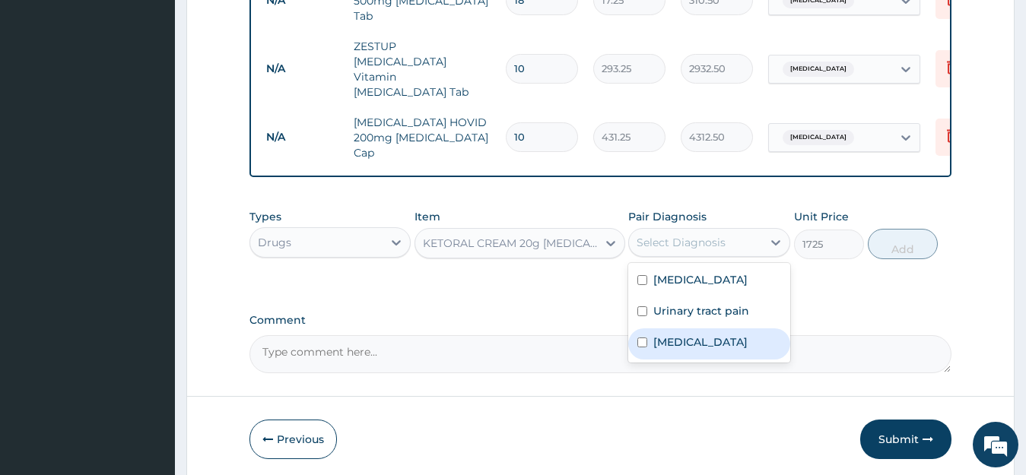
click at [645, 338] on input "checkbox" at bounding box center [642, 343] width 10 height 10
checkbox input "true"
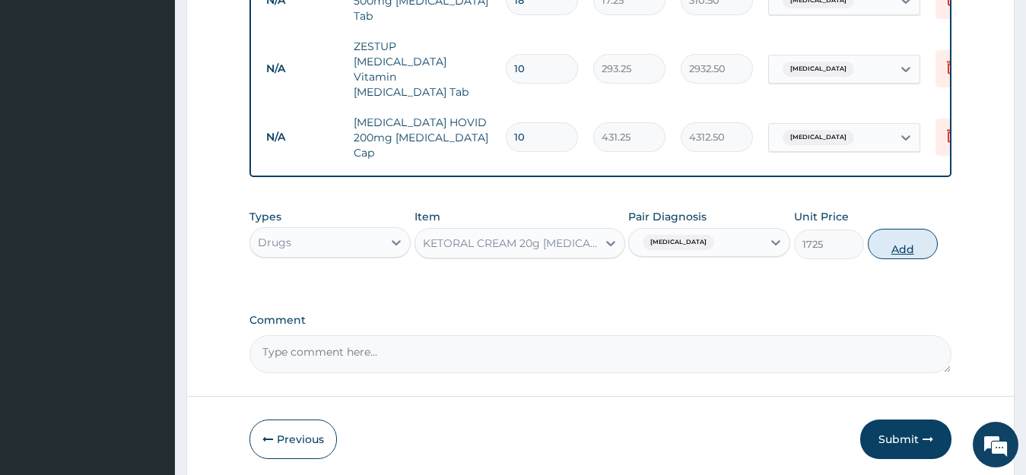
click at [899, 229] on button "Add" at bounding box center [903, 244] width 70 height 30
type input "0"
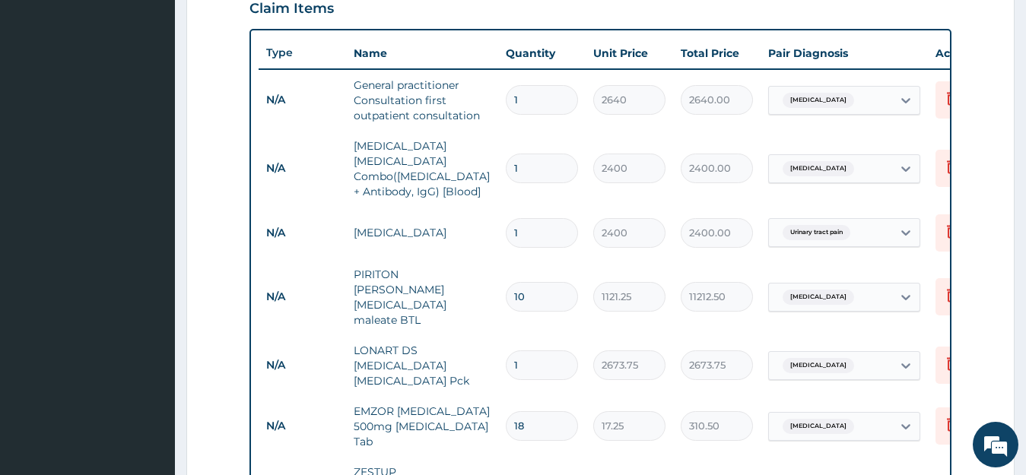
scroll to position [953, 0]
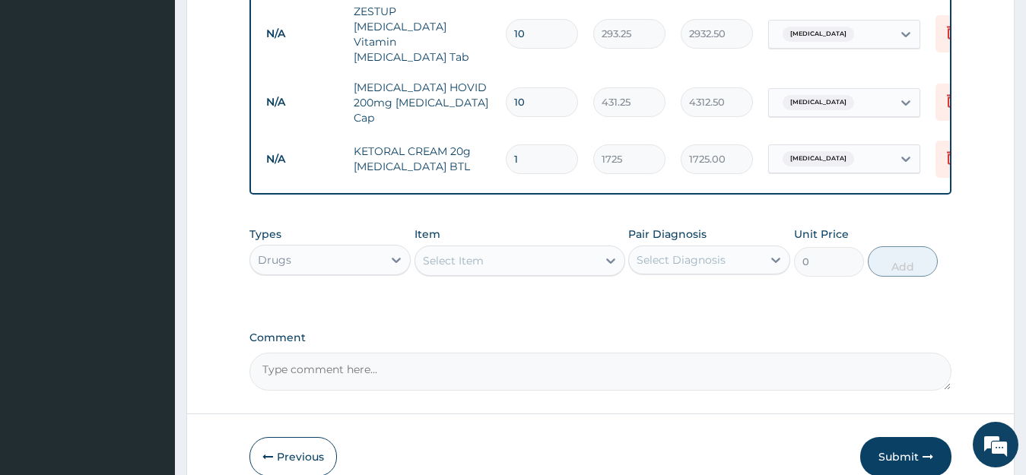
scroll to position [1015, 0]
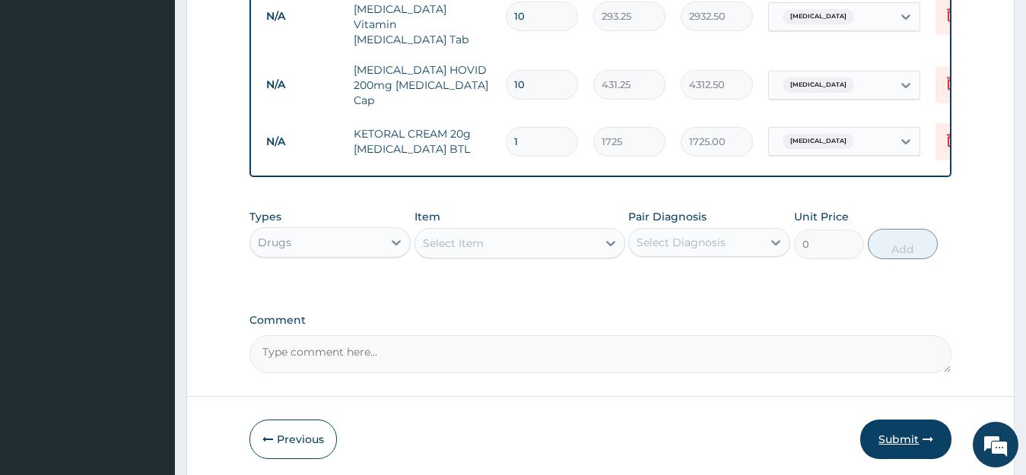
click at [899, 420] on button "Submit" at bounding box center [905, 440] width 91 height 40
click at [447, 335] on textarea "Comment" at bounding box center [600, 354] width 703 height 38
click at [904, 420] on button "Submit" at bounding box center [905, 440] width 91 height 40
click at [926, 434] on icon "button" at bounding box center [927, 439] width 11 height 11
click at [896, 420] on button "Submit" at bounding box center [905, 440] width 91 height 40
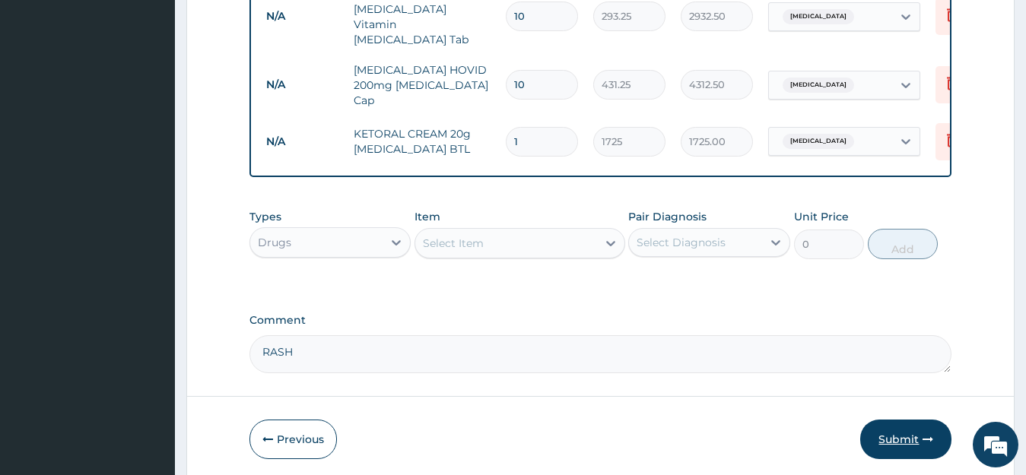
click at [892, 420] on button "Submit" at bounding box center [905, 440] width 91 height 40
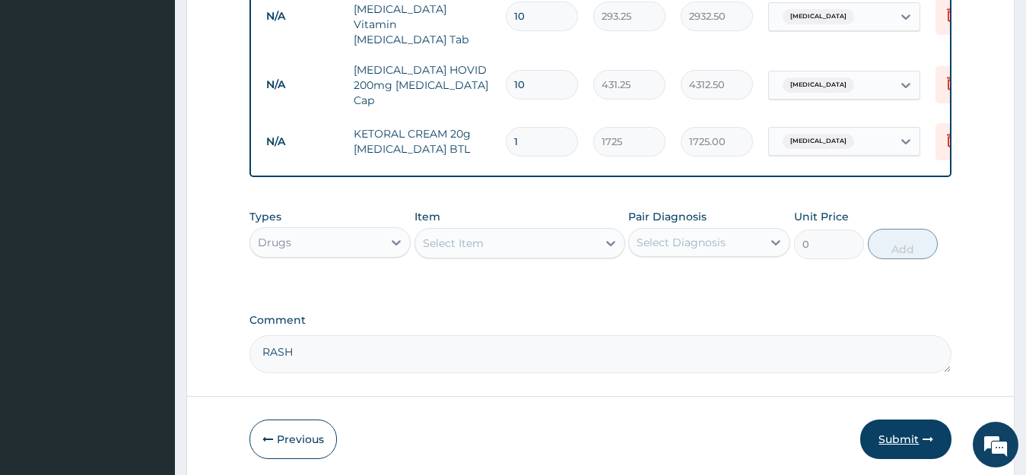
click at [892, 420] on button "Submit" at bounding box center [905, 440] width 91 height 40
drag, startPoint x: 892, startPoint y: 378, endPoint x: 928, endPoint y: 375, distance: 35.9
click at [892, 420] on button "Submit" at bounding box center [905, 440] width 91 height 40
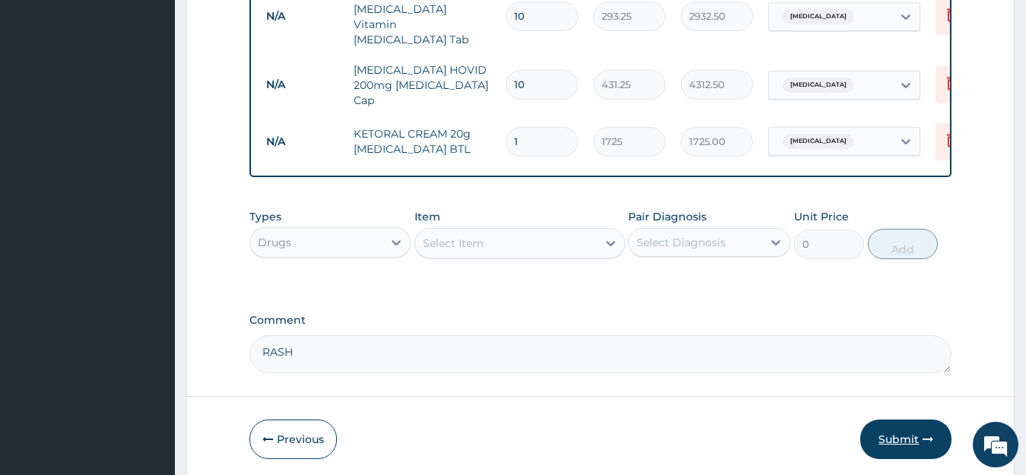
click at [892, 420] on button "Submit" at bounding box center [905, 440] width 91 height 40
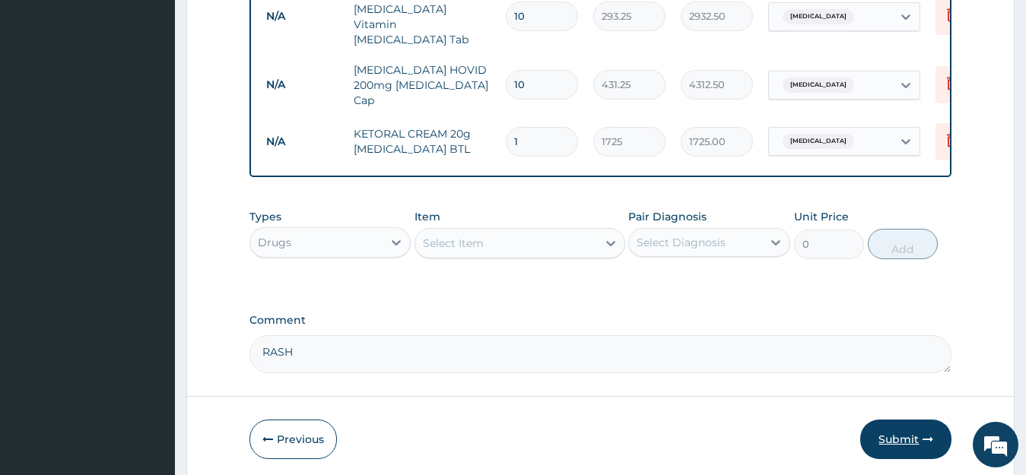
click at [932, 434] on icon "button" at bounding box center [927, 439] width 11 height 11
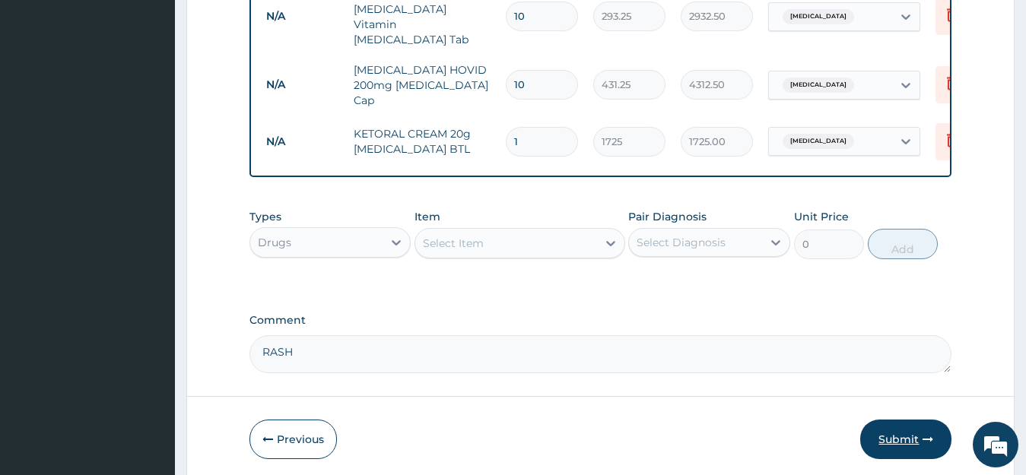
click at [932, 434] on icon "button" at bounding box center [927, 439] width 11 height 11
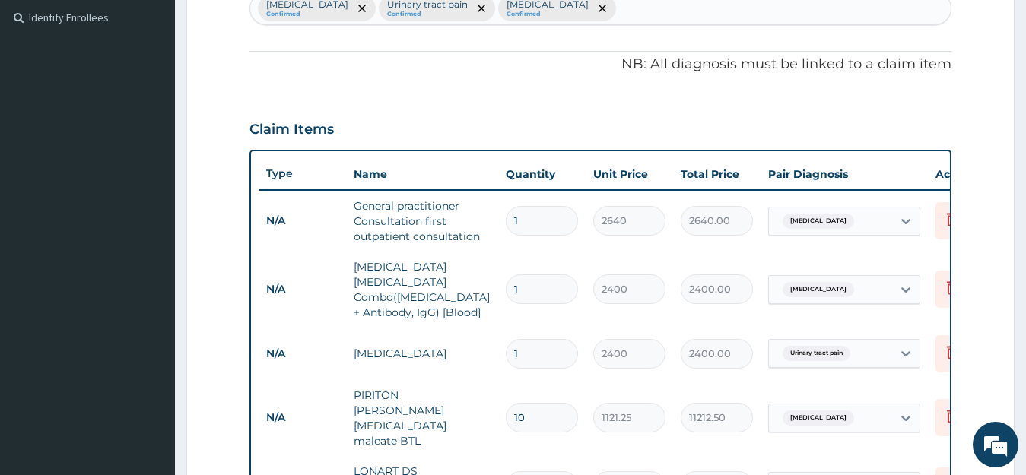
scroll to position [832, 0]
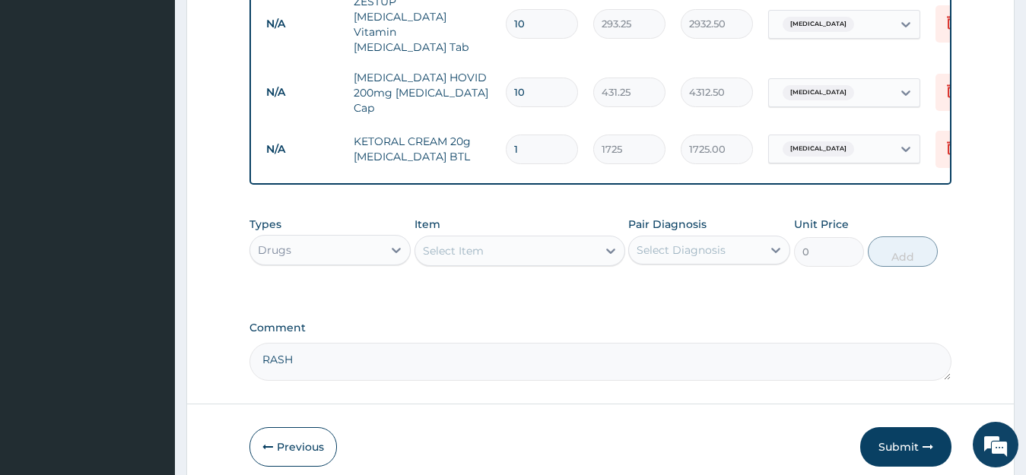
scroll to position [1015, 0]
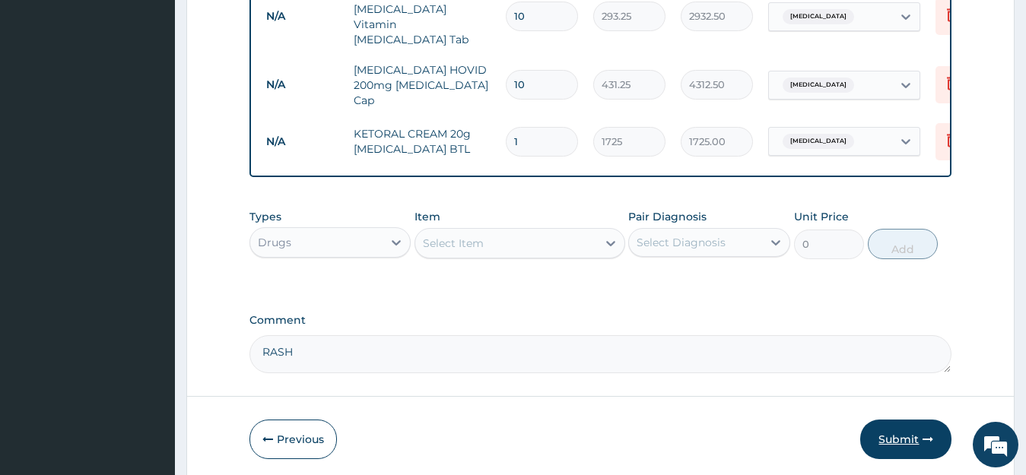
click at [906, 420] on button "Submit" at bounding box center [905, 440] width 91 height 40
click at [898, 420] on button "Submit" at bounding box center [905, 440] width 91 height 40
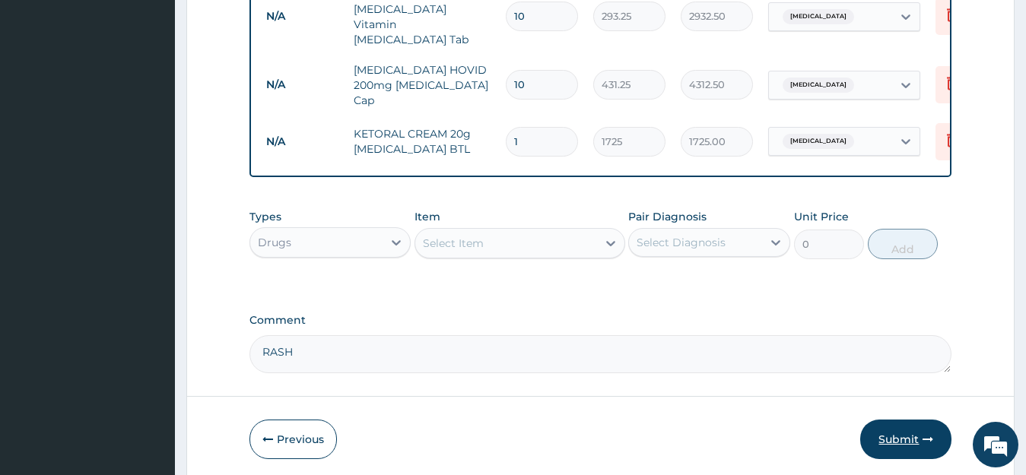
click at [898, 420] on button "Submit" at bounding box center [905, 440] width 91 height 40
click at [905, 420] on button "Submit" at bounding box center [905, 440] width 91 height 40
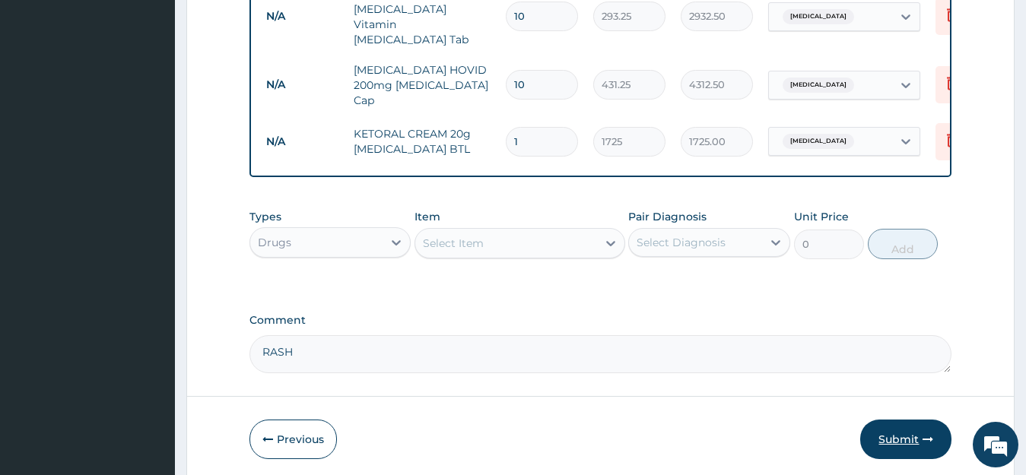
click at [905, 420] on button "Submit" at bounding box center [905, 440] width 91 height 40
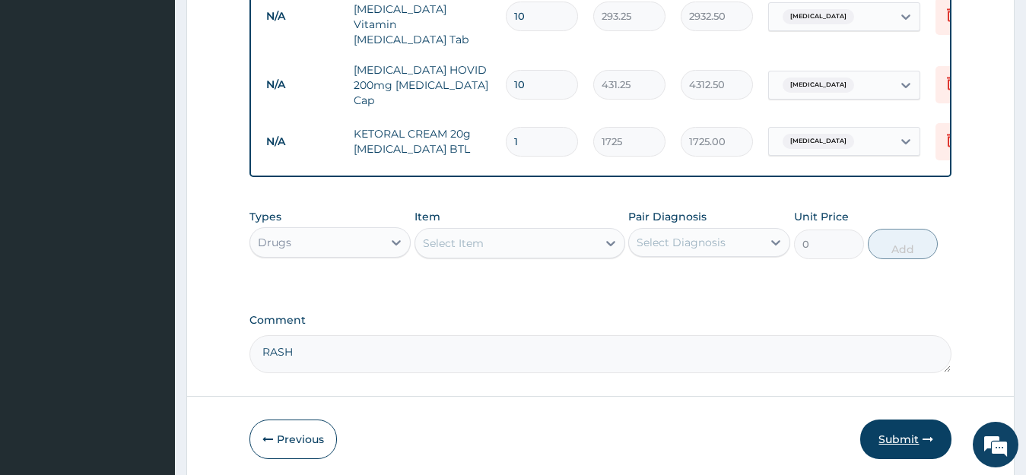
click at [905, 420] on button "Submit" at bounding box center [905, 440] width 91 height 40
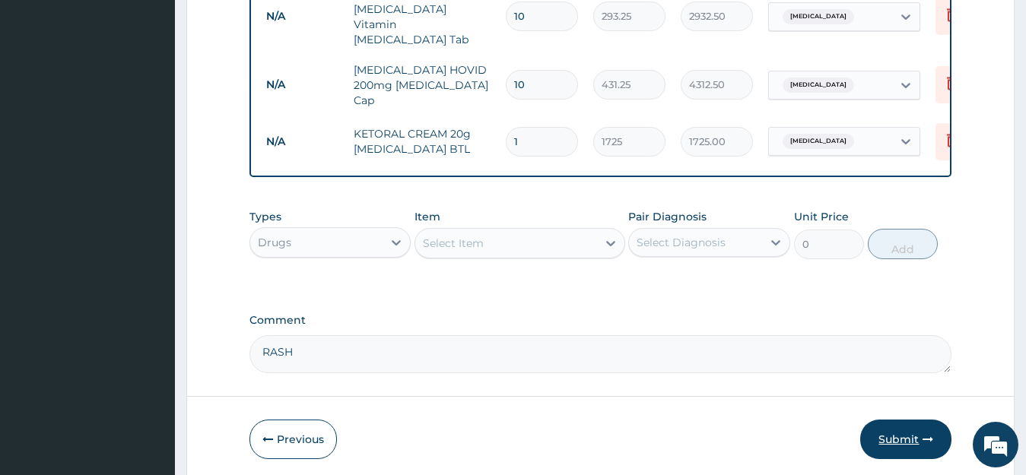
click at [905, 420] on button "Submit" at bounding box center [905, 440] width 91 height 40
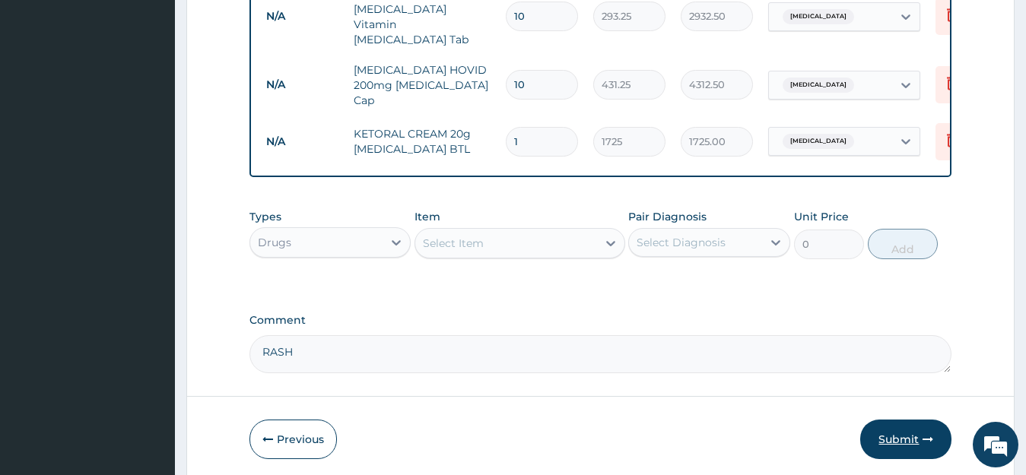
click at [905, 420] on button "Submit" at bounding box center [905, 440] width 91 height 40
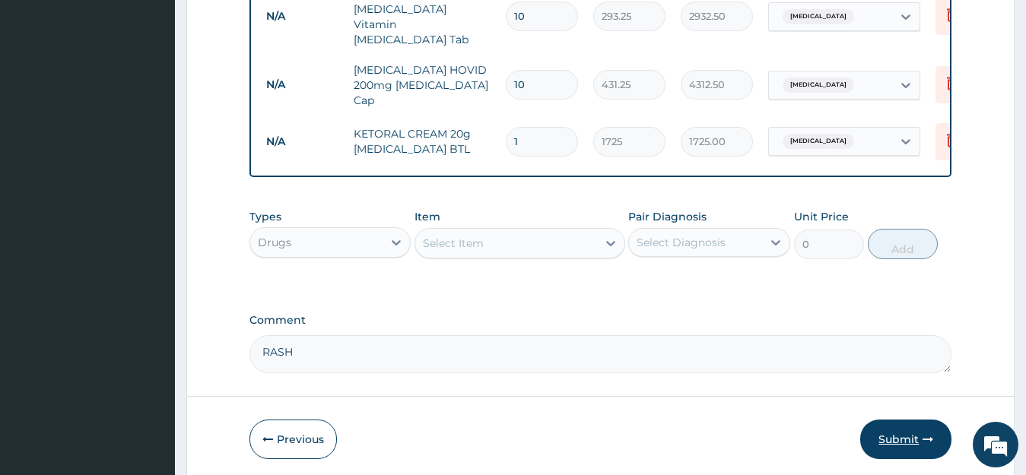
click at [891, 420] on button "Submit" at bounding box center [905, 440] width 91 height 40
click at [894, 420] on button "Submit" at bounding box center [905, 440] width 91 height 40
click at [928, 434] on icon "button" at bounding box center [927, 439] width 11 height 11
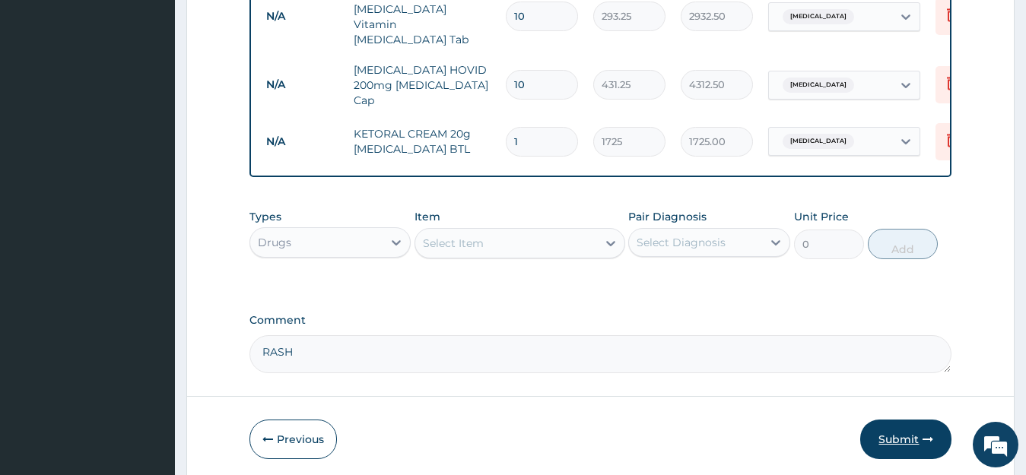
click at [928, 434] on icon "button" at bounding box center [927, 439] width 11 height 11
click at [929, 434] on icon "button" at bounding box center [927, 439] width 11 height 11
drag, startPoint x: 929, startPoint y: 381, endPoint x: 896, endPoint y: 384, distance: 33.6
click at [929, 434] on icon "button" at bounding box center [927, 439] width 11 height 11
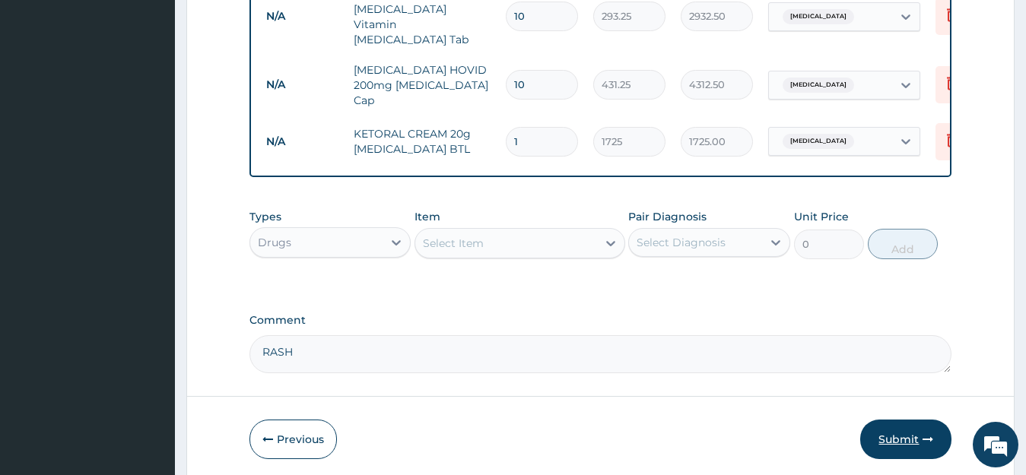
click at [929, 434] on icon "button" at bounding box center [927, 439] width 11 height 11
click at [896, 420] on button "Submit" at bounding box center [905, 440] width 91 height 40
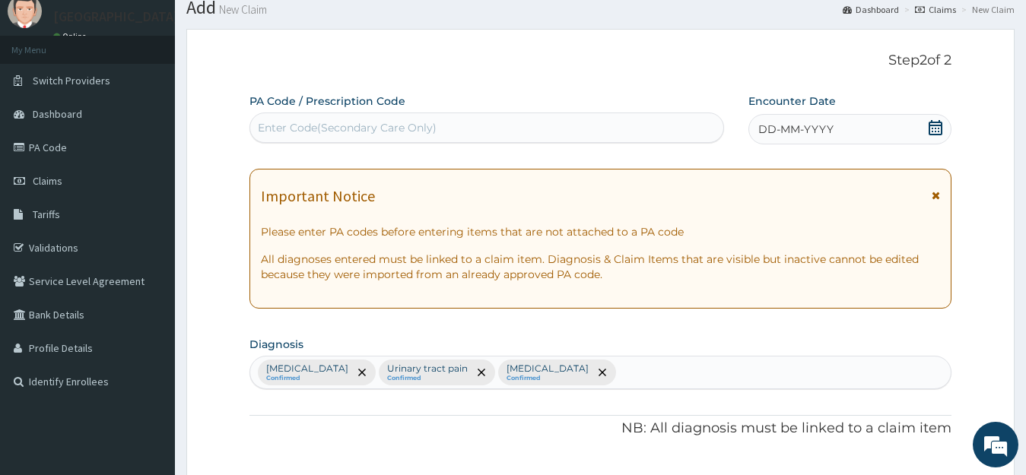
scroll to position [21, 0]
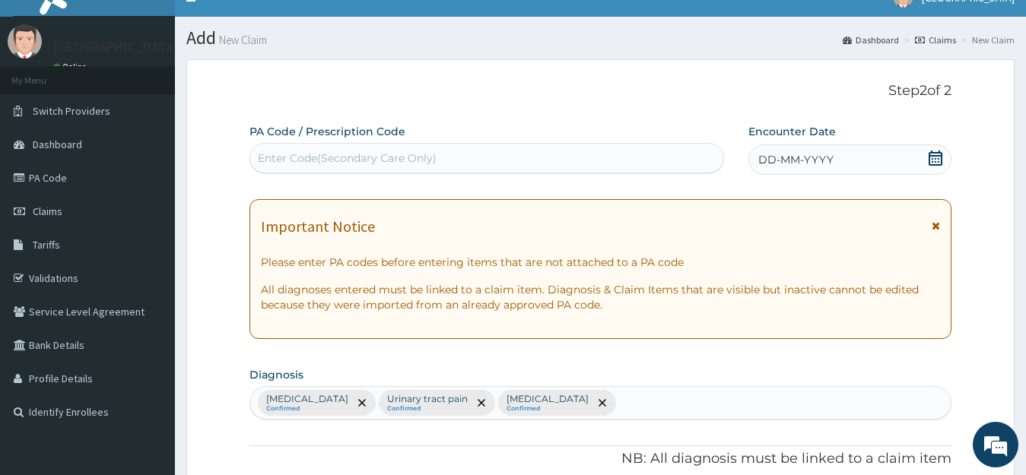
click at [703, 158] on div "Enter Code(Secondary Care Only)" at bounding box center [486, 158] width 473 height 24
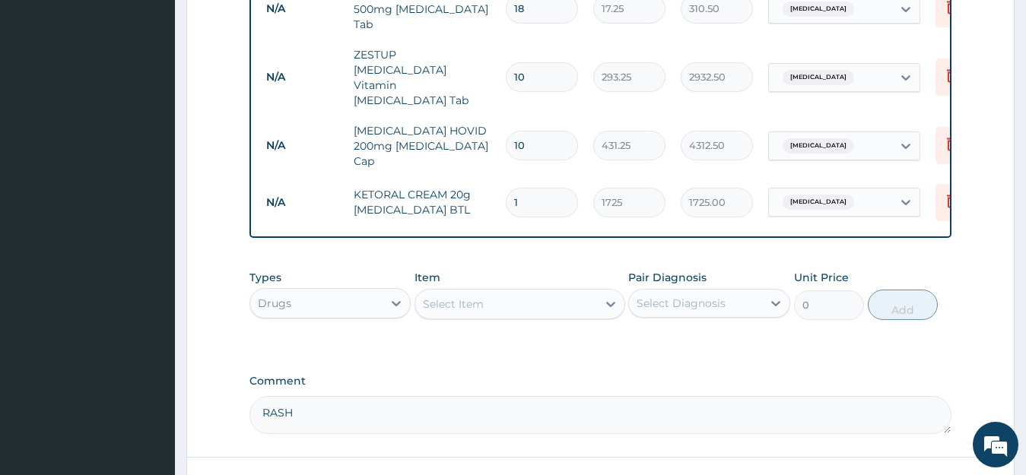
scroll to position [1015, 0]
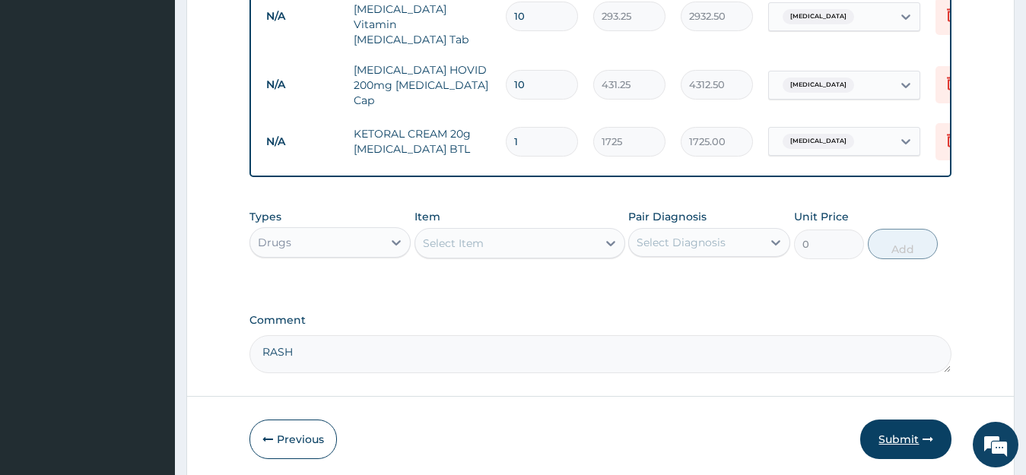
click at [913, 420] on button "Submit" at bounding box center [905, 440] width 91 height 40
click at [928, 434] on icon "button" at bounding box center [927, 439] width 11 height 11
click at [896, 420] on button "Submit" at bounding box center [905, 440] width 91 height 40
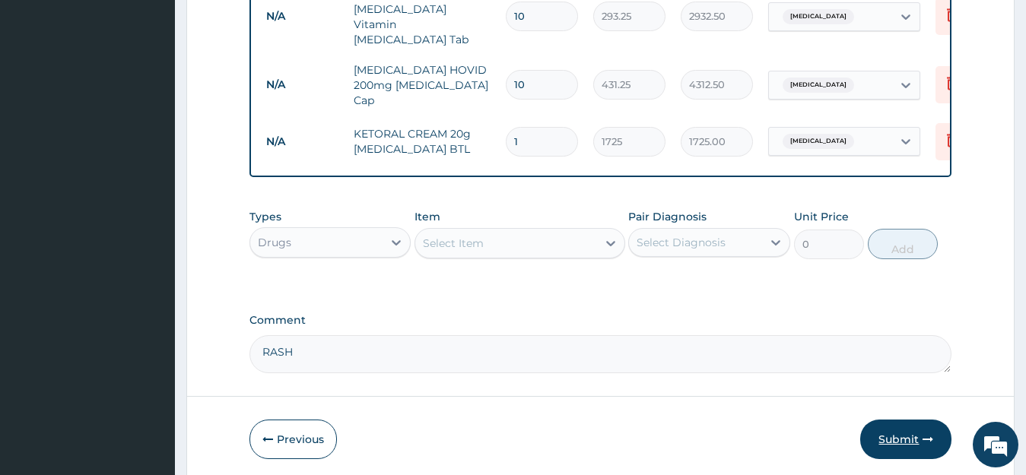
click at [896, 420] on button "Submit" at bounding box center [905, 440] width 91 height 40
click at [885, 420] on button "Submit" at bounding box center [905, 440] width 91 height 40
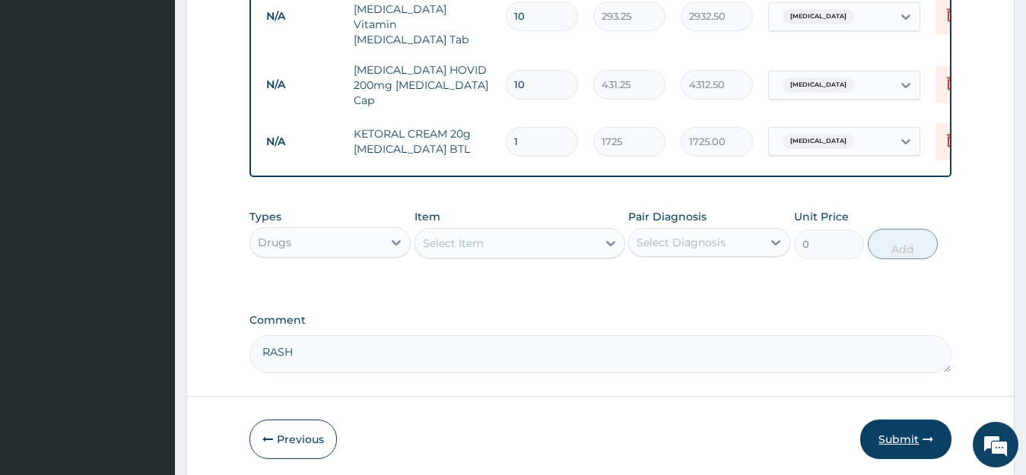
click at [885, 420] on button "Submit" at bounding box center [905, 440] width 91 height 40
click at [927, 434] on icon "button" at bounding box center [927, 439] width 11 height 11
click at [902, 420] on button "Submit" at bounding box center [905, 440] width 91 height 40
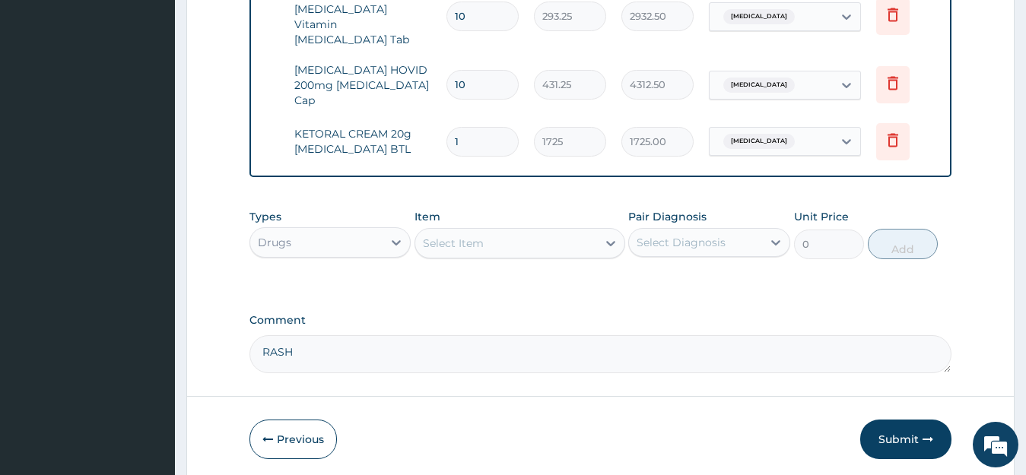
scroll to position [0, 61]
click at [901, 420] on button "Submit" at bounding box center [905, 440] width 91 height 40
click at [900, 420] on button "Submit" at bounding box center [905, 440] width 91 height 40
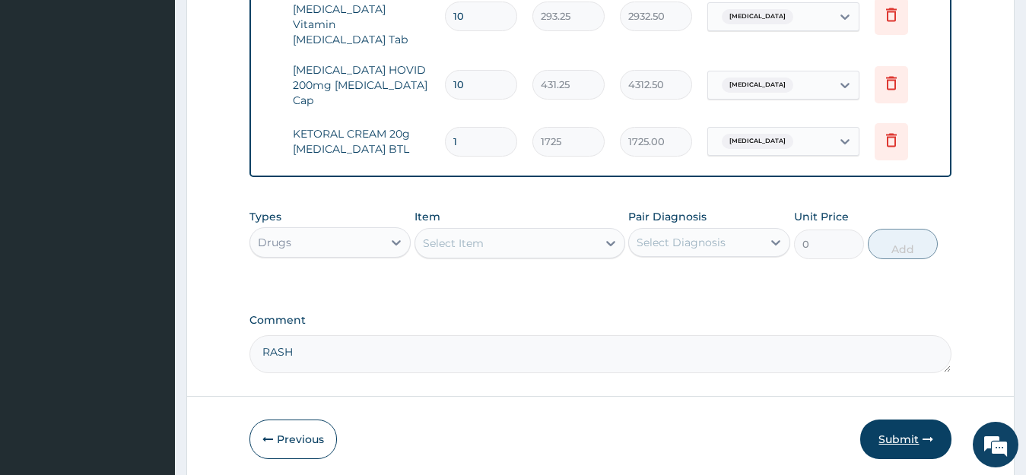
click at [910, 420] on button "Submit" at bounding box center [905, 440] width 91 height 40
click at [909, 420] on button "Submit" at bounding box center [905, 440] width 91 height 40
drag, startPoint x: 909, startPoint y: 377, endPoint x: 908, endPoint y: 367, distance: 9.9
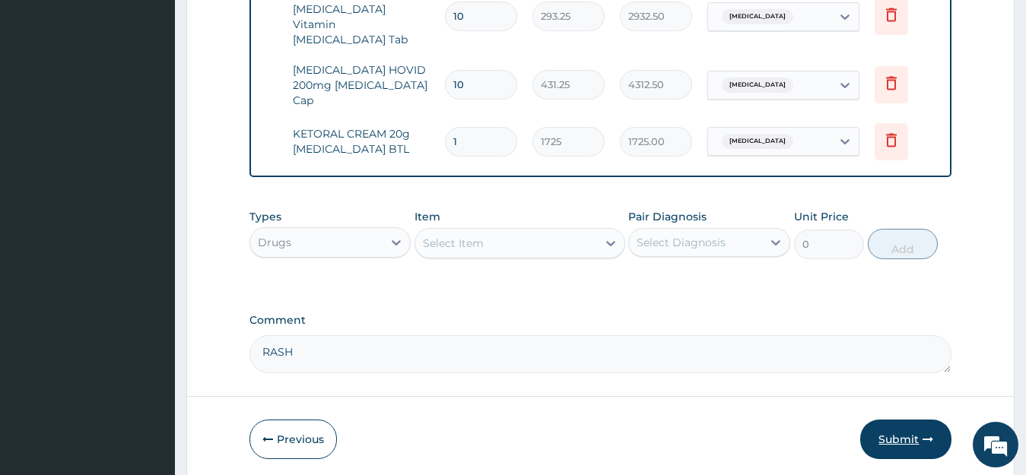
click at [908, 420] on button "Submit" at bounding box center [905, 440] width 91 height 40
click at [932, 434] on icon "button" at bounding box center [927, 439] width 11 height 11
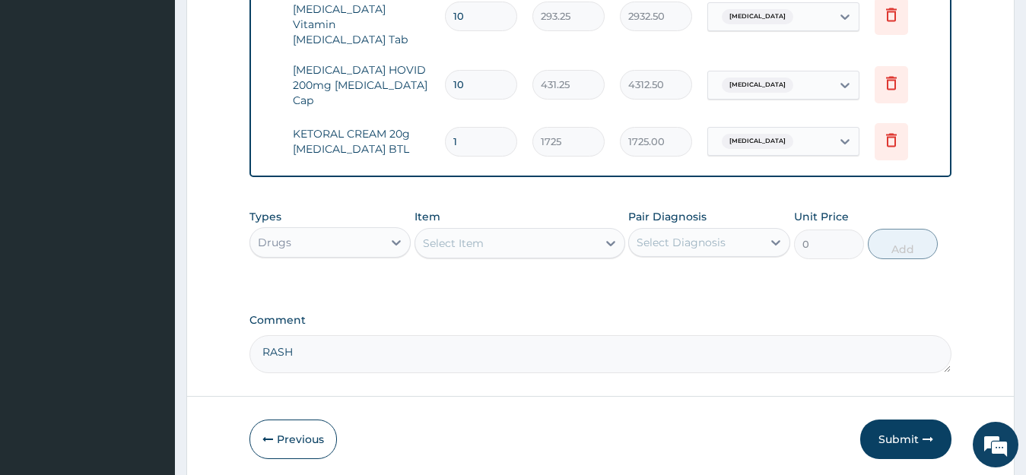
click at [344, 335] on textarea "RASH" at bounding box center [600, 354] width 703 height 38
type textarea "RASHES"
click at [896, 420] on button "Submit" at bounding box center [905, 440] width 91 height 40
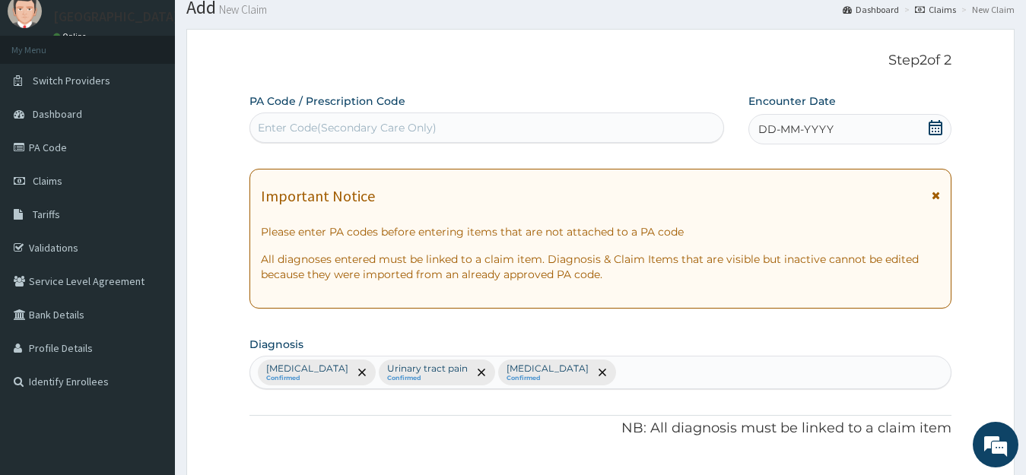
scroll to position [0, 0]
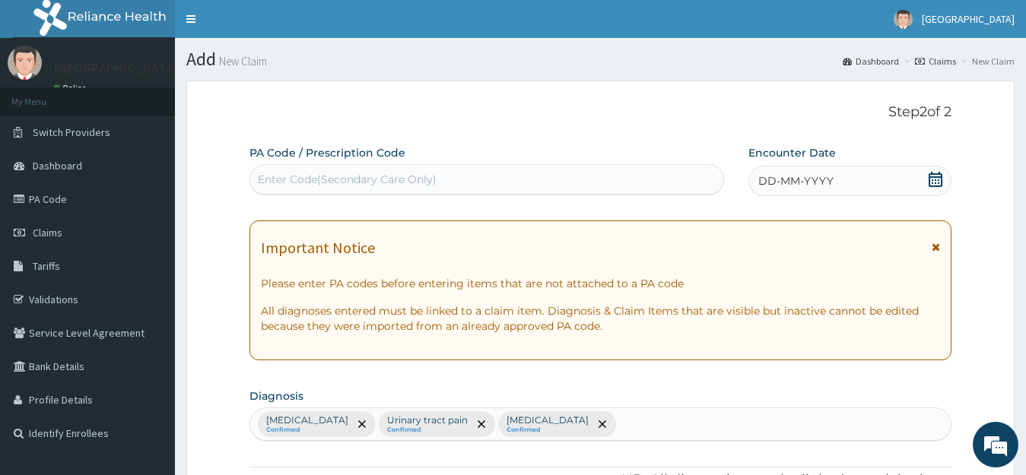
click at [935, 182] on icon at bounding box center [935, 179] width 15 height 15
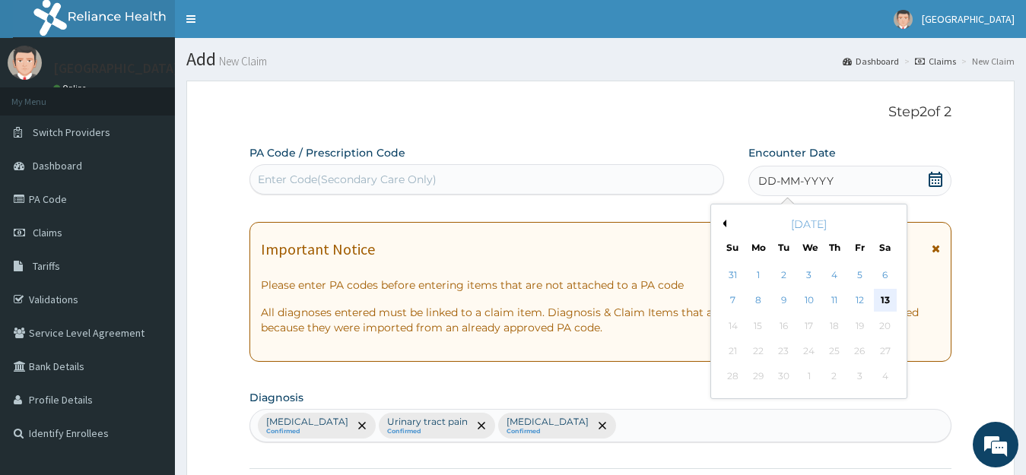
click at [890, 297] on div "13" at bounding box center [884, 301] width 23 height 23
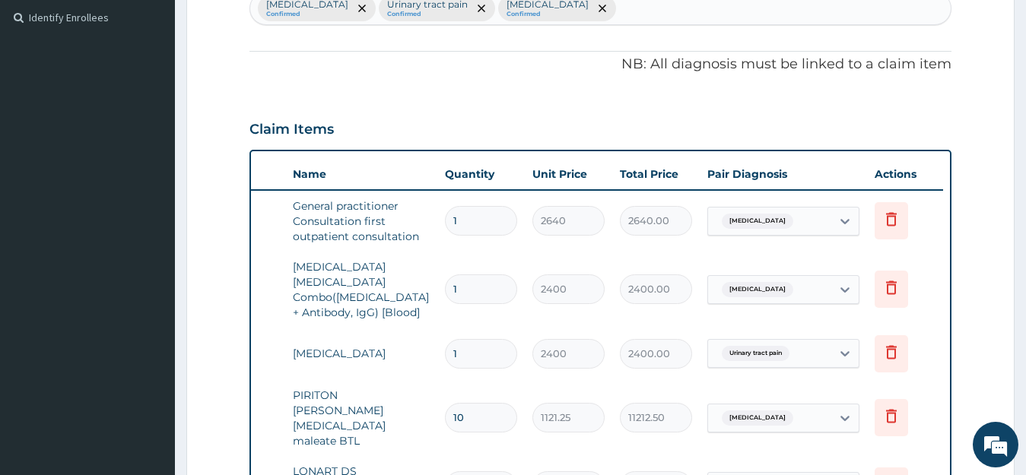
scroll to position [832, 0]
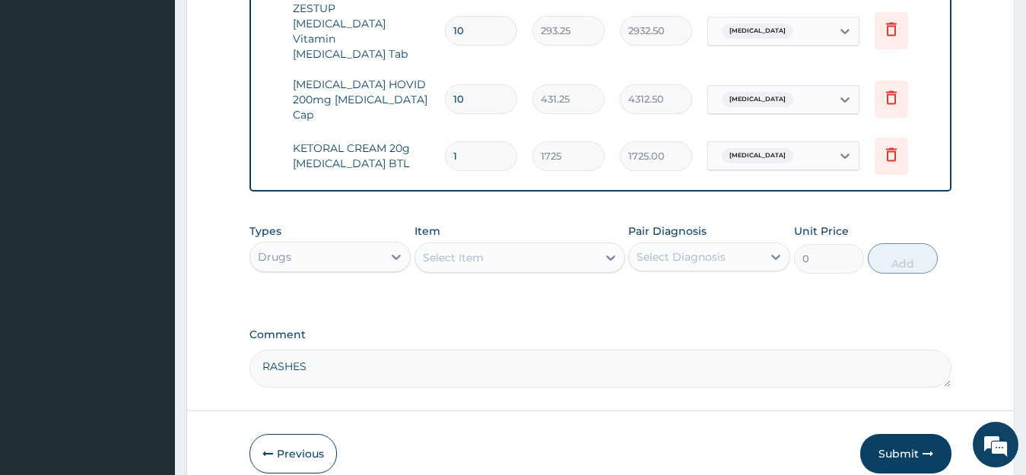
scroll to position [1015, 0]
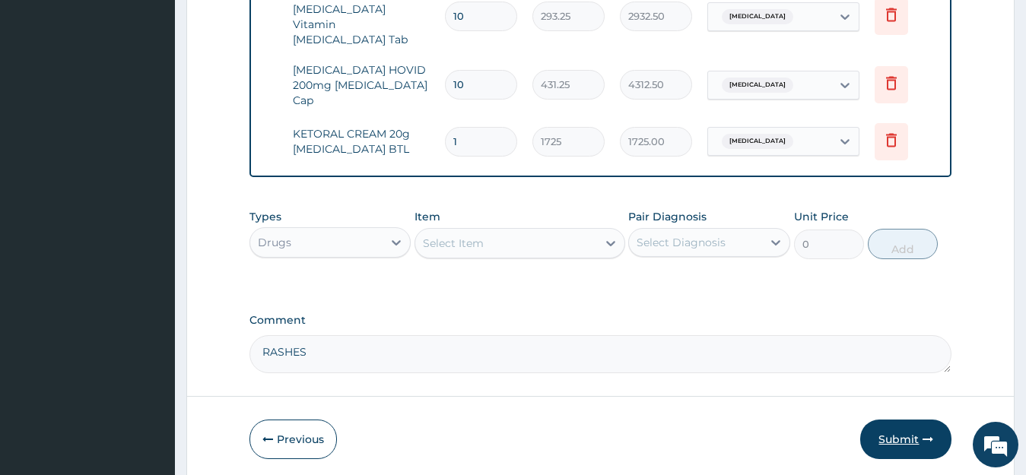
click at [890, 420] on button "Submit" at bounding box center [905, 440] width 91 height 40
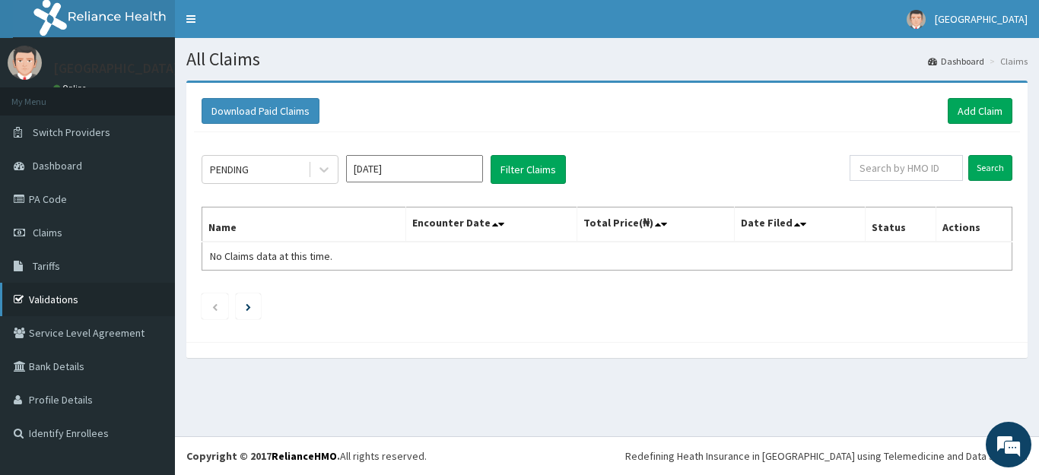
click at [59, 290] on link "Validations" at bounding box center [87, 299] width 175 height 33
